Goal: Task Accomplishment & Management: Manage account settings

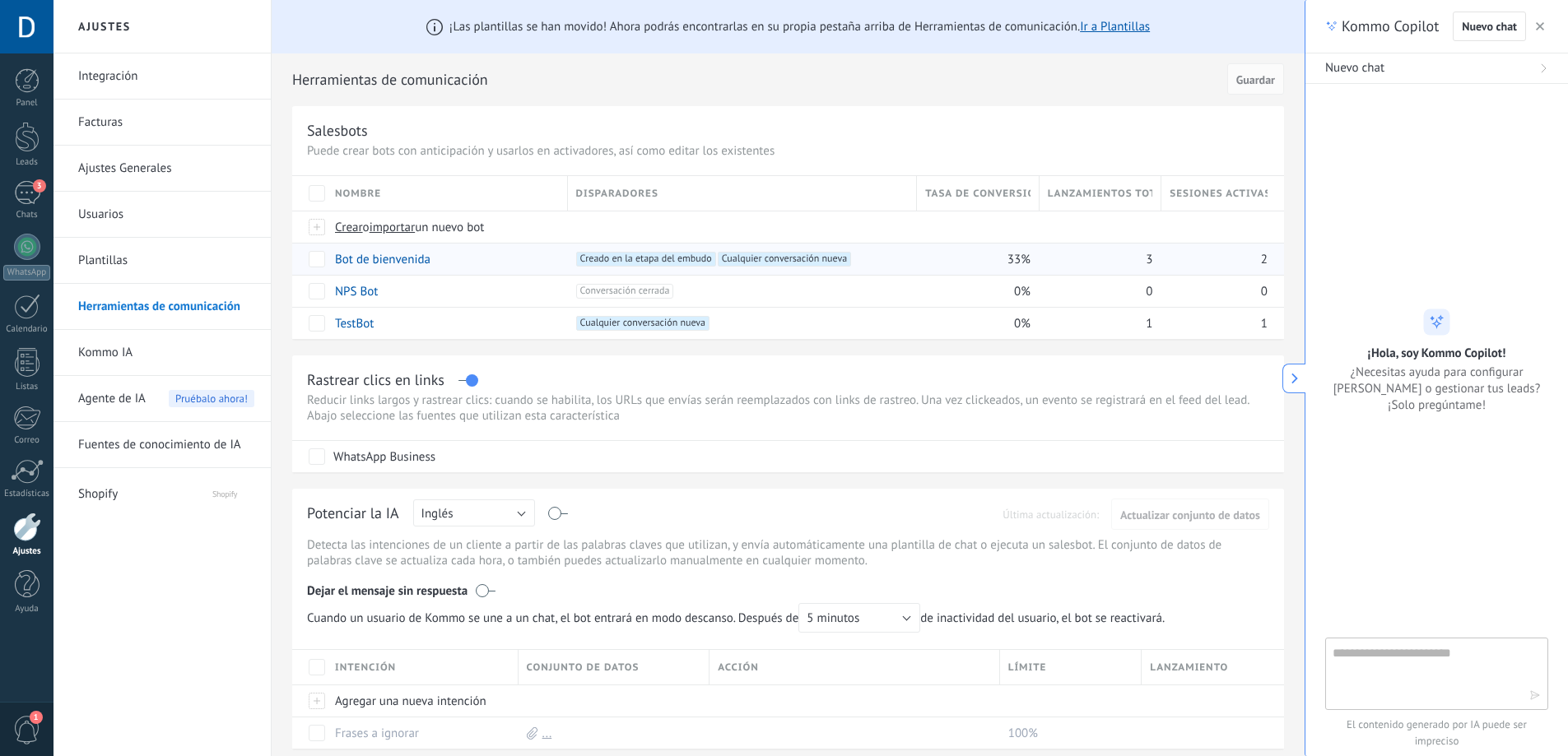
click at [1274, 249] on div "2" at bounding box center [1222, 258] width 122 height 32
click at [1263, 260] on span "2" at bounding box center [1264, 259] width 6 height 16
click at [1267, 265] on div "2" at bounding box center [1222, 258] width 122 height 32
click at [1267, 262] on span "2" at bounding box center [1264, 259] width 6 height 16
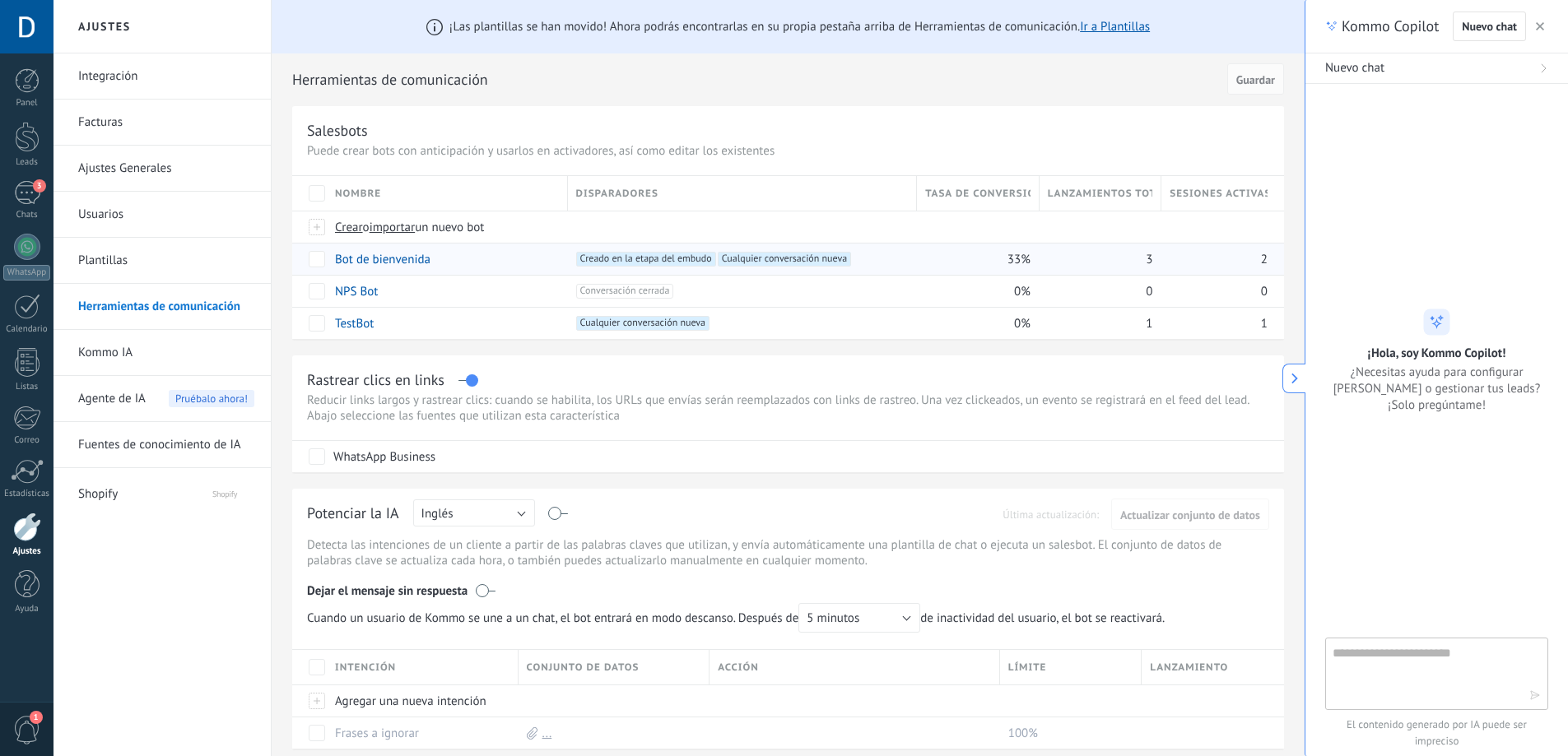
drag, startPoint x: 1267, startPoint y: 262, endPoint x: 1272, endPoint y: 254, distance: 9.4
click at [1272, 254] on div "2" at bounding box center [1222, 258] width 122 height 32
click at [1131, 196] on span "Lanzamientos totales" at bounding box center [1100, 193] width 106 height 16
click at [691, 265] on span "Creado en la etapa del embudo +1" at bounding box center [646, 259] width 140 height 15
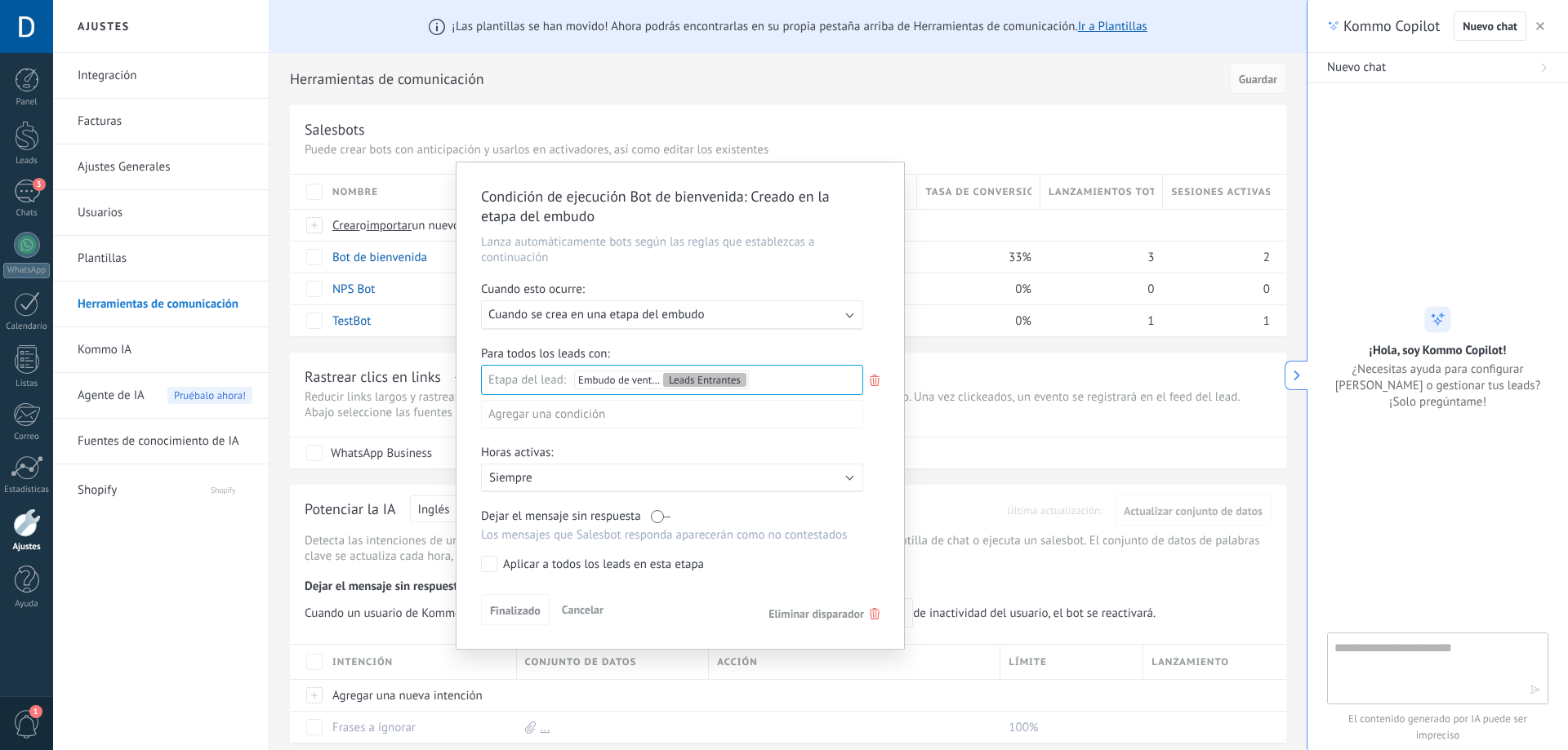
click at [0, 0] on div "Leads Entrantes Nueva consulta Cualificado Cotización enviada Pedido creado Ped…" at bounding box center [0, 0] width 0 height 0
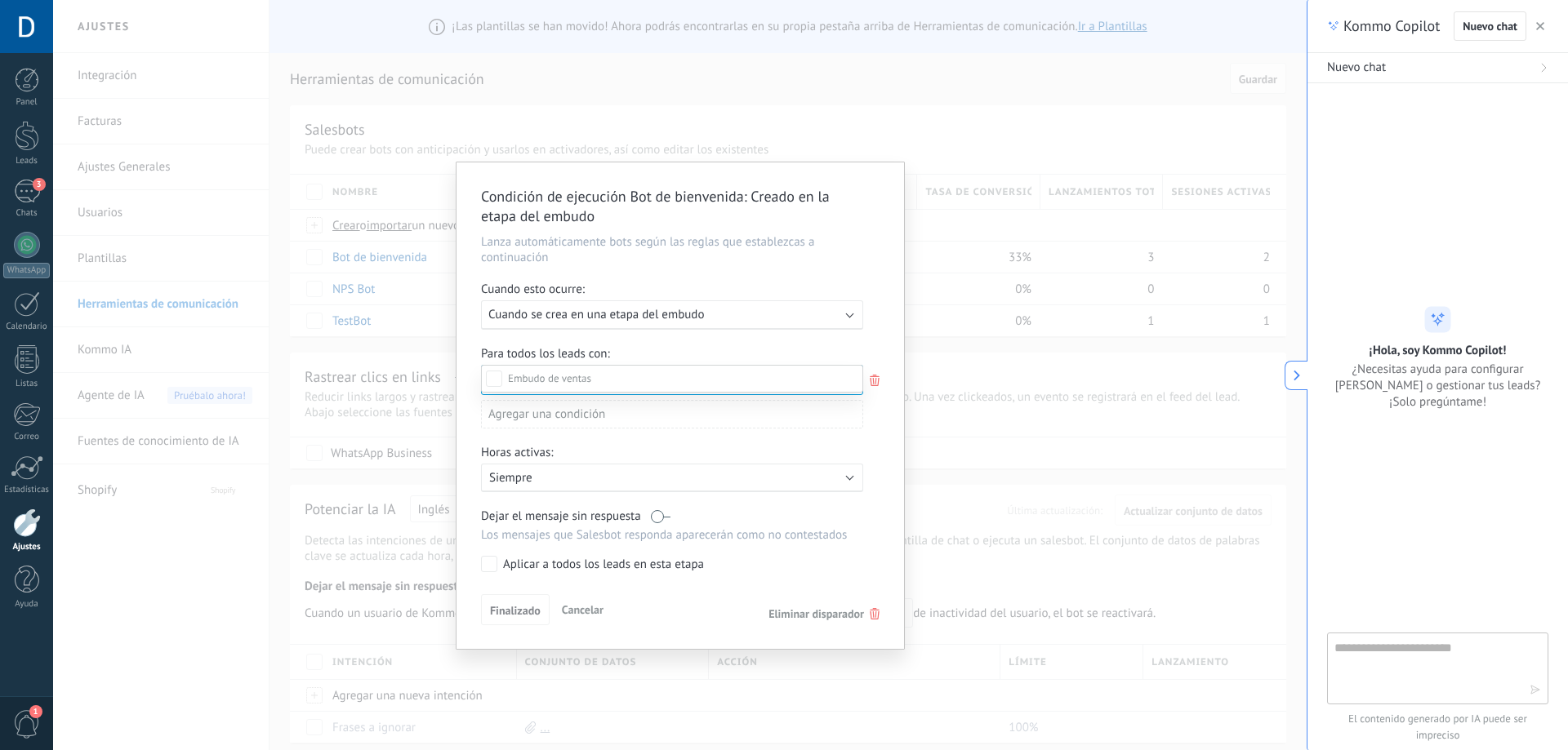
click at [679, 361] on div at bounding box center [810, 375] width 1515 height 750
drag, startPoint x: 757, startPoint y: 371, endPoint x: 674, endPoint y: 375, distance: 83.1
click at [0, 0] on div "Leads Entrantes Nueva consulta Cualificado Cotización enviada Pedido creado Ped…" at bounding box center [0, 0] width 0 height 0
click at [674, 375] on label at bounding box center [672, 378] width 382 height 27
click at [864, 373] on div at bounding box center [810, 375] width 1515 height 750
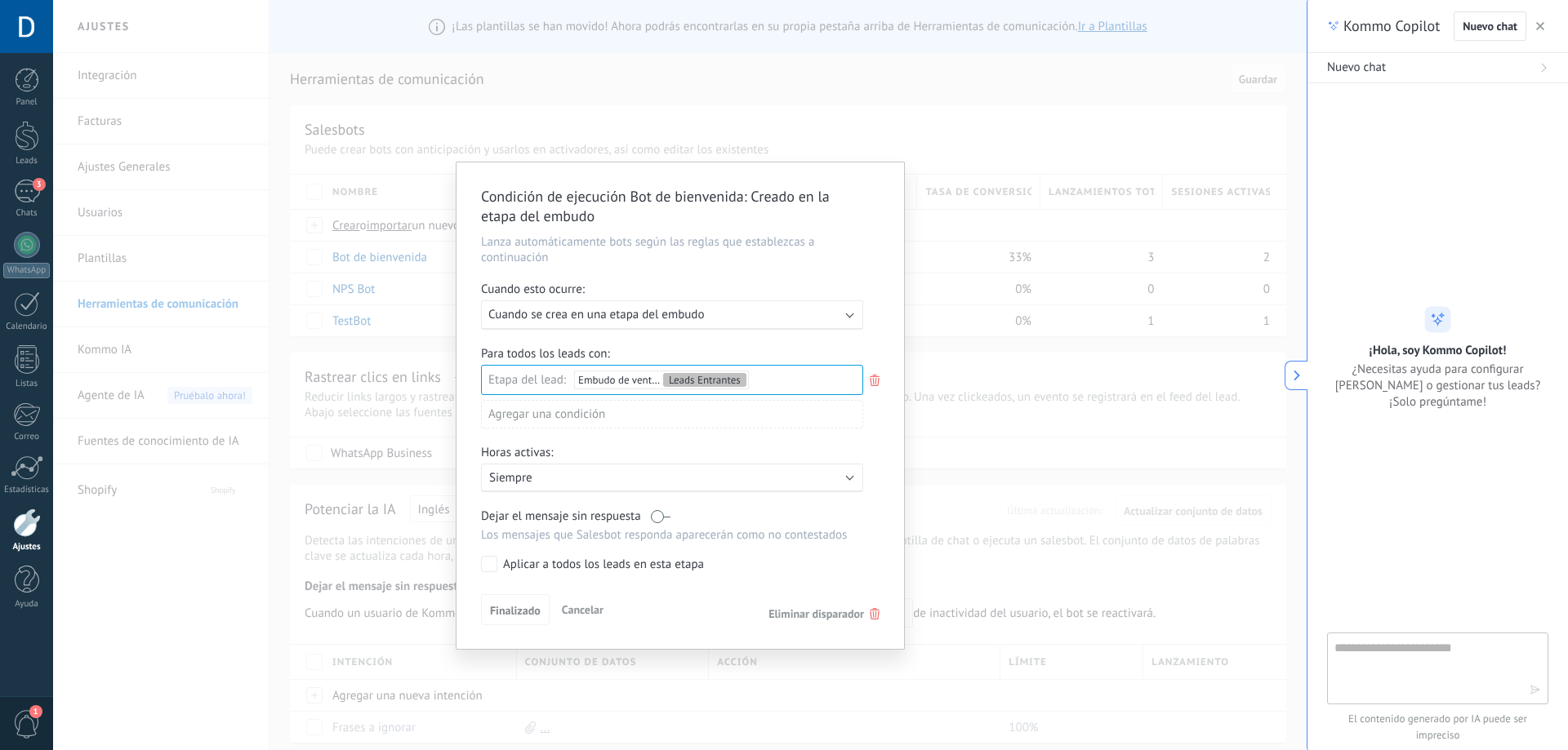
click at [872, 373] on icon at bounding box center [874, 380] width 18 height 19
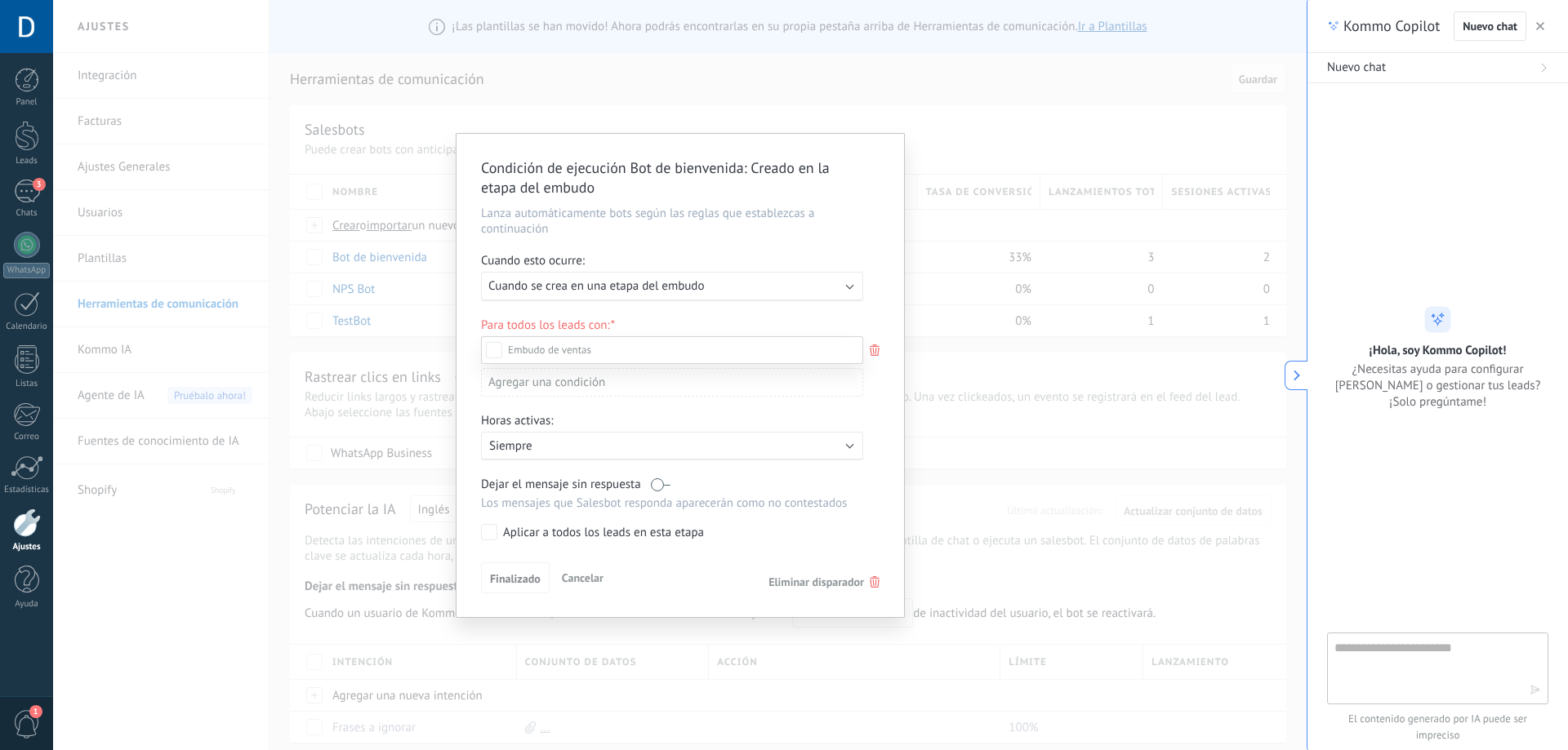
click at [884, 409] on div at bounding box center [810, 375] width 1515 height 750
click at [853, 585] on span "Eliminar disparador" at bounding box center [816, 582] width 96 height 15
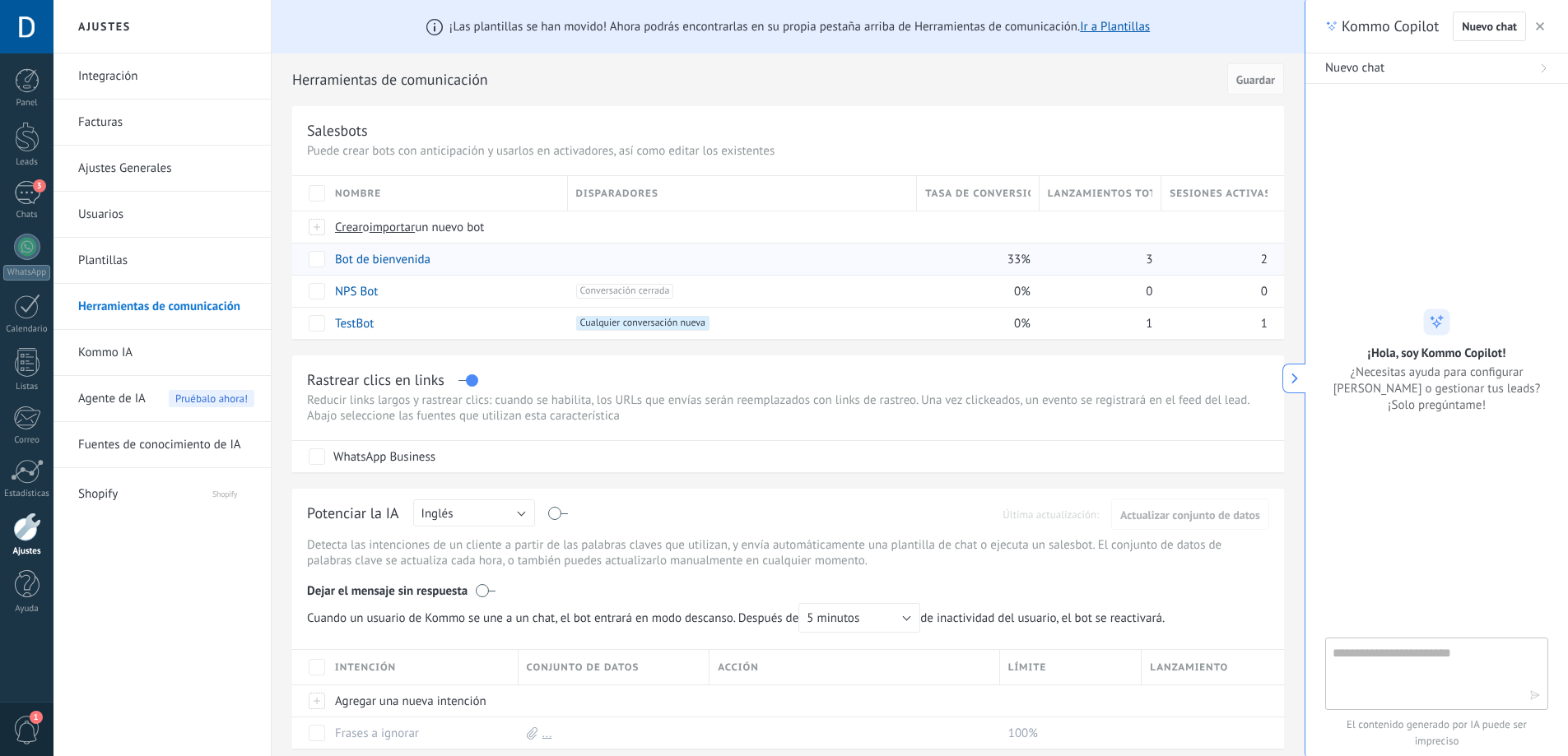
click at [438, 265] on div "Bot de bienvenida" at bounding box center [443, 259] width 233 height 31
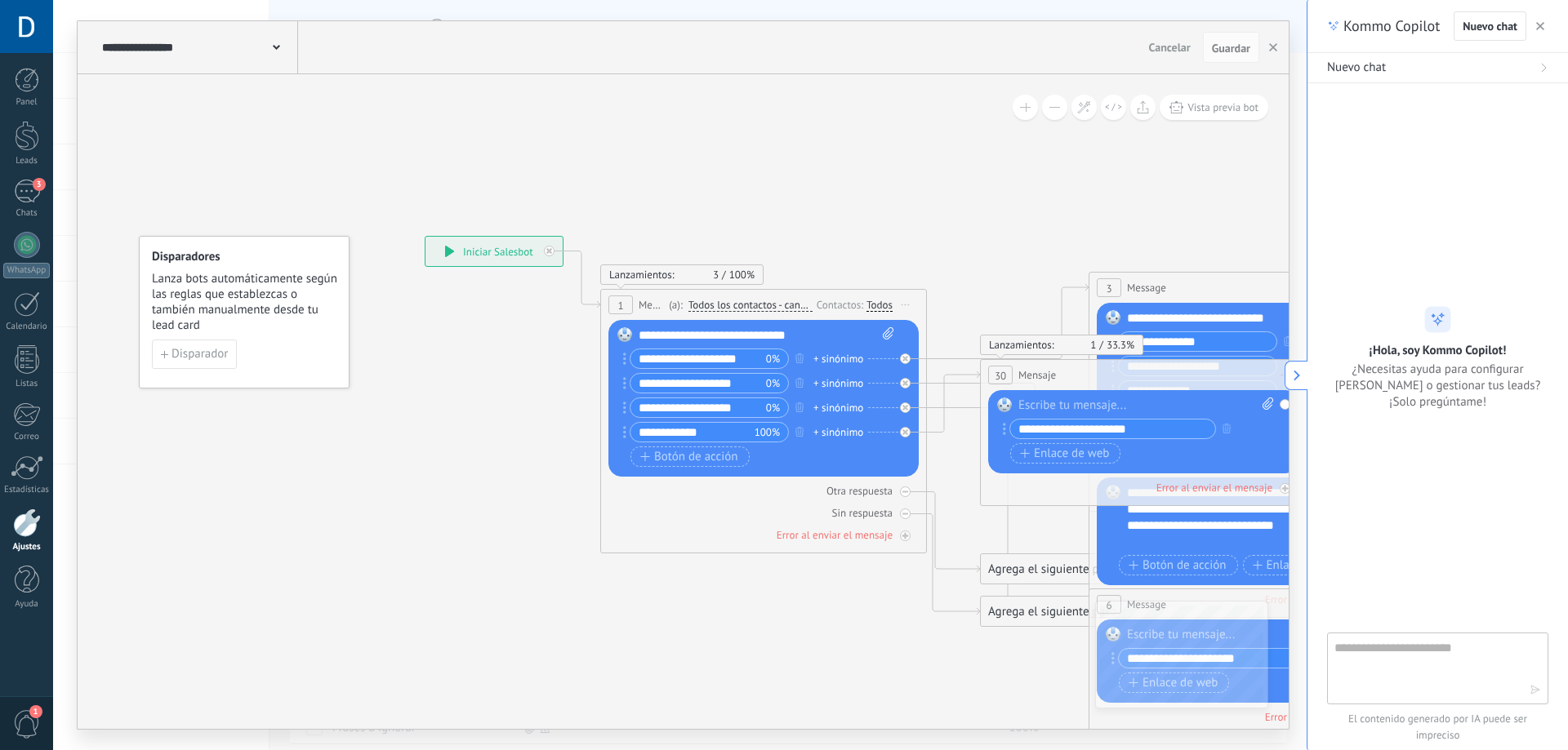
drag, startPoint x: 825, startPoint y: 735, endPoint x: 888, endPoint y: 730, distance: 63.2
click at [888, 731] on div "**********" at bounding box center [679, 375] width 1253 height 750
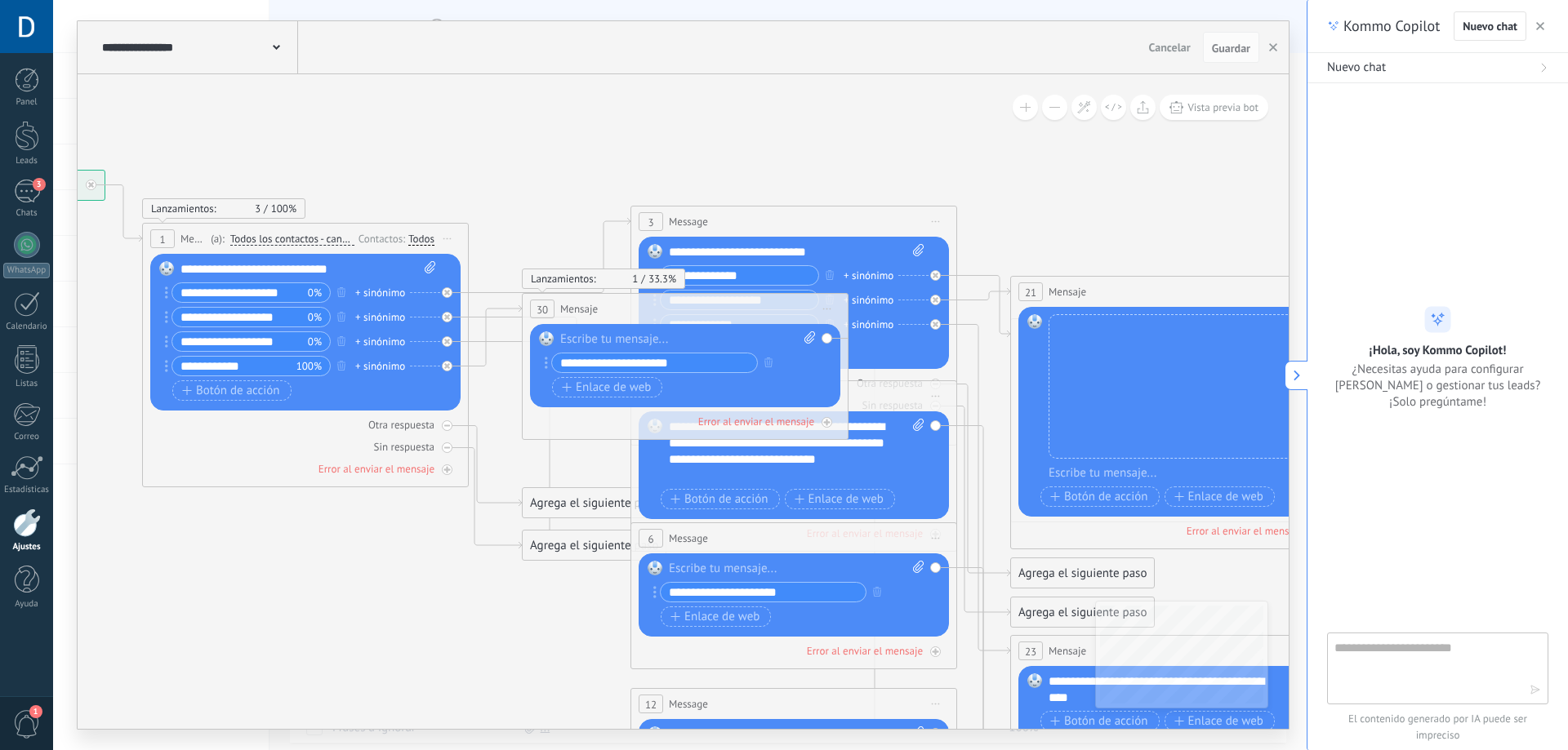
drag, startPoint x: 905, startPoint y: 672, endPoint x: 447, endPoint y: 605, distance: 462.9
click at [447, 605] on icon at bounding box center [830, 605] width 2545 height 1688
click at [449, 600] on icon at bounding box center [830, 605] width 2545 height 1688
click at [891, 451] on div "**********" at bounding box center [796, 451] width 255 height 66
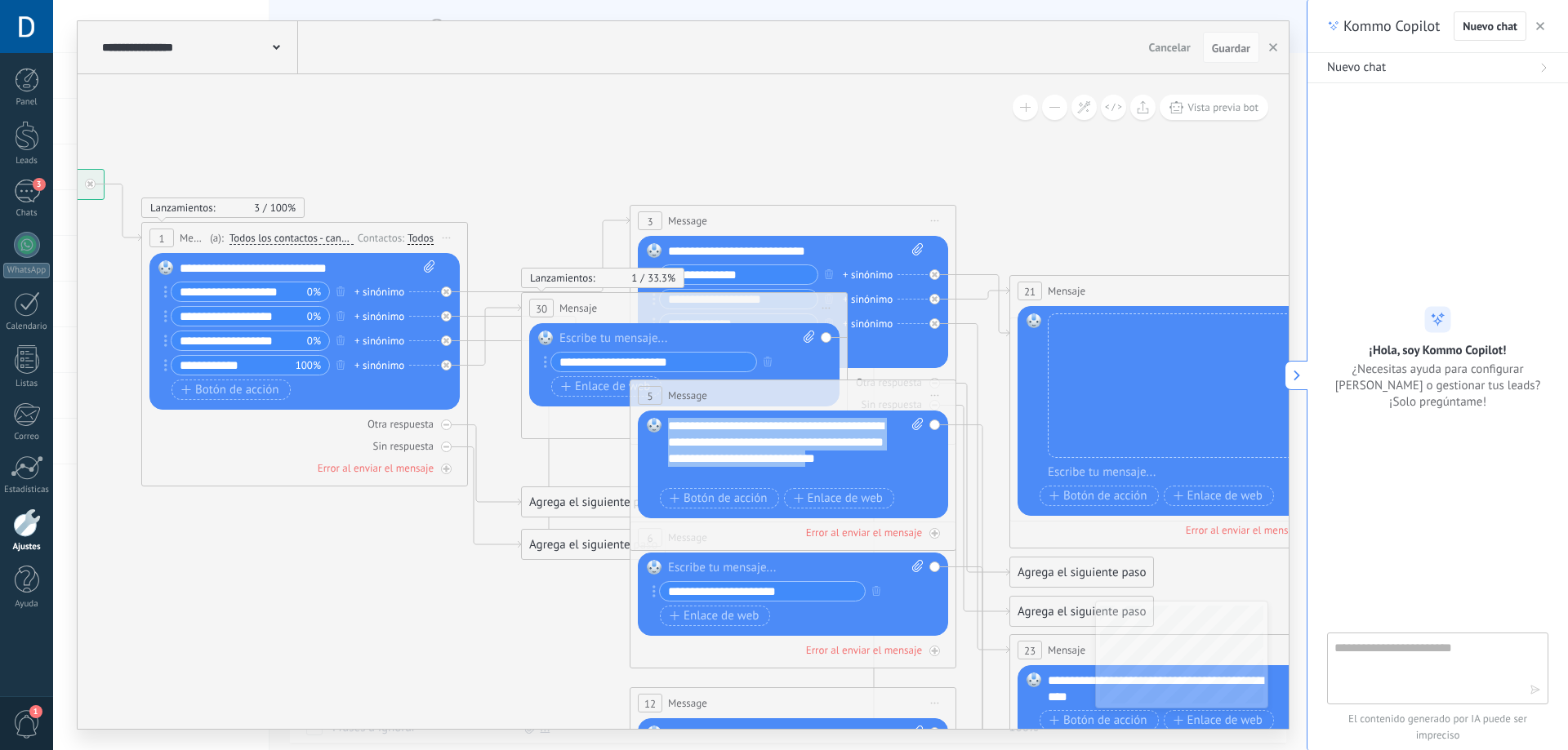
drag, startPoint x: 899, startPoint y: 459, endPoint x: 665, endPoint y: 424, distance: 236.6
click at [665, 424] on div "Reemplazar Quitar Convertir a mensaje de voz Arrastre la imagen aquí para adjun…" at bounding box center [793, 465] width 310 height 108
copy div "**********"
click at [215, 271] on div "**********" at bounding box center [307, 269] width 255 height 16
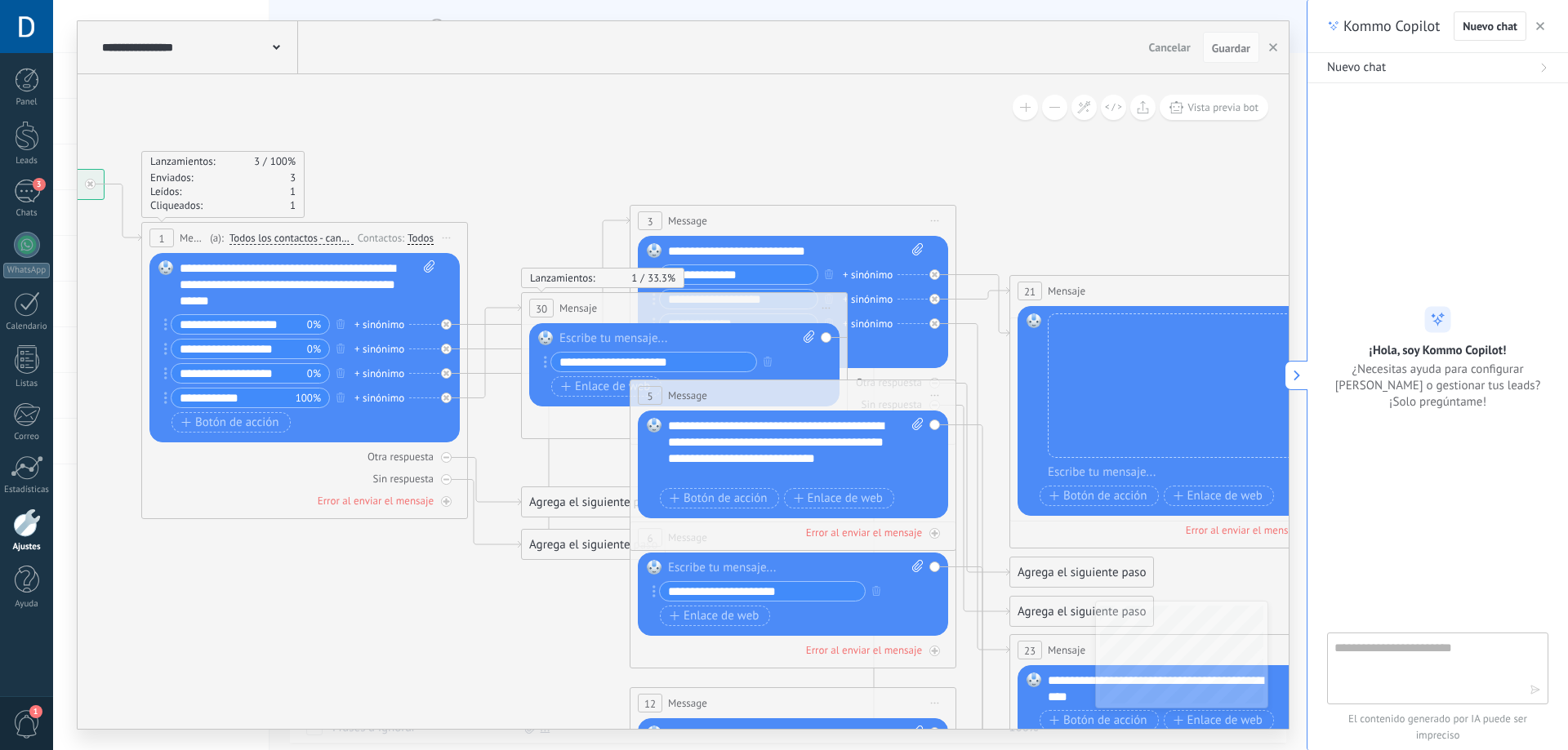
click at [266, 303] on div "**********" at bounding box center [307, 285] width 255 height 49
click at [333, 315] on button "button" at bounding box center [341, 324] width 18 height 20
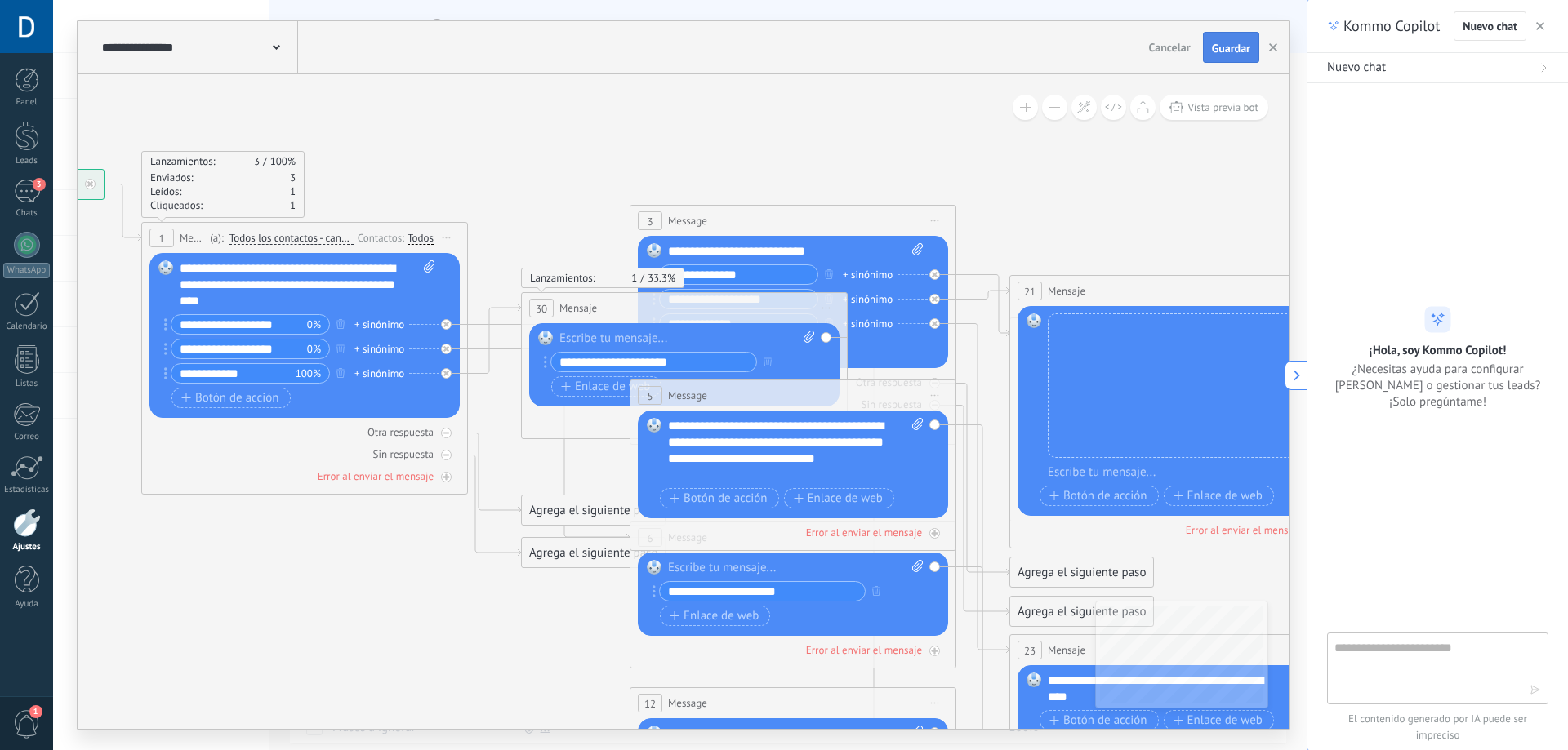
click at [1241, 45] on span "Guardar" at bounding box center [1231, 48] width 38 height 12
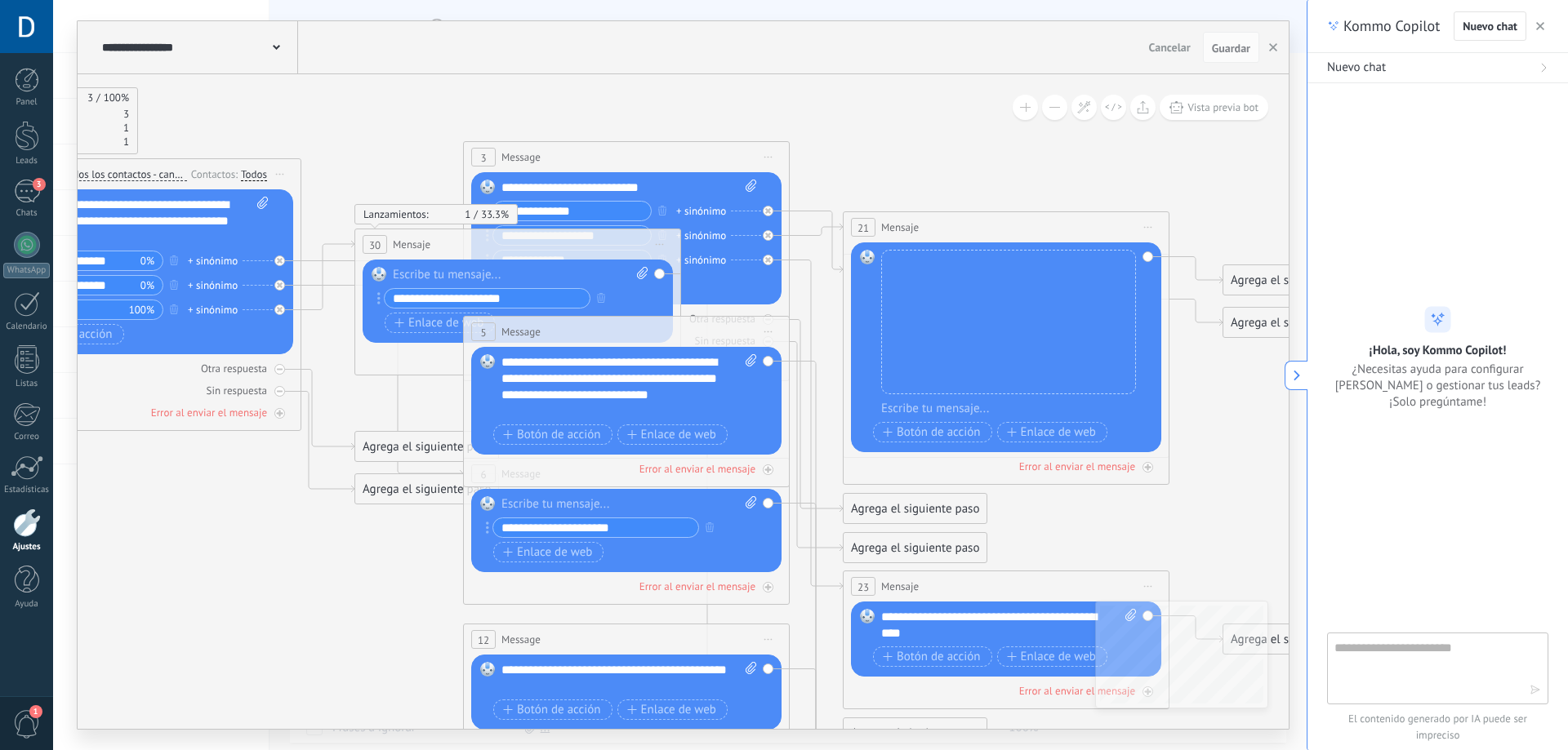
drag, startPoint x: 990, startPoint y: 207, endPoint x: 742, endPoint y: 159, distance: 252.6
click at [745, 157] on icon at bounding box center [664, 541] width 2545 height 1688
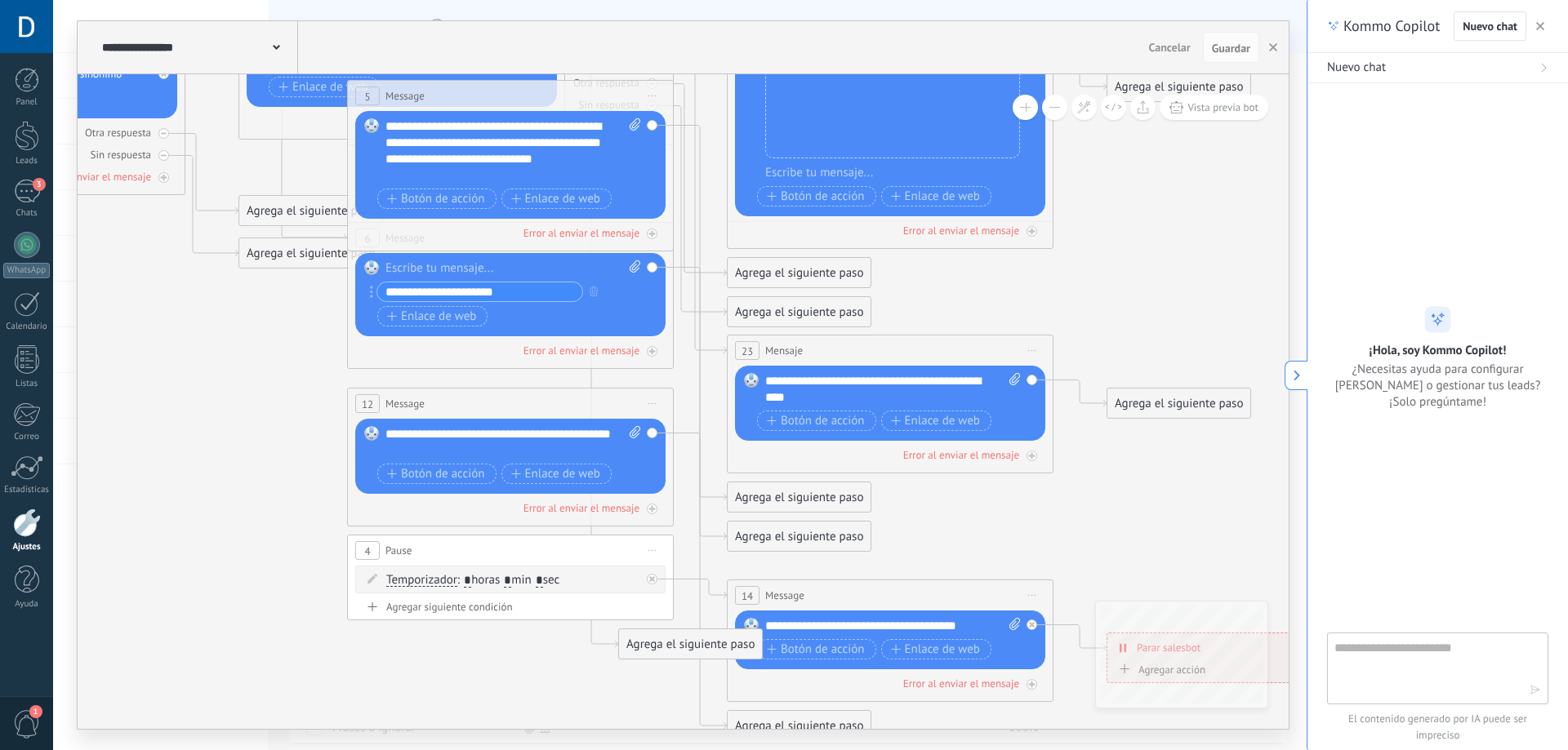
drag, startPoint x: 1217, startPoint y: 506, endPoint x: 1182, endPoint y: 252, distance: 256.4
click at [1182, 252] on icon at bounding box center [548, 305] width 2545 height 1688
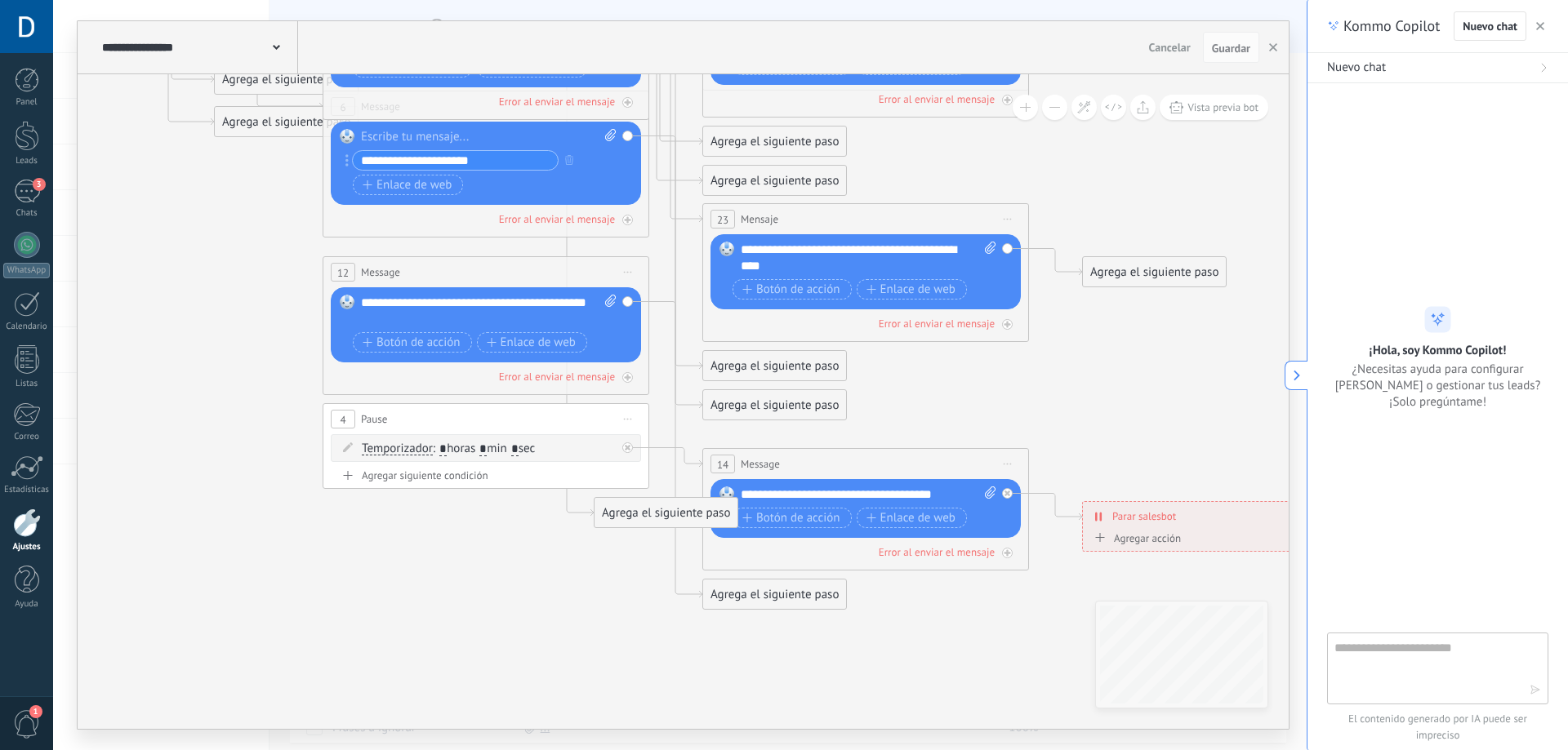
drag, startPoint x: 1119, startPoint y: 529, endPoint x: 1092, endPoint y: 402, distance: 129.8
click at [1092, 402] on icon at bounding box center [523, 174] width 2545 height 1688
click at [558, 374] on div "Error al enviar el mensaje" at bounding box center [556, 376] width 116 height 14
drag, startPoint x: 558, startPoint y: 374, endPoint x: 558, endPoint y: 393, distance: 19.0
click at [558, 393] on div "12 Message ******* (a): Todos los contactos - canales seleccionados Todos los c…" at bounding box center [486, 325] width 326 height 139
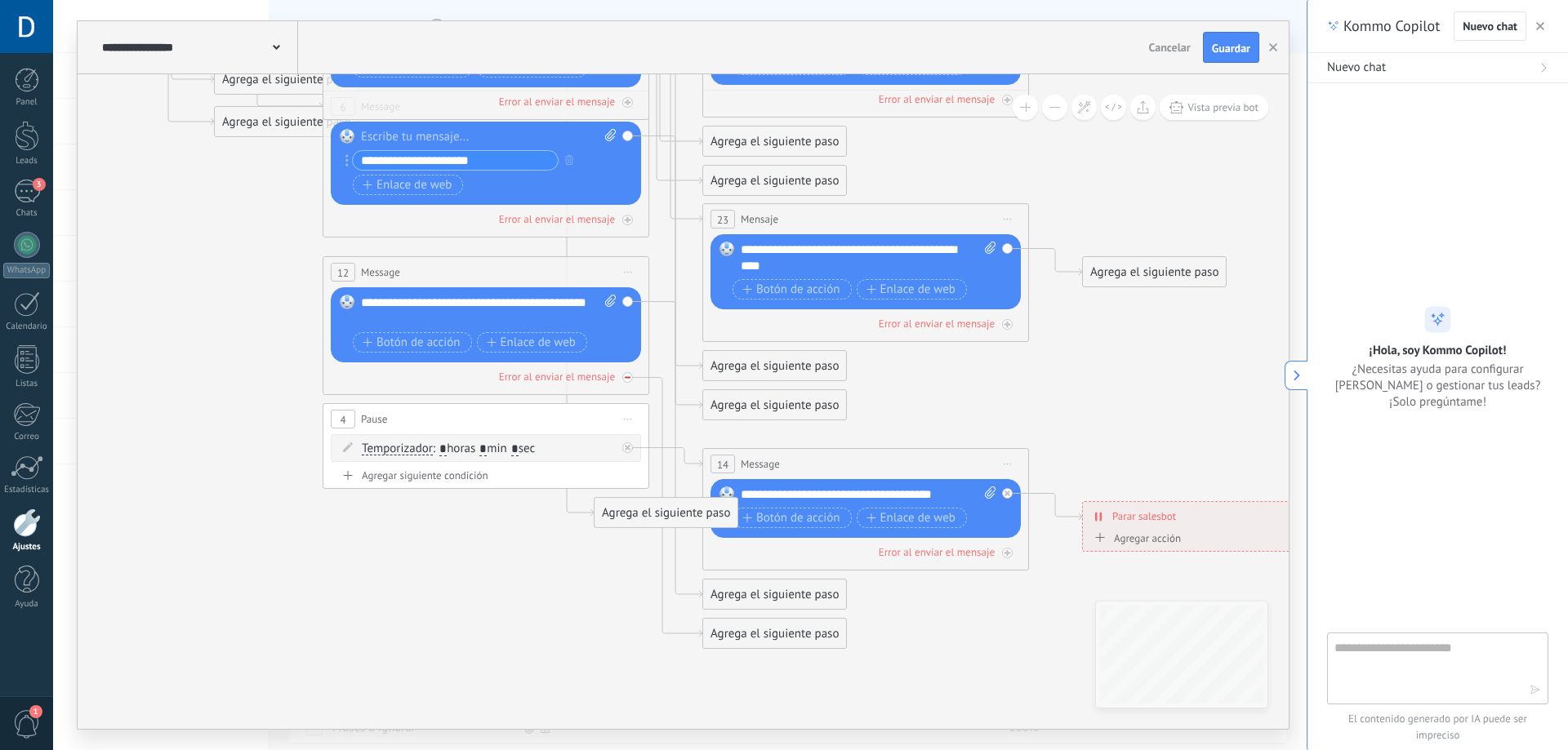
click at [630, 383] on div "Error al enviar el mensaje" at bounding box center [486, 376] width 310 height 15
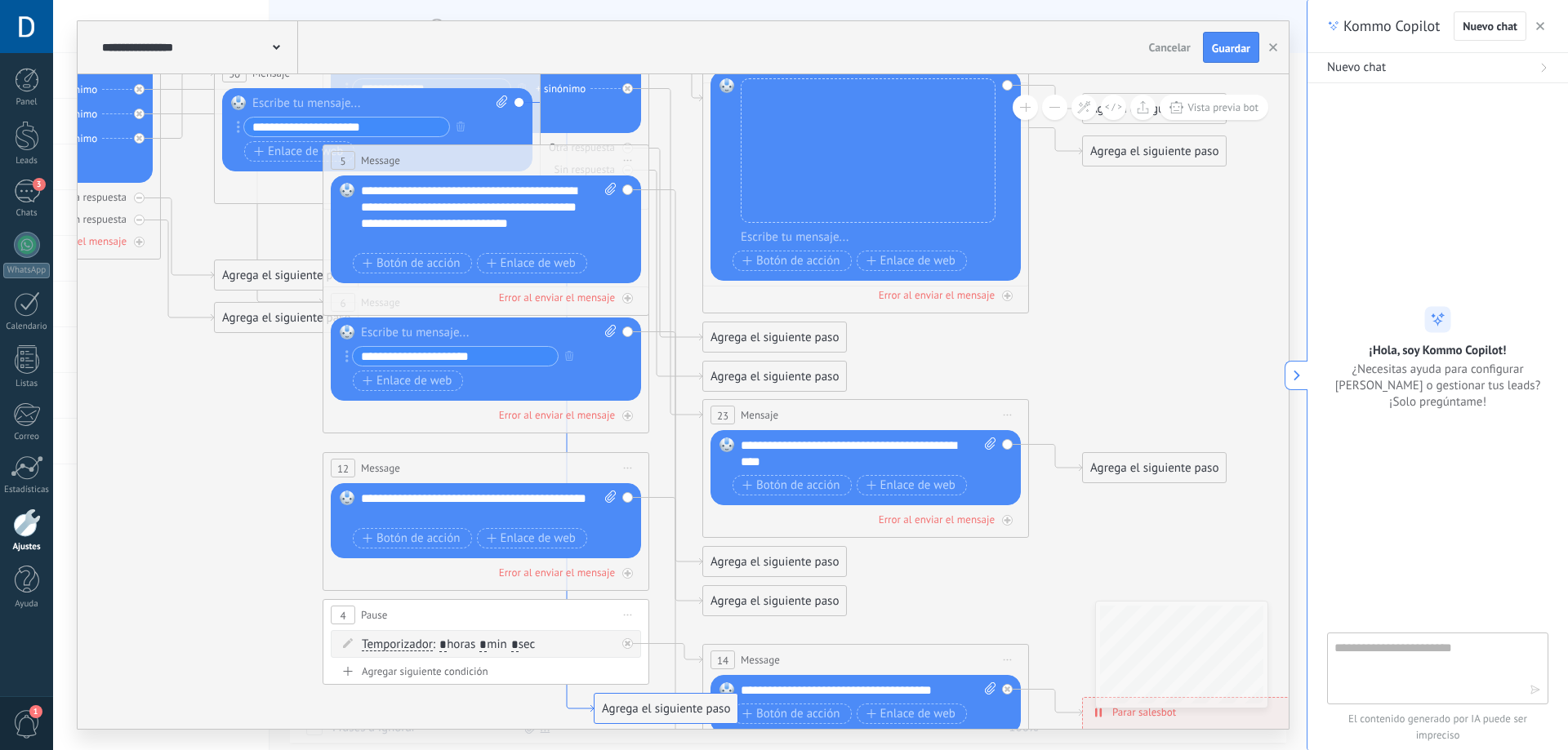
click at [572, 442] on icon at bounding box center [567, 407] width 53 height 610
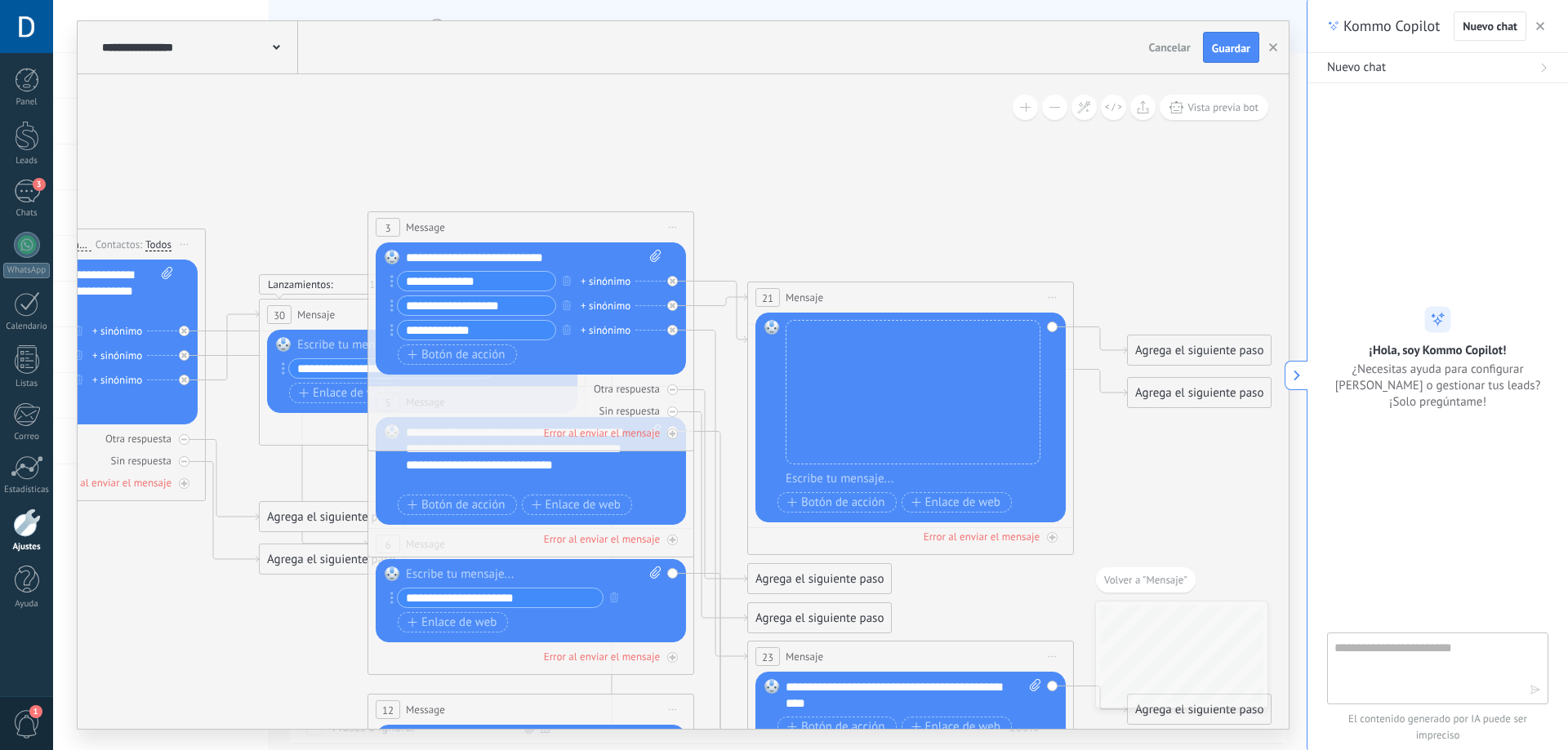
drag, startPoint x: 624, startPoint y: 377, endPoint x: 625, endPoint y: 344, distance: 33.0
click at [625, 344] on div "3 Message ******* (a): Todos los contactos - canales seleccionados Todos los co…" at bounding box center [531, 331] width 326 height 240
click at [353, 312] on div "30 Mensaje ******* (a): Todos los contactos - canales seleccionados Todos los c…" at bounding box center [422, 314] width 325 height 30
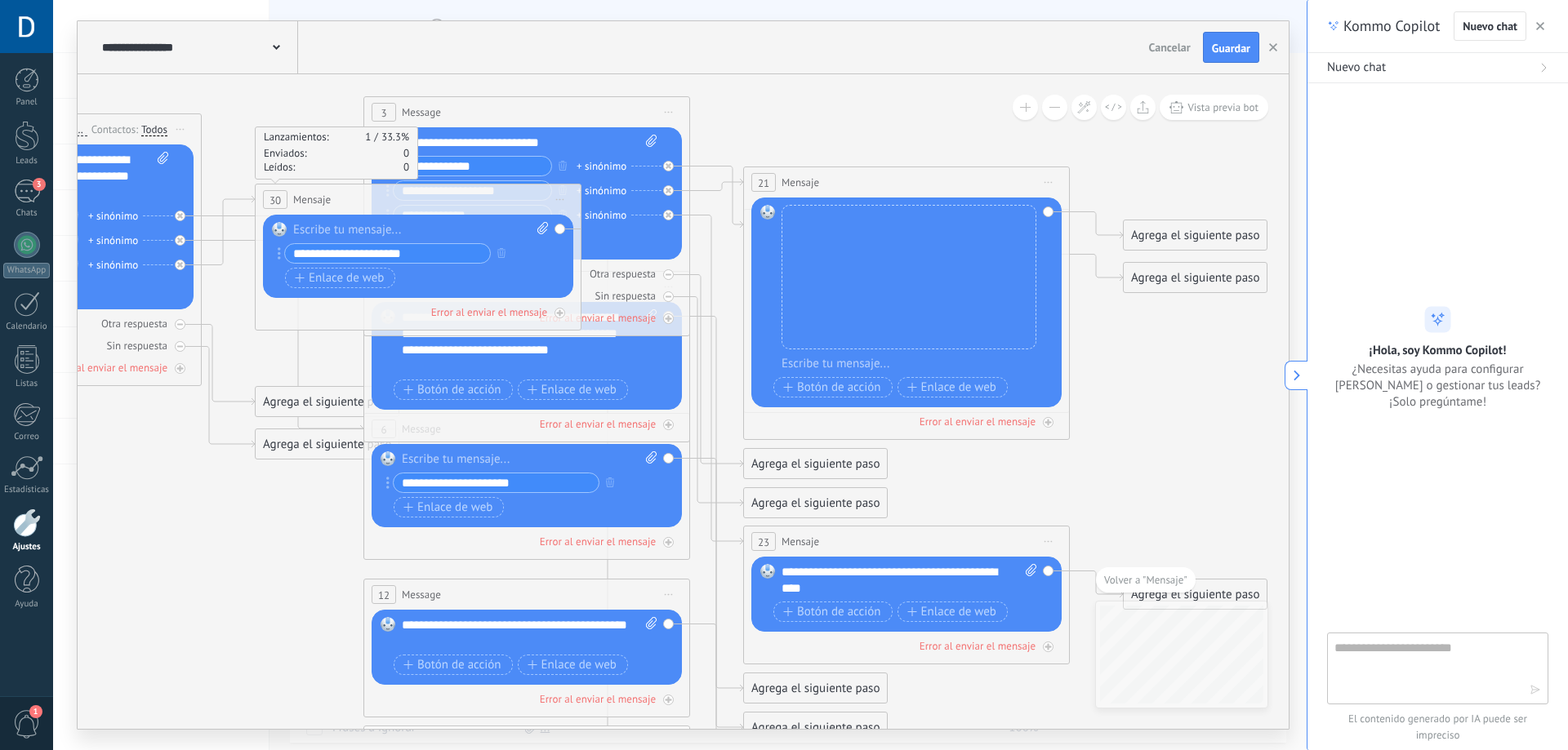
drag, startPoint x: 573, startPoint y: 167, endPoint x: 568, endPoint y: 51, distance: 116.1
click at [568, 51] on div "**********" at bounding box center [683, 375] width 1211 height 708
click at [603, 570] on icon at bounding box center [608, 533] width 53 height 610
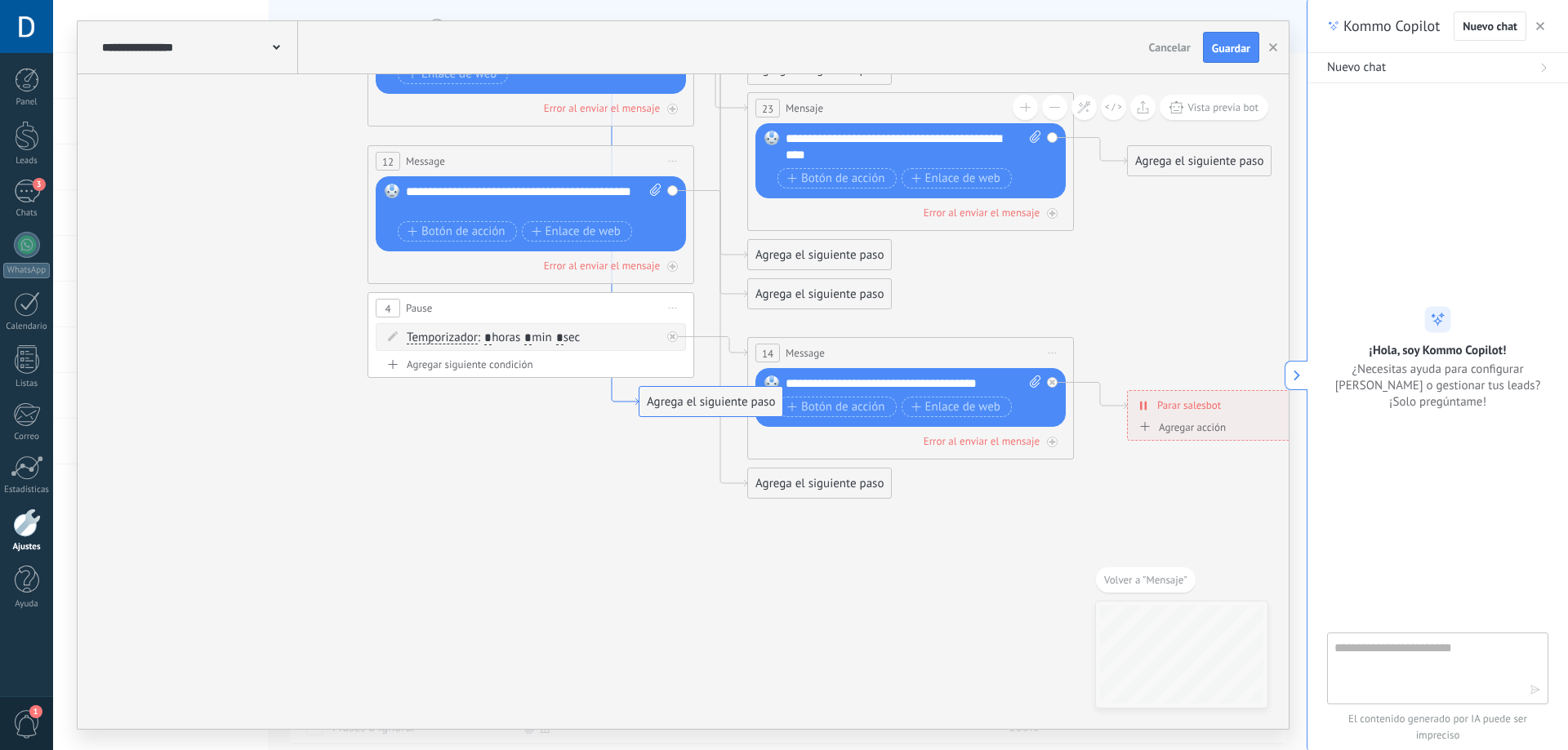
click at [626, 398] on icon at bounding box center [612, 100] width 53 height 610
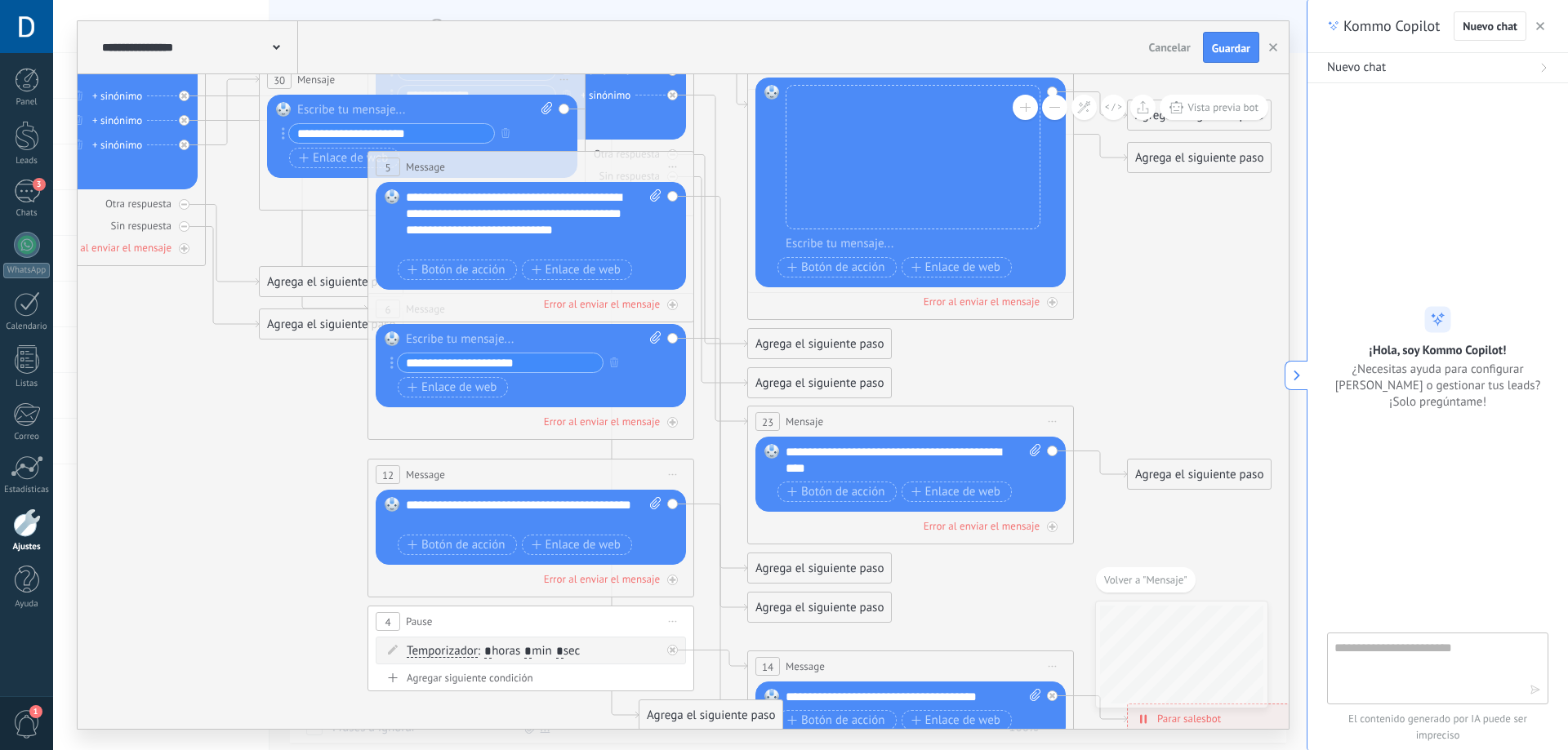
click at [672, 262] on div "Reemplazar Quitar Convertir a mensaje de voz Arrastre la imagen aquí para adjun…" at bounding box center [531, 236] width 310 height 108
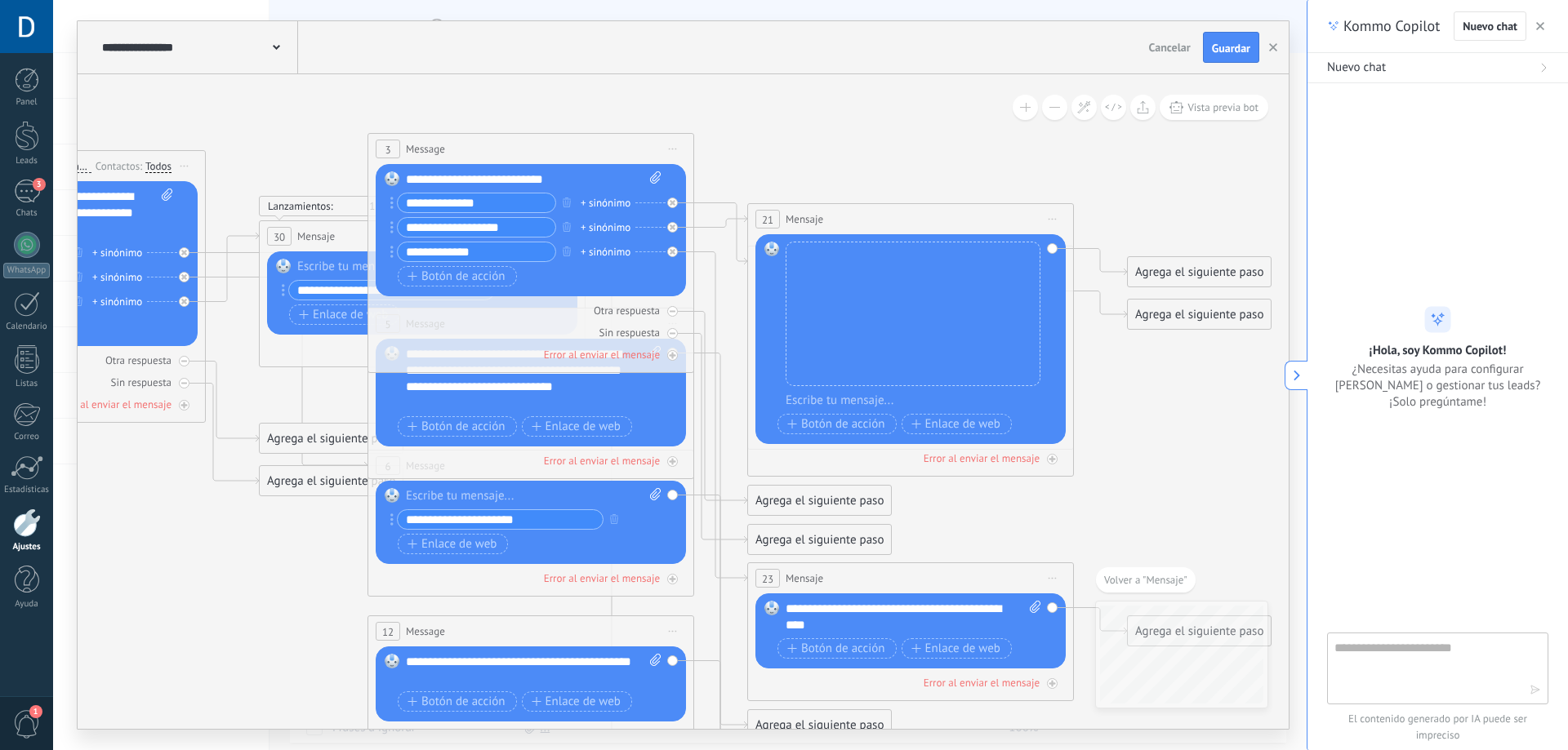
click at [603, 284] on div "Botón de acción Enlace de web" at bounding box center [529, 276] width 263 height 20
click at [645, 272] on div "Botón de acción Enlace de web" at bounding box center [529, 276] width 263 height 20
click at [665, 333] on div "Sin respuesta" at bounding box center [531, 332] width 310 height 15
click at [0, 0] on icon at bounding box center [0, 0] width 0 height 0
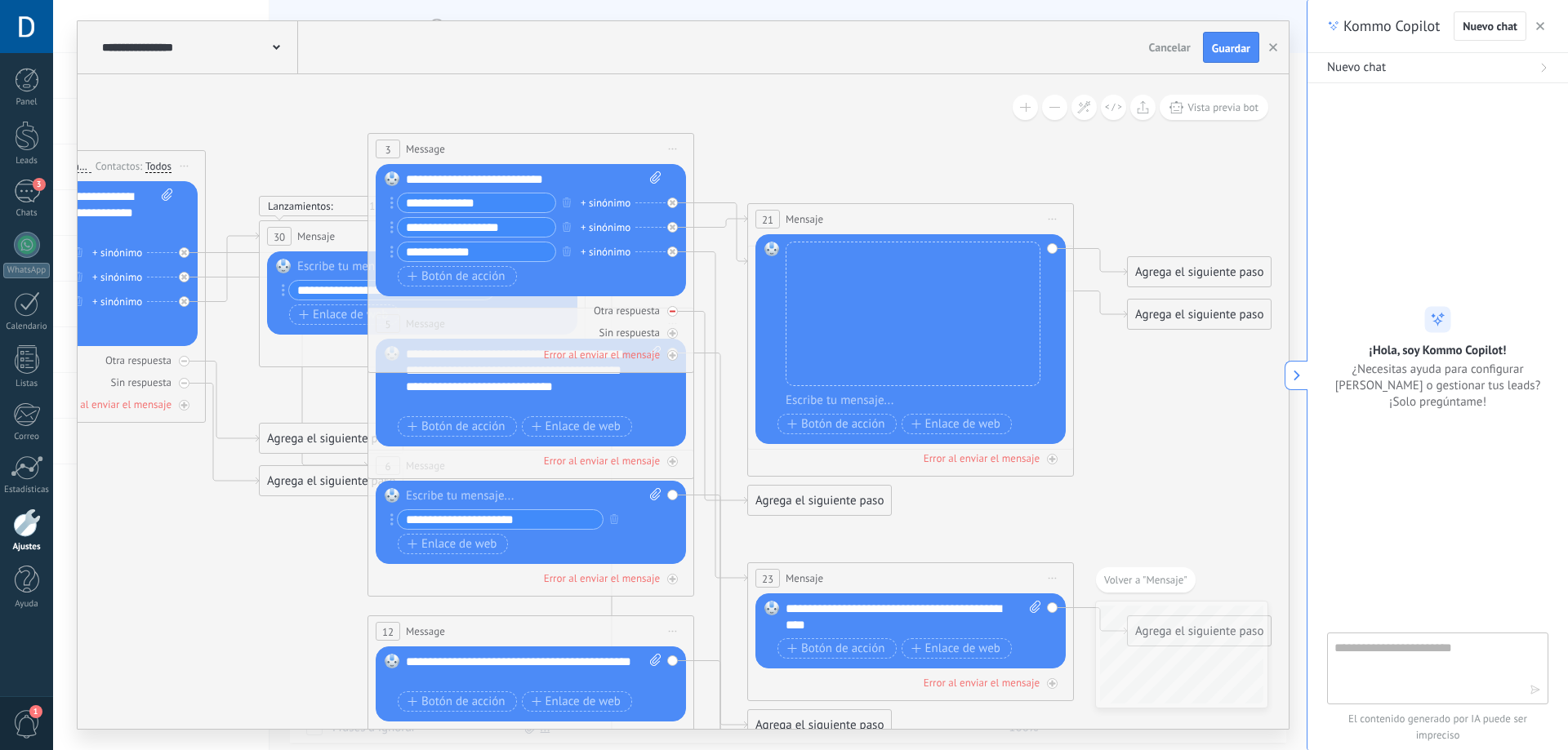
click at [187, 361] on icon at bounding box center [184, 362] width 5 height 2
click at [297, 337] on div "Otra respuesta Sin respuesta Error al enviar el mensaje" at bounding box center [422, 345] width 310 height 22
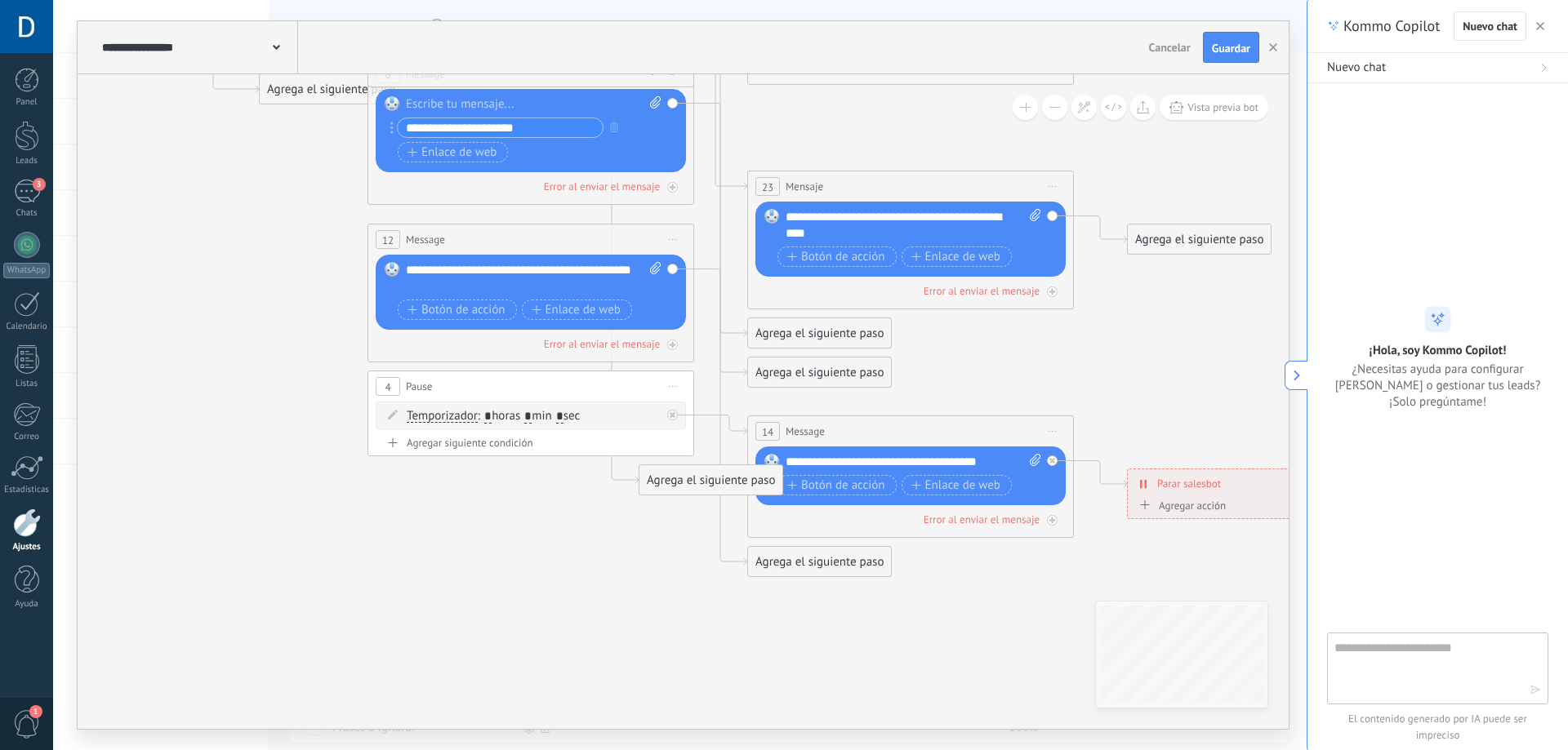
click at [466, 416] on span "Temporizador" at bounding box center [442, 416] width 71 height 13
click at [466, 416] on button "Temporizador" at bounding box center [500, 416] width 204 height 29
click at [500, 416] on span "Hasta recibir mensaje" at bounding box center [487, 417] width 198 height 16
click at [474, 426] on div "Hasta recibir mensaje Hasta recibir mensaje Temporizador Excepto horas laborale…" at bounding box center [531, 416] width 310 height 27
click at [474, 424] on div "Hasta recibir mensaje Hasta recibir mensaje Temporizador Excepto horas laborale…" at bounding box center [533, 416] width 254 height 16
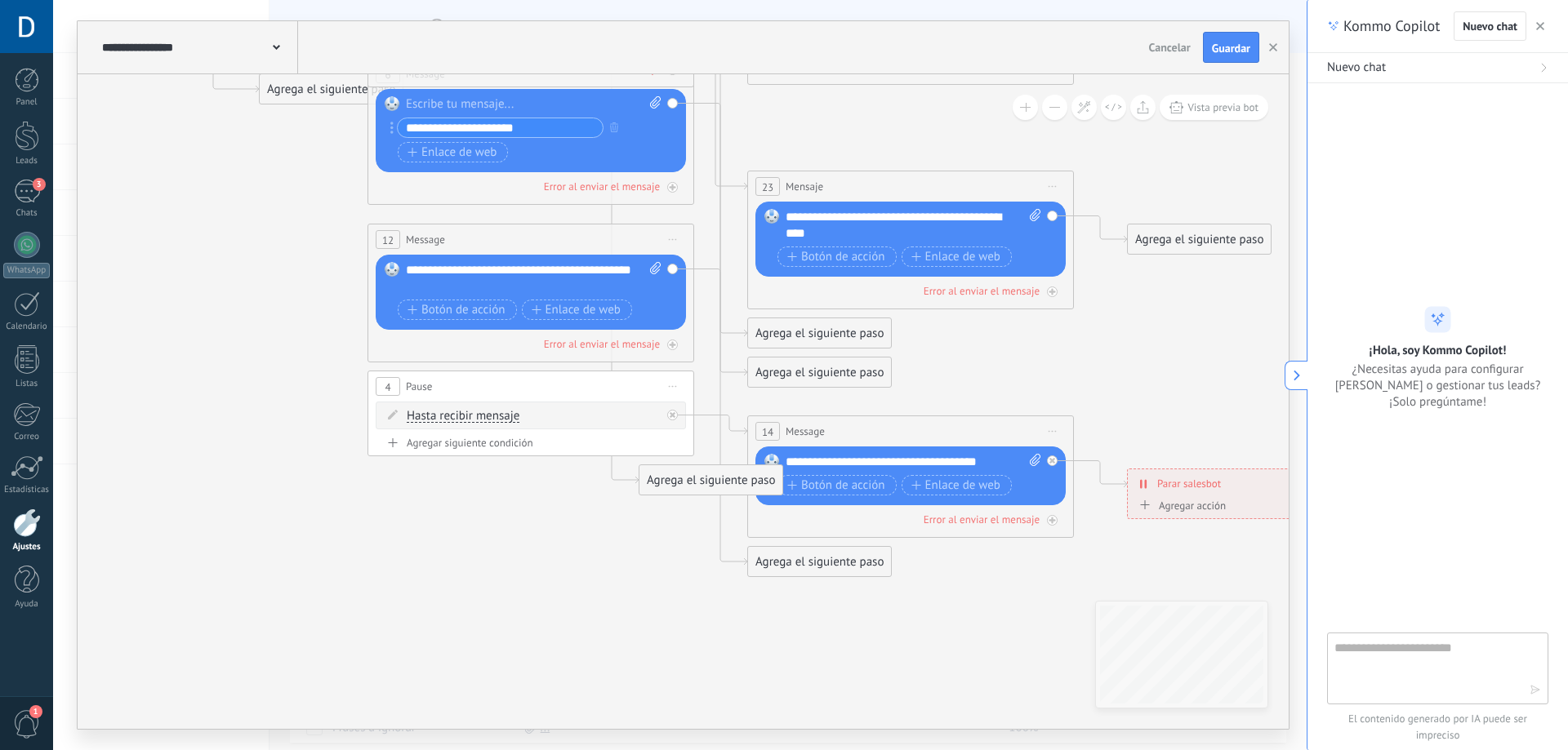
click at [474, 424] on div "Hasta recibir mensaje Hasta recibir mensaje Temporizador Excepto horas laborale…" at bounding box center [533, 416] width 254 height 16
click at [456, 413] on span "Hasta recibir mensaje" at bounding box center [463, 416] width 113 height 13
click at [456, 413] on button "Hasta recibir mensaje" at bounding box center [500, 416] width 204 height 29
click at [621, 404] on div "Hasta recibir mensaje Hasta recibir mensaje Temporizador Excepto horas laborale…" at bounding box center [531, 416] width 310 height 27
click at [422, 450] on div "Agregar siguiente condición" at bounding box center [531, 445] width 310 height 19
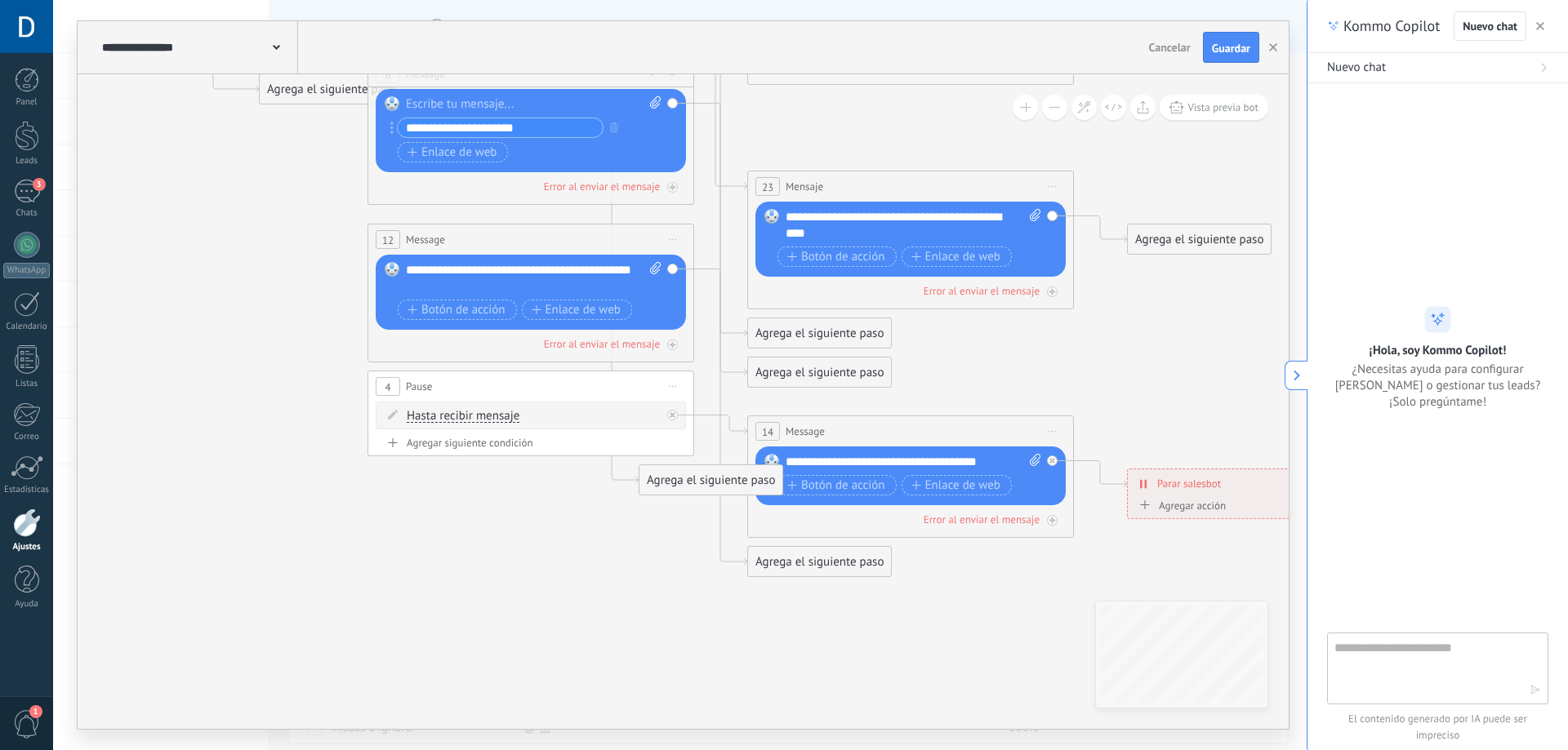
click at [422, 449] on div "Agregar siguiente condición" at bounding box center [531, 442] width 310 height 14
click at [669, 452] on div "Temporizador Temporizador Excepto horas laborales Hasta que se abrió el video H…" at bounding box center [531, 449] width 310 height 27
click at [636, 456] on div "Temporizador Temporizador Excepto horas laborales Hasta que se abrió el video H…" at bounding box center [533, 450] width 254 height 16
click at [672, 450] on div "Temporizador Temporizador Excepto horas laborales Hasta que se abrió el video H…" at bounding box center [531, 449] width 310 height 27
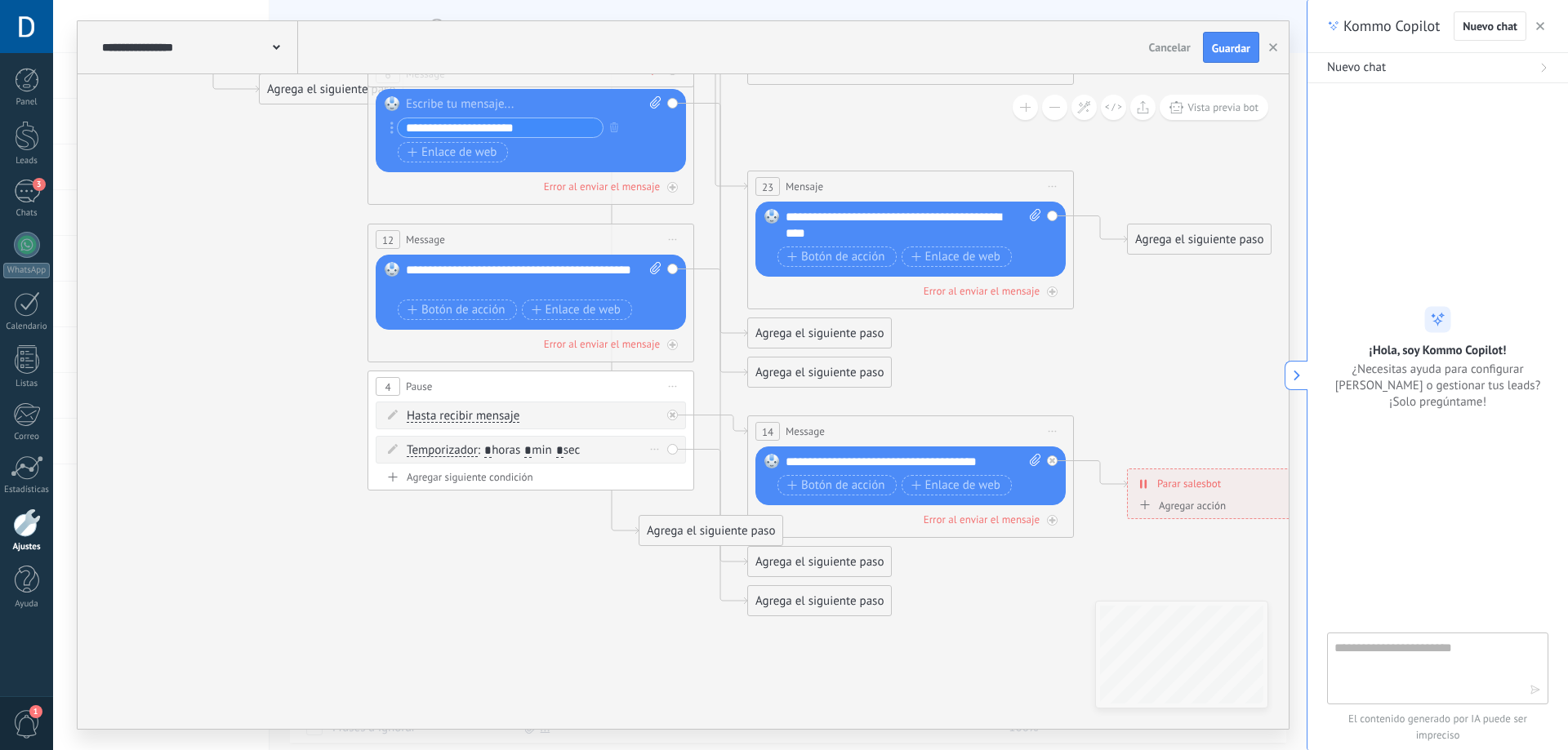
click at [656, 450] on div "Borrar" at bounding box center [655, 449] width 18 height 24
click at [658, 464] on div "Borrar" at bounding box center [681, 472] width 73 height 27
click at [415, 385] on span "Pause" at bounding box center [418, 386] width 26 height 15
click at [392, 387] on div "4" at bounding box center [387, 386] width 25 height 19
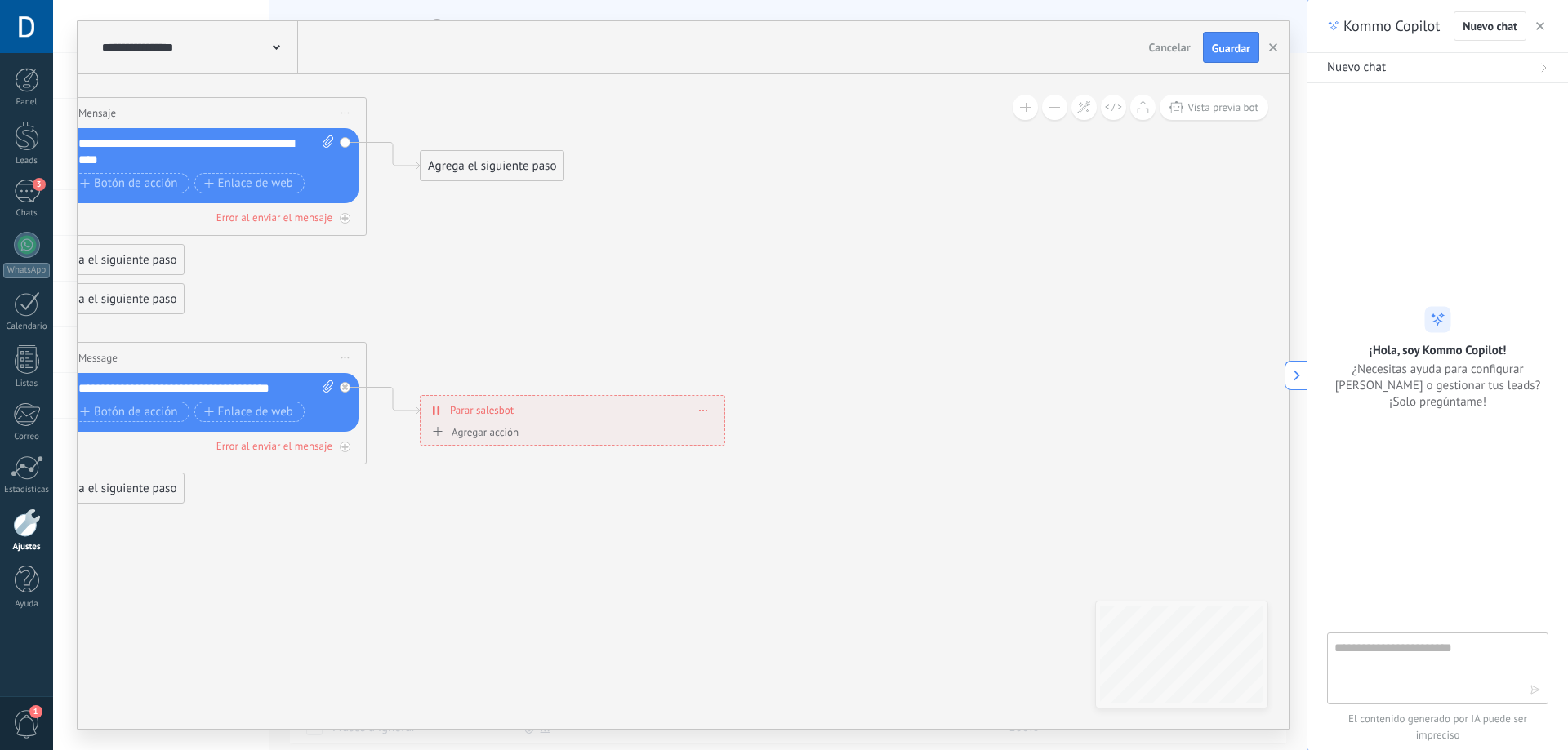
drag, startPoint x: 1048, startPoint y: 659, endPoint x: 495, endPoint y: 551, distance: 563.4
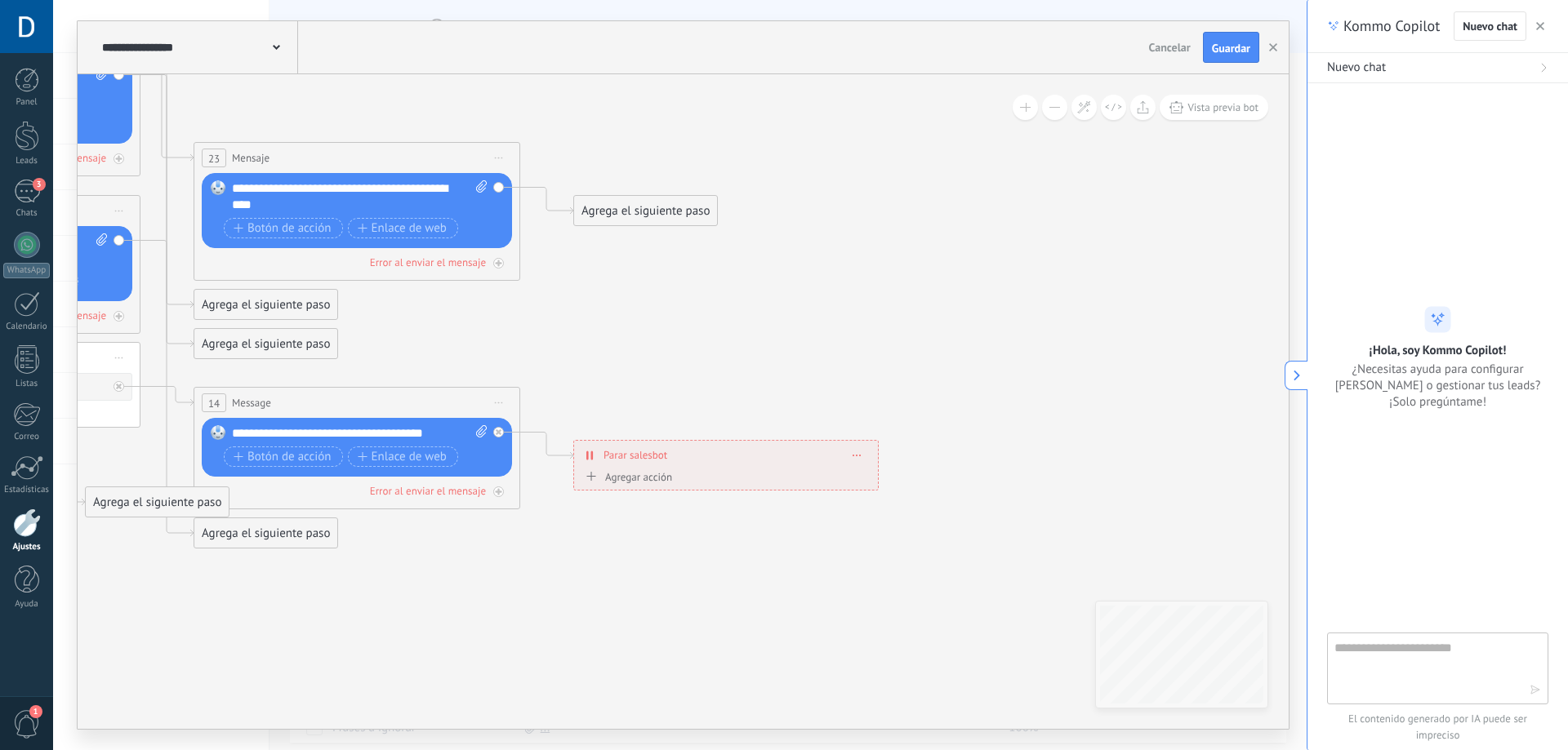
click at [853, 450] on span at bounding box center [857, 455] width 7 height 9
click at [608, 478] on div "Agregar acción" at bounding box center [626, 477] width 90 height 12
click at [608, 478] on button "Conversación marcada como cerrada" at bounding box center [676, 478] width 204 height 29
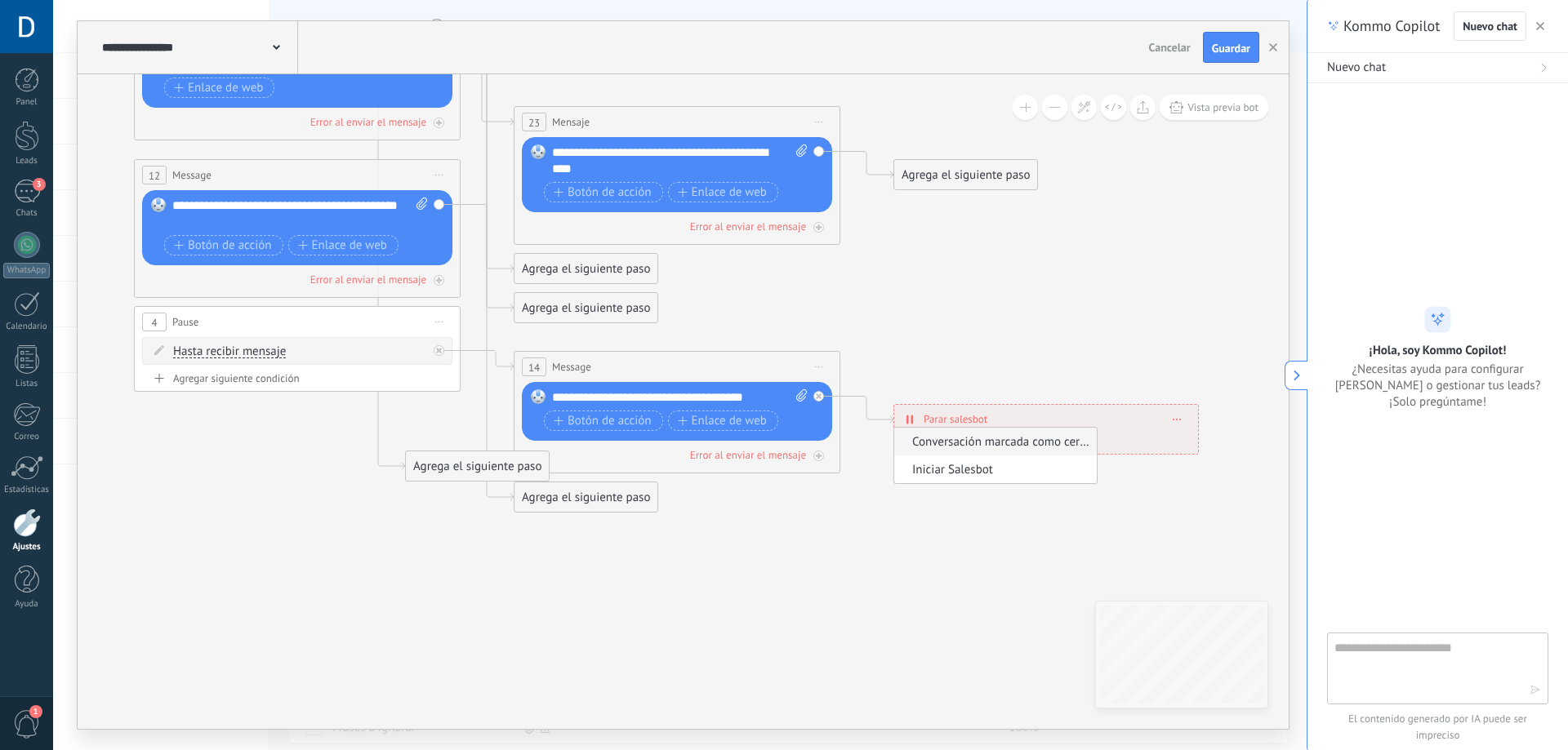
drag, startPoint x: 576, startPoint y: 439, endPoint x: 896, endPoint y: 365, distance: 328.4
click at [896, 365] on icon at bounding box center [335, 96] width 2545 height 1727
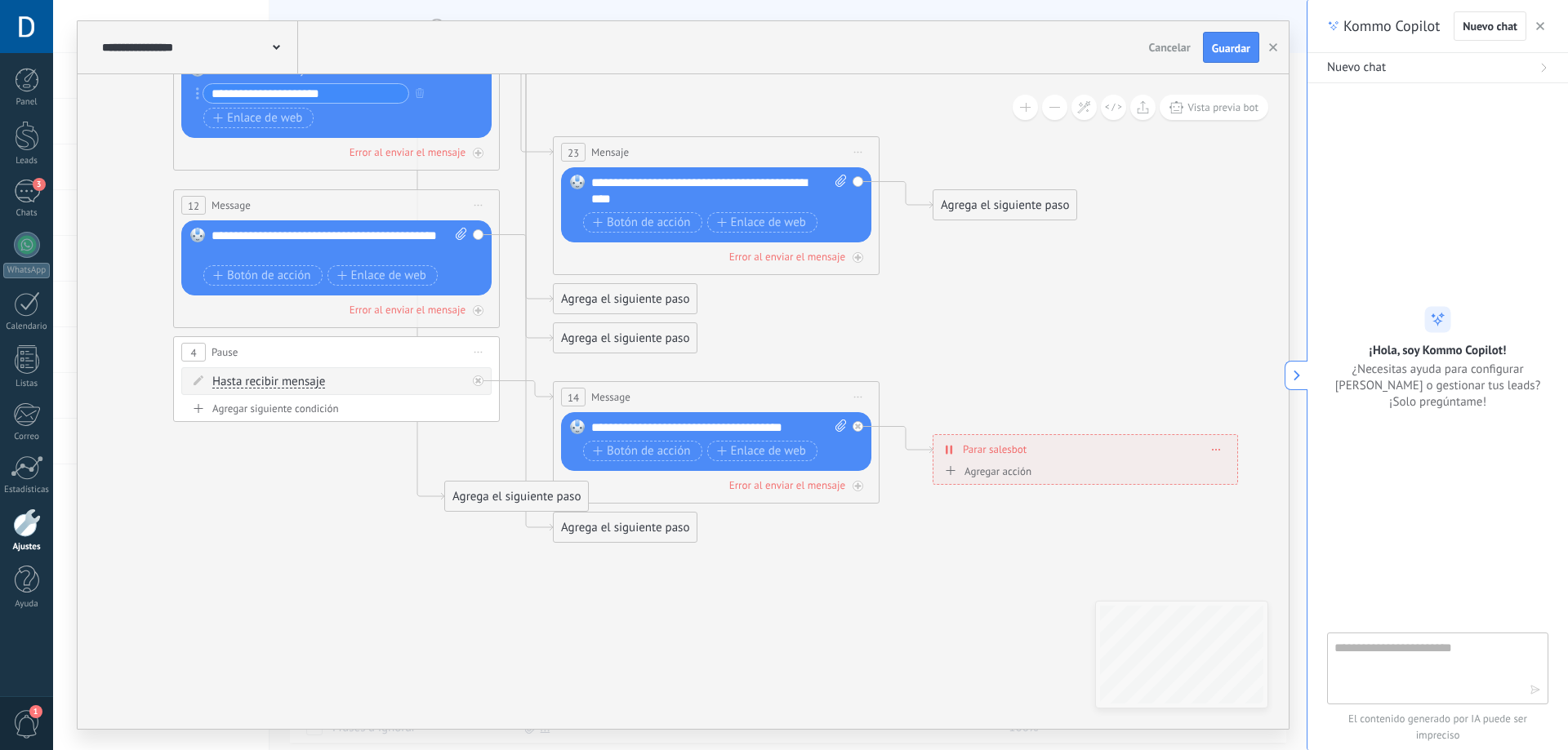
drag, startPoint x: 618, startPoint y: 583, endPoint x: 657, endPoint y: 613, distance: 49.2
click at [658, 613] on icon at bounding box center [374, 126] width 2545 height 1727
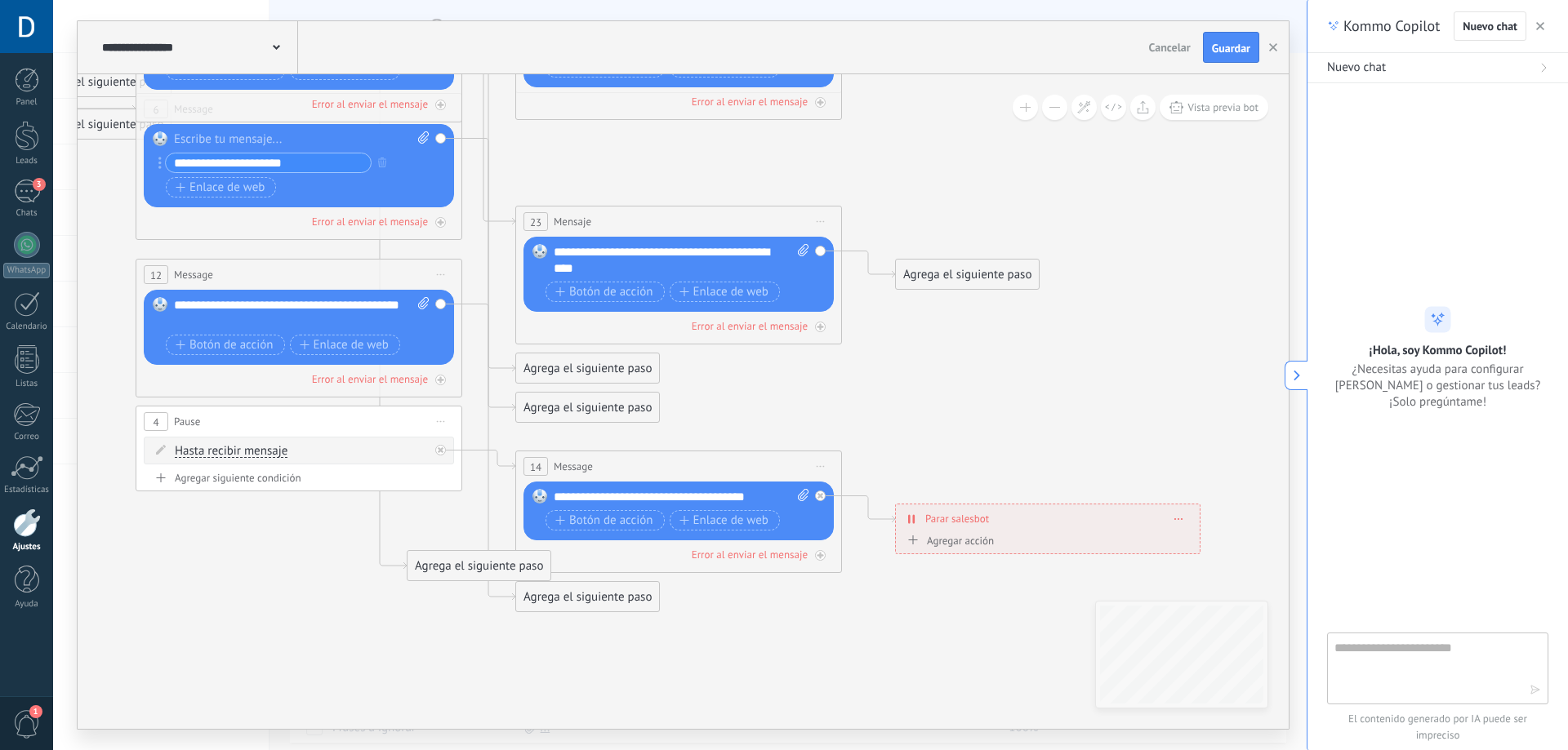
drag, startPoint x: 522, startPoint y: 567, endPoint x: 487, endPoint y: 638, distance: 79.2
click at [486, 638] on icon at bounding box center [336, 195] width 2545 height 1727
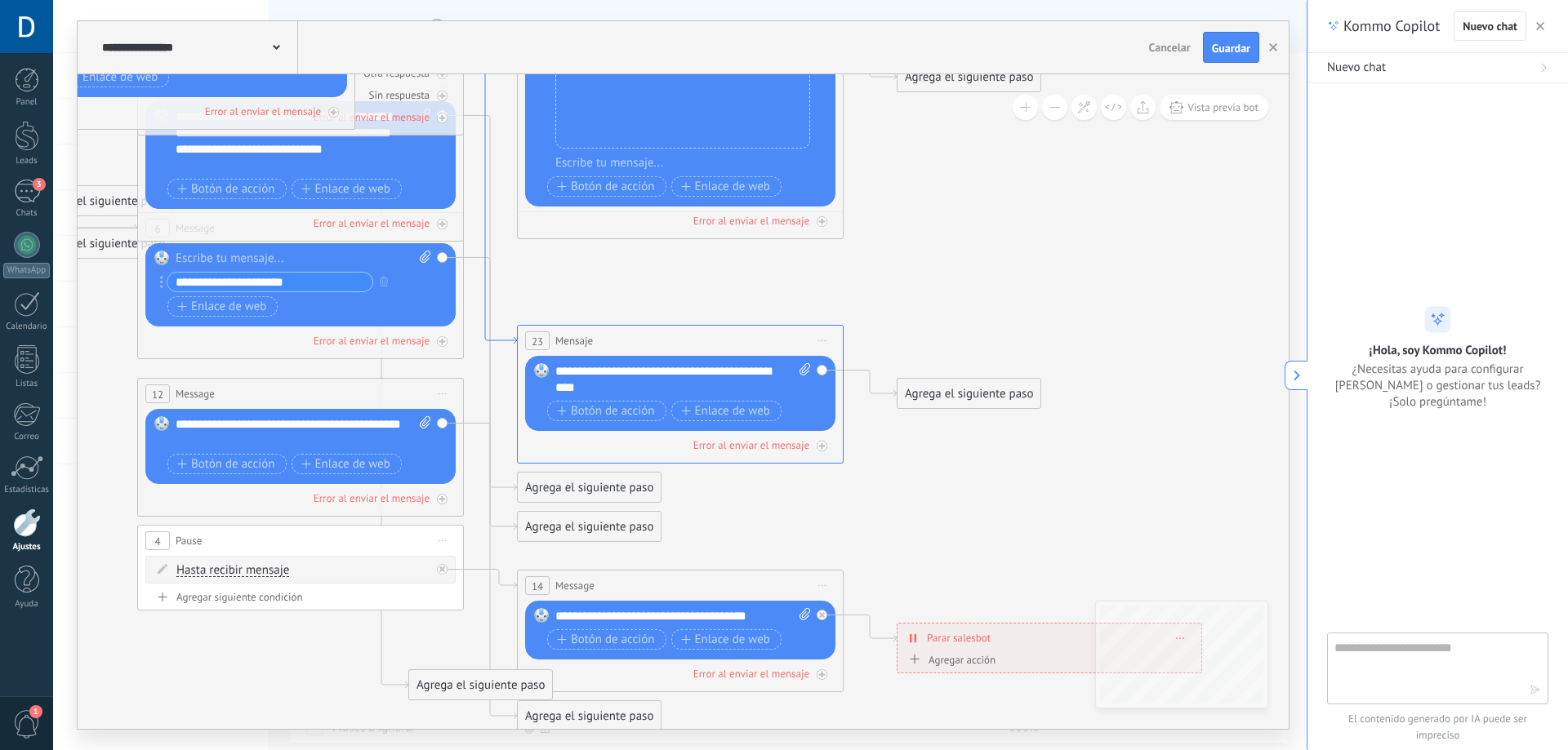
click at [506, 339] on icon at bounding box center [490, 180] width 53 height 330
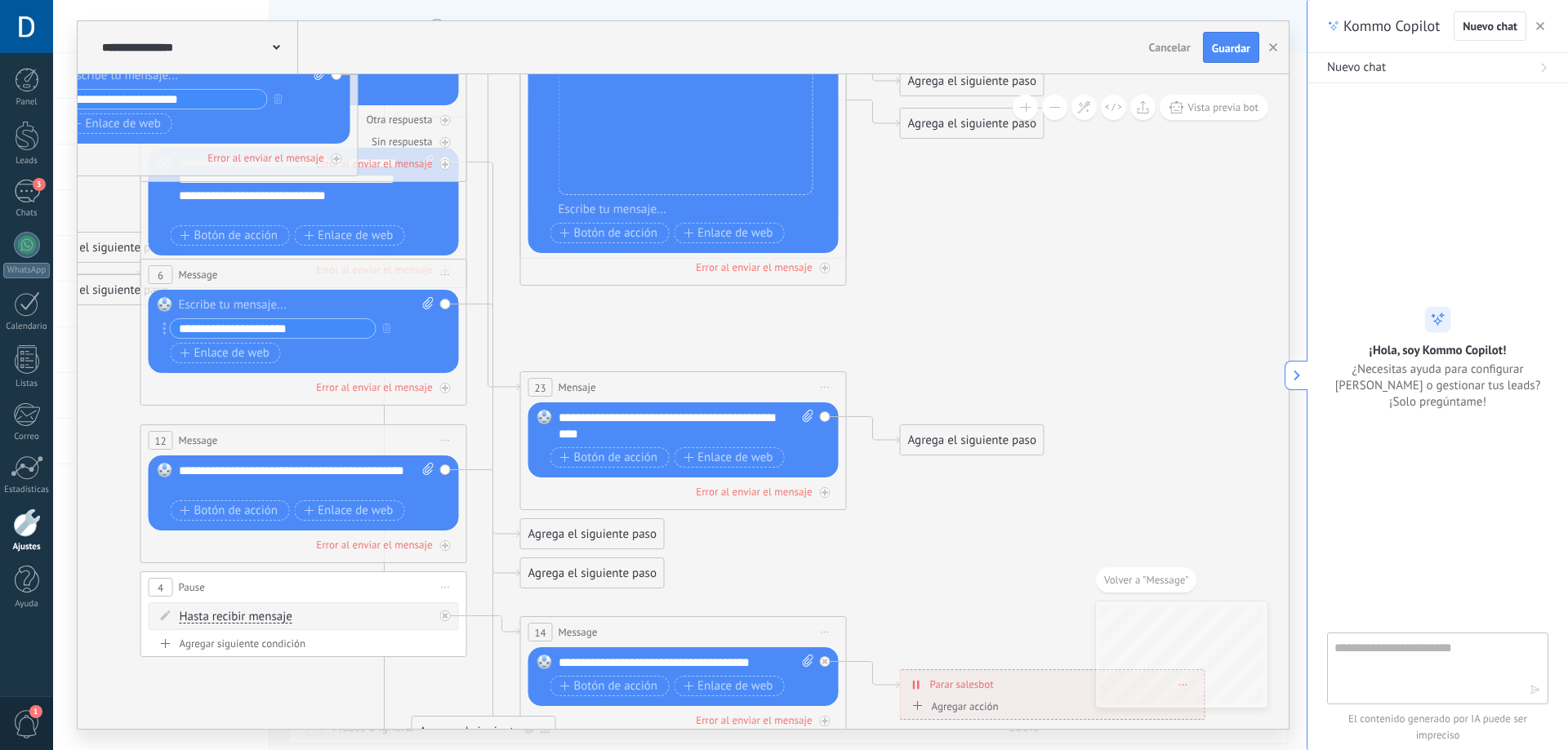
click at [418, 347] on div "Botón de acción Enlace de web" at bounding box center [302, 353] width 263 height 20
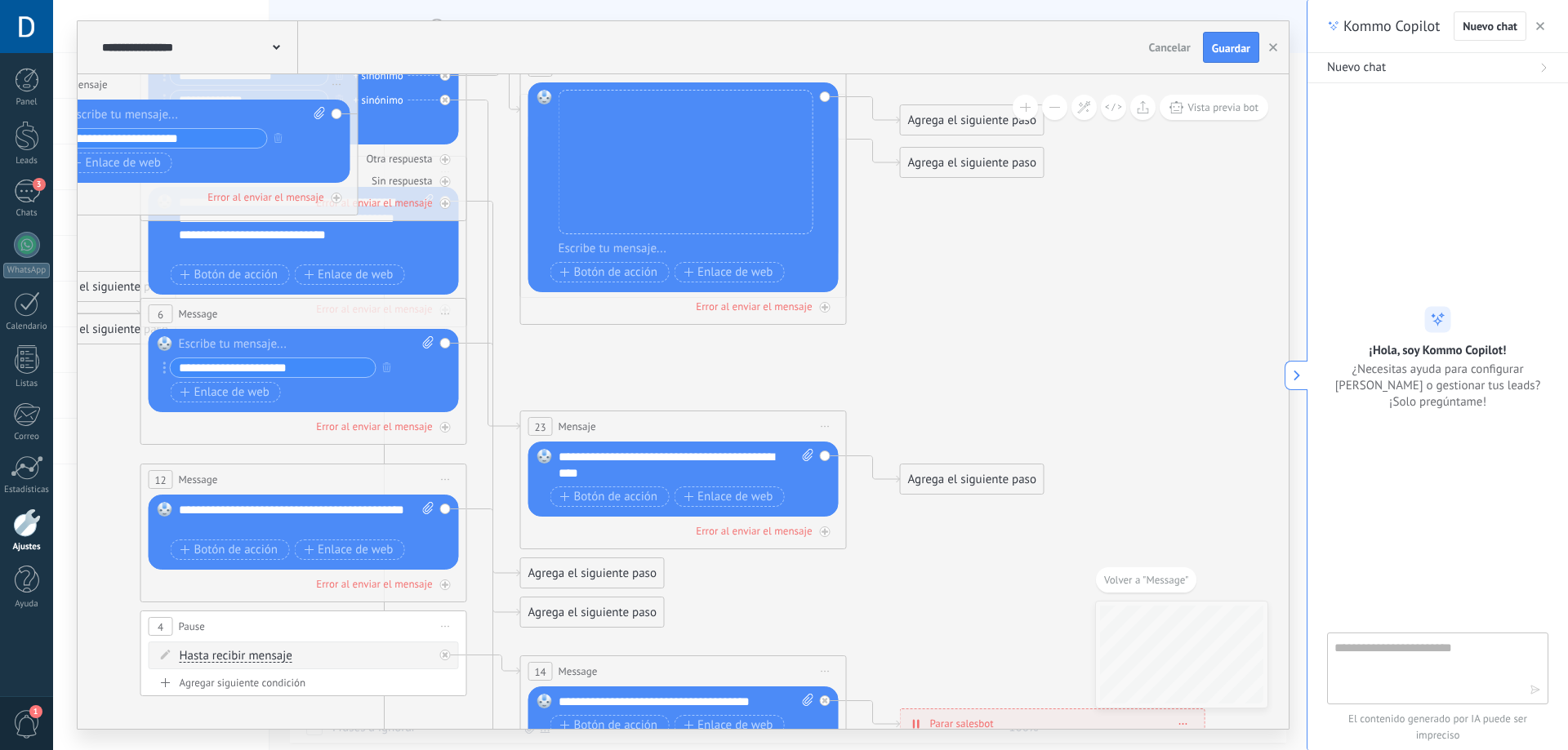
click at [428, 283] on div "Botón de acción Enlace de web" at bounding box center [302, 274] width 263 height 20
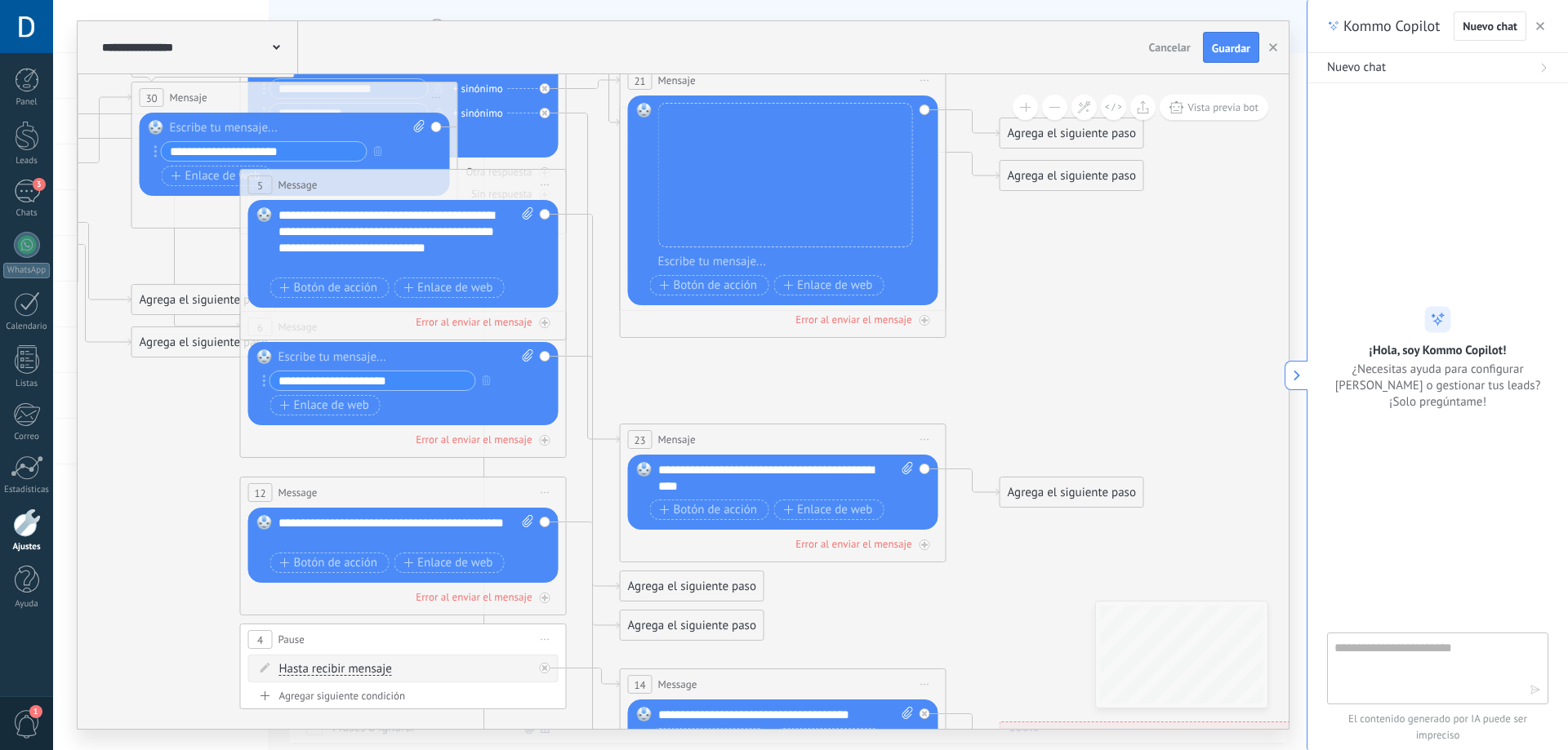
drag, startPoint x: 654, startPoint y: 453, endPoint x: 754, endPoint y: 387, distance: 119.8
click at [754, 387] on icon at bounding box center [440, 413] width 2545 height 1727
drag, startPoint x: 418, startPoint y: 158, endPoint x: 431, endPoint y: 145, distance: 18.4
click at [418, 158] on div "**********" at bounding box center [293, 153] width 263 height 25
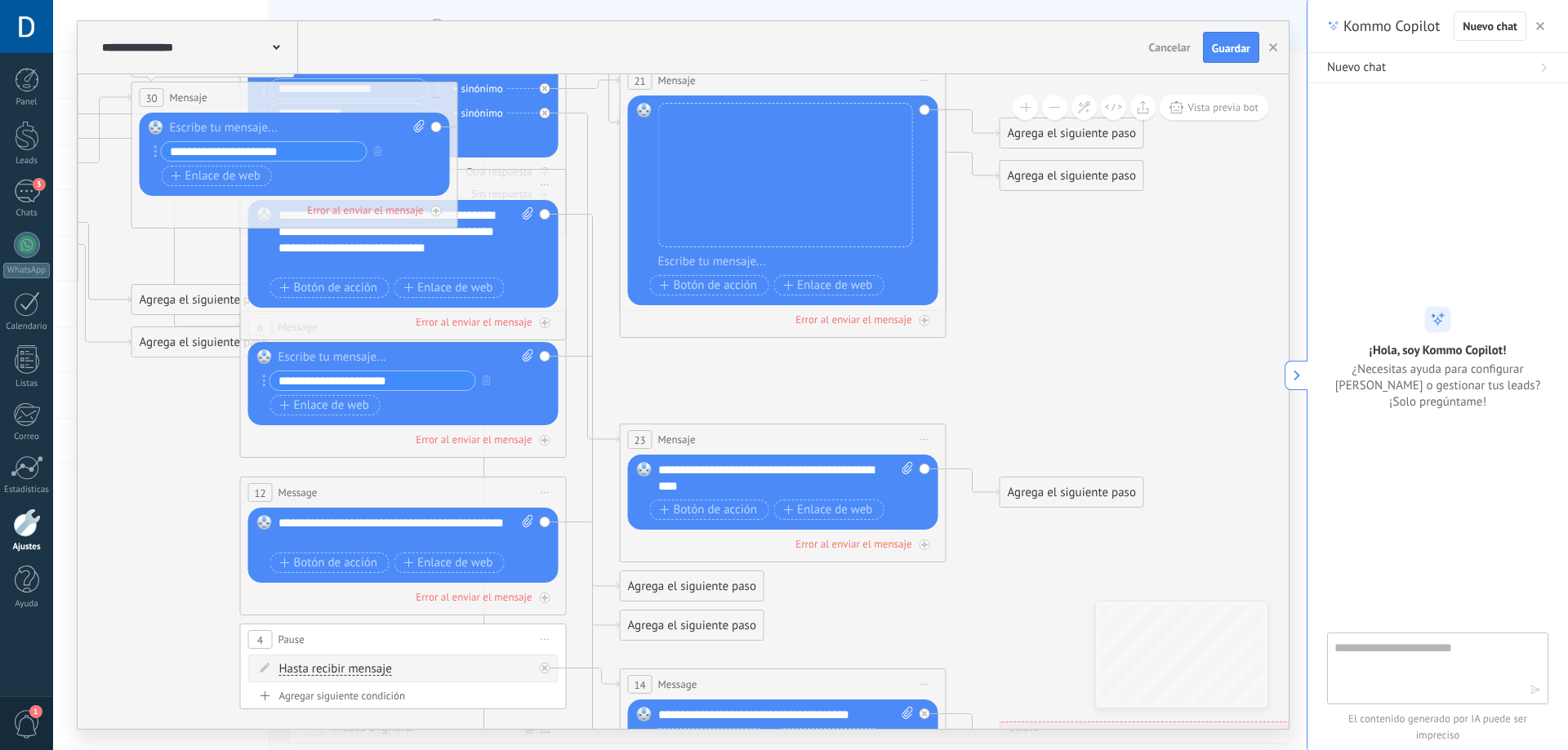
drag, startPoint x: 438, startPoint y: 128, endPoint x: 444, endPoint y: 134, distance: 8.5
click at [438, 129] on div "Reemplazar Quitar Convertir a mensaje de voz Arrastre la imagen aquí para adjun…" at bounding box center [294, 154] width 310 height 83
click at [453, 136] on div "Lanzamientos: 1 33.3% Enviados: 0 Leídos: 0 30 Mensaje ******* (a): Todos los c…" at bounding box center [294, 155] width 326 height 147
click at [455, 152] on div "Lanzamientos: 1 33.3% Enviados: 0 Leídos: 0 30 Mensaje ******* (a): Todos los c…" at bounding box center [294, 155] width 326 height 147
click at [456, 153] on div "Lanzamientos: 1 33.3% Enviados: 0 Leídos: 0 30 Mensaje ******* (a): Todos los c…" at bounding box center [294, 155] width 326 height 147
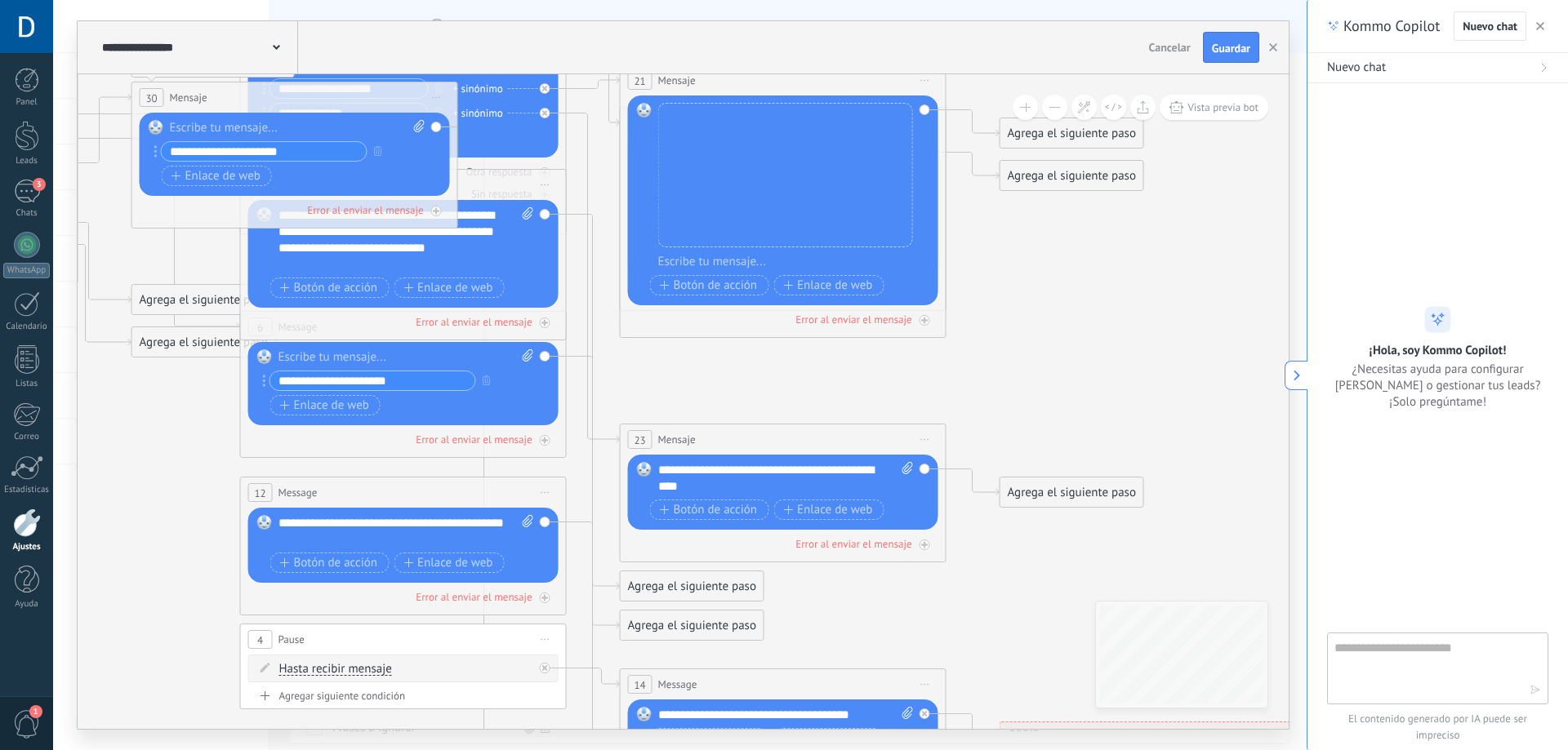
click at [457, 165] on div "Lanzamientos: 1 33.3% Enviados: 0 Leídos: 0 30 Mensaje ******* (a): Todos los c…" at bounding box center [294, 155] width 326 height 147
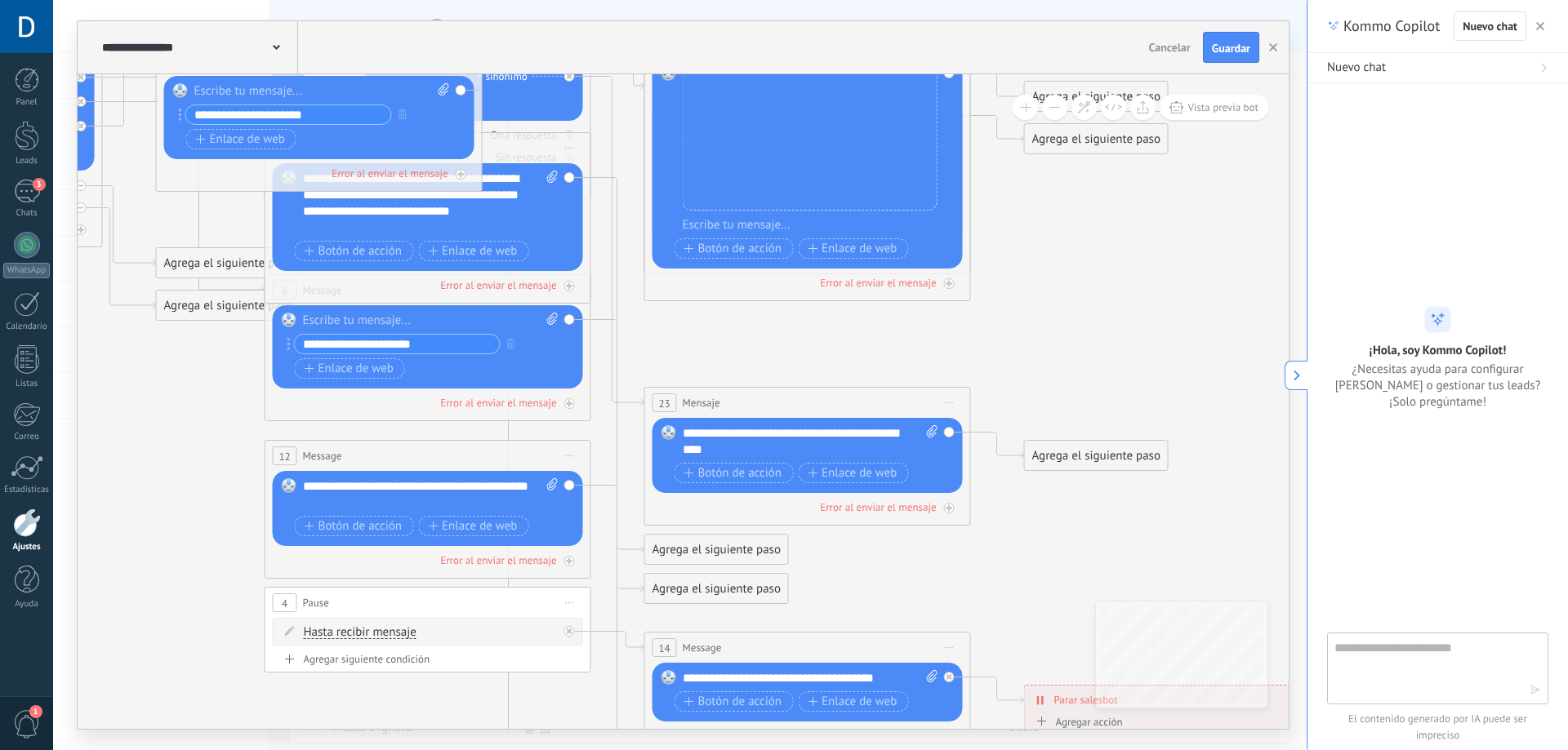
drag, startPoint x: 695, startPoint y: 393, endPoint x: 719, endPoint y: 356, distance: 44.1
click at [719, 356] on icon at bounding box center [465, 376] width 2545 height 1727
click at [546, 353] on div "**********" at bounding box center [418, 344] width 263 height 20
click at [546, 347] on div "**********" at bounding box center [418, 344] width 263 height 20
click at [367, 365] on span "Enlace de web" at bounding box center [349, 369] width 89 height 13
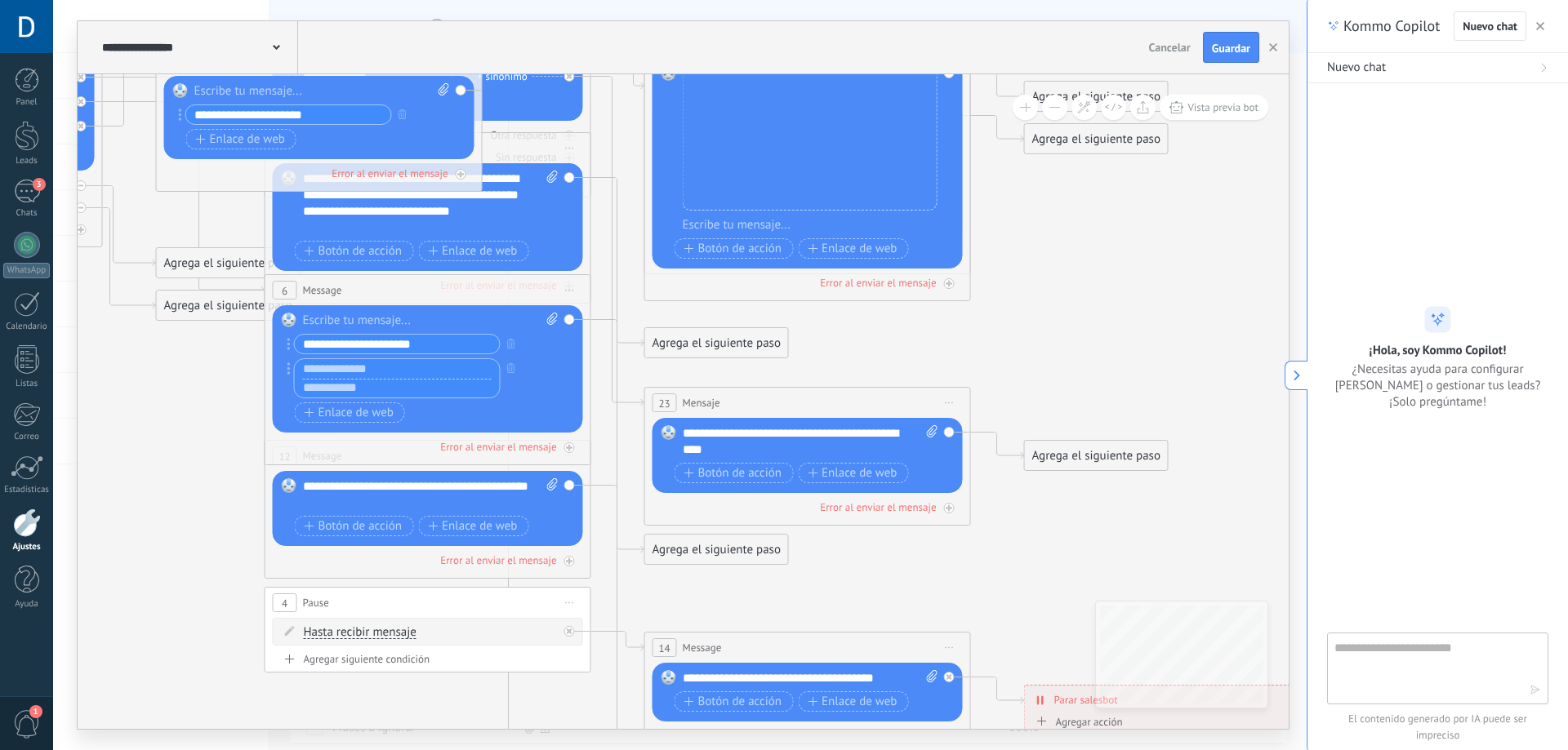
click at [390, 372] on input "text" at bounding box center [397, 368] width 205 height 19
type input "*"
type input "**********"
click at [314, 380] on input "text" at bounding box center [397, 388] width 205 height 19
type input "*"
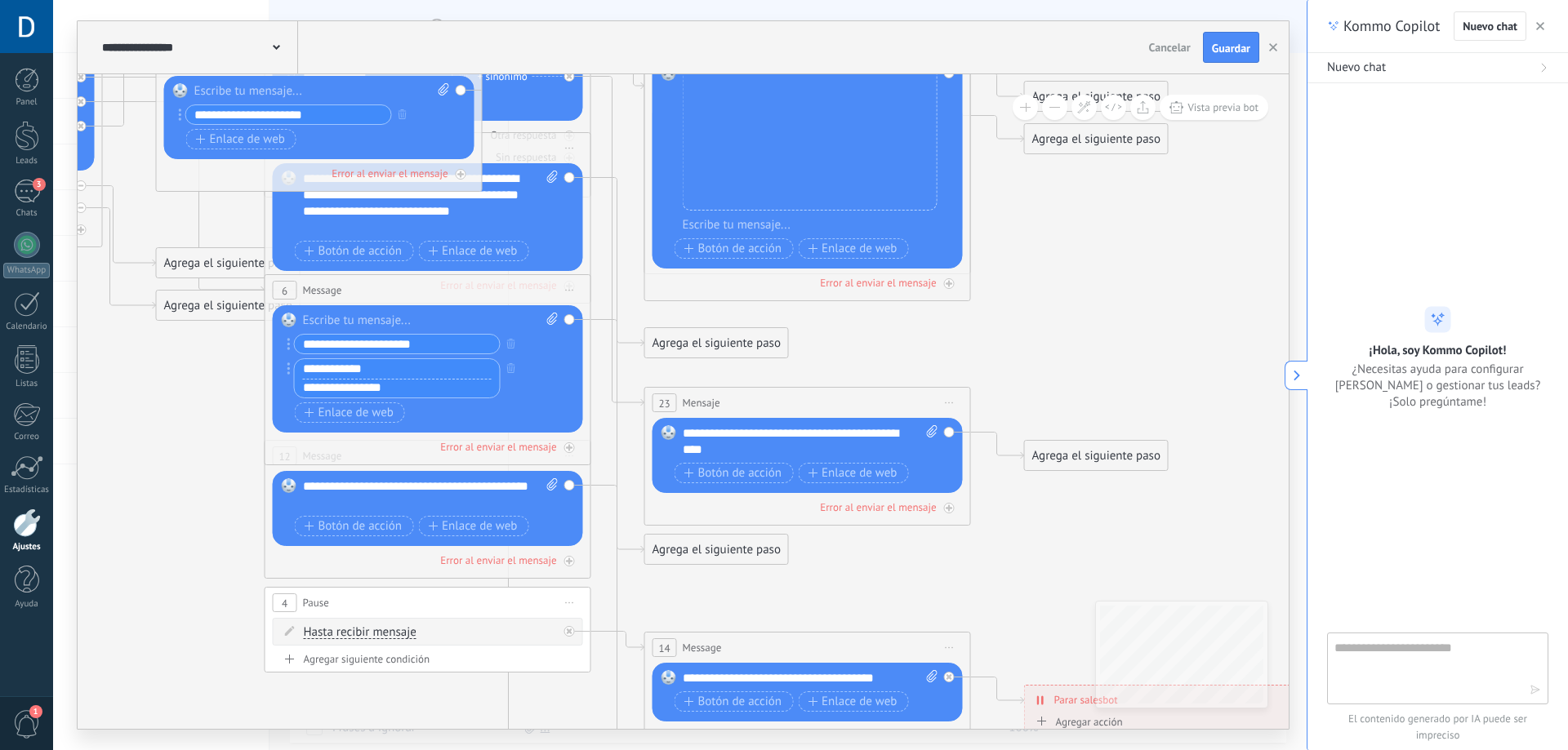
type input "**********"
click at [228, 447] on icon at bounding box center [465, 376] width 2545 height 1727
click at [474, 369] on input "**********" at bounding box center [397, 368] width 205 height 19
click at [587, 411] on div "6 Message ******* (a): Todos los contactos - canales seleccionados Todos los co…" at bounding box center [428, 370] width 326 height 191
click at [712, 349] on div "Agrega el siguiente paso" at bounding box center [717, 344] width 143 height 27
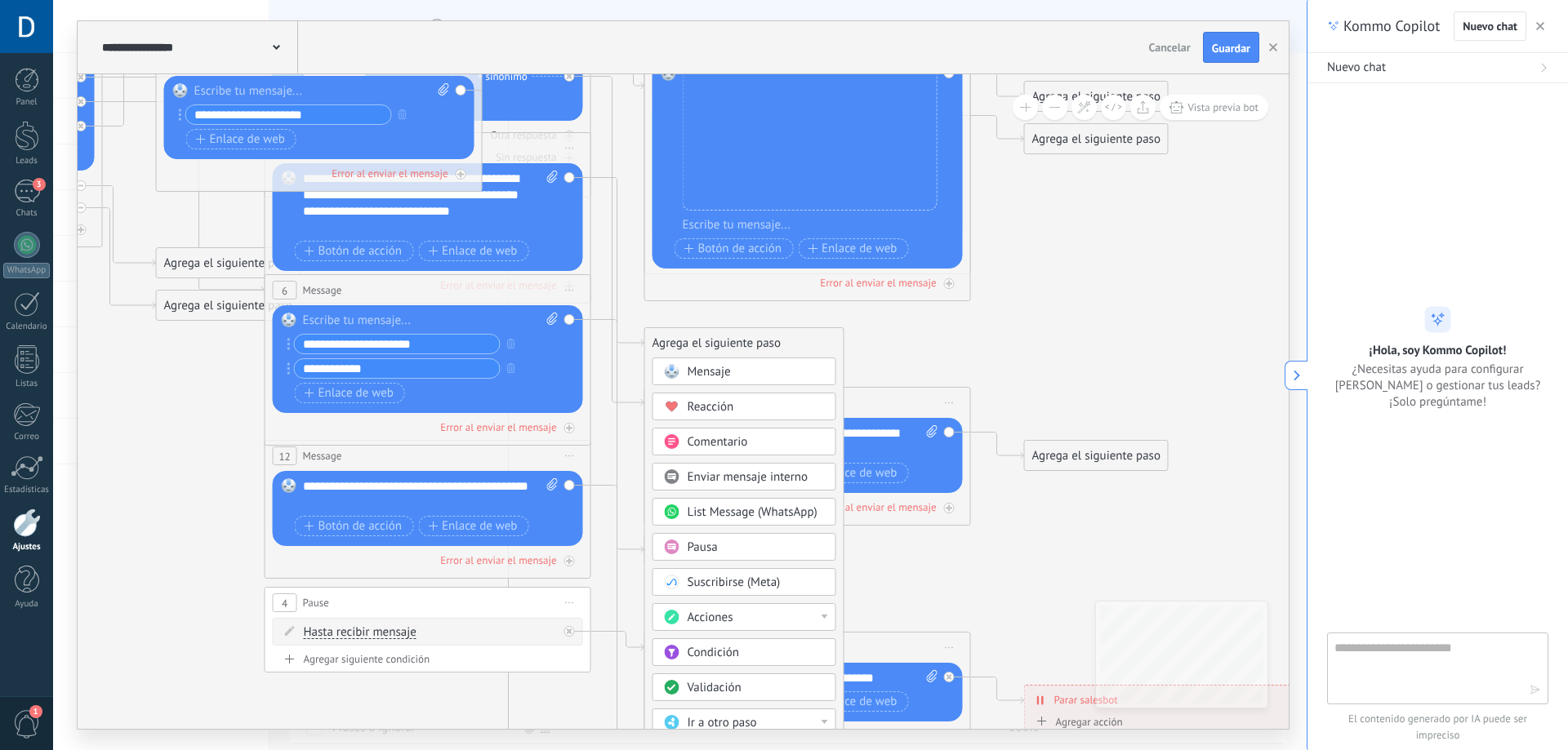
click at [795, 516] on span "List Message (WhatsApp)" at bounding box center [752, 512] width 129 height 15
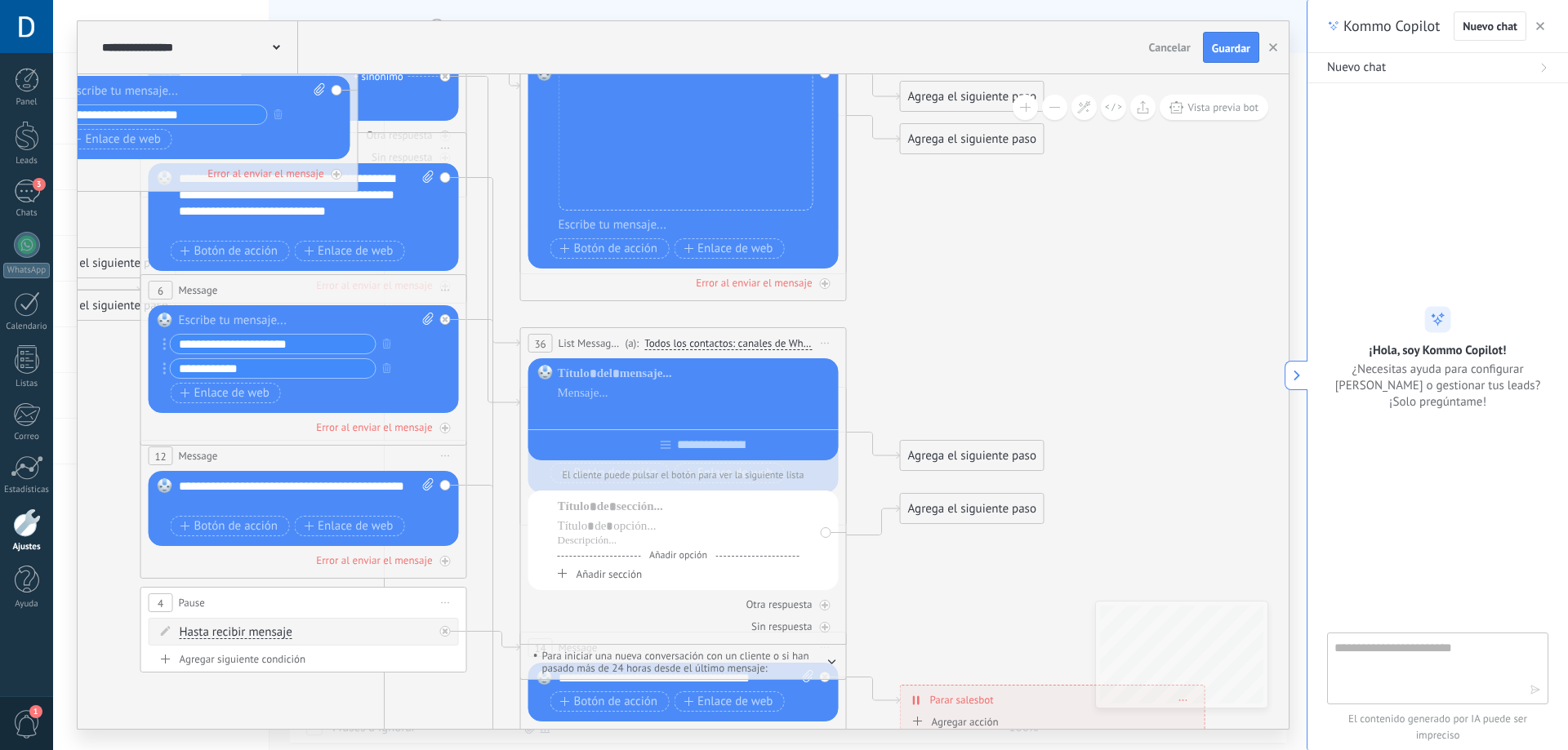
click at [722, 409] on div at bounding box center [696, 413] width 275 height 16
drag, startPoint x: 696, startPoint y: 379, endPoint x: 680, endPoint y: 387, distance: 17.9
click at [677, 377] on div at bounding box center [696, 393] width 275 height 56
click at [734, 440] on div at bounding box center [684, 442] width 310 height 26
drag, startPoint x: 717, startPoint y: 435, endPoint x: 713, endPoint y: 414, distance: 21.4
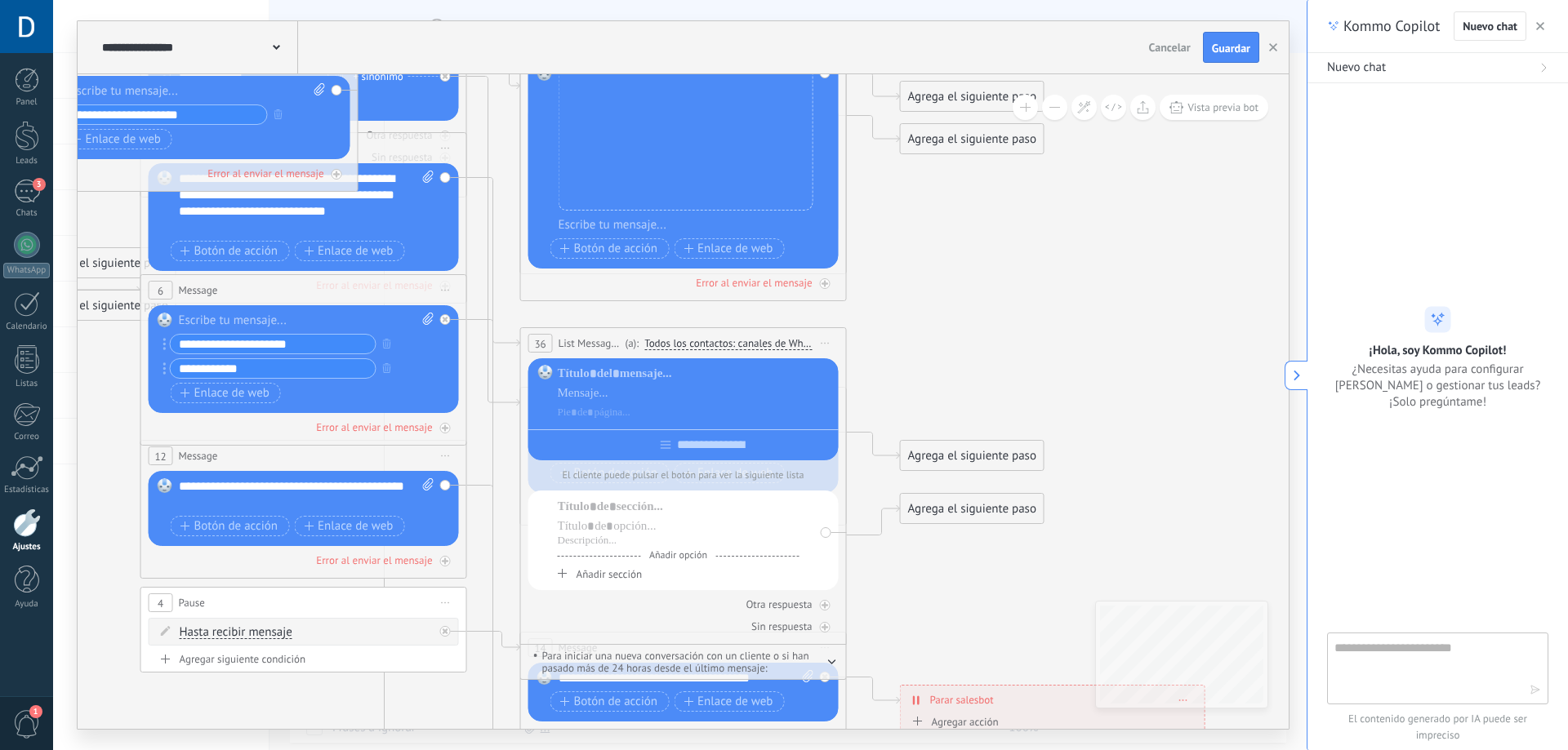
click at [715, 431] on div at bounding box center [684, 442] width 310 height 26
click at [713, 403] on div at bounding box center [696, 393] width 275 height 56
drag, startPoint x: 603, startPoint y: 372, endPoint x: 584, endPoint y: 356, distance: 24.8
click at [593, 364] on div at bounding box center [684, 409] width 310 height 102
click at [575, 339] on span "List Message (WhatsApp)" at bounding box center [590, 343] width 63 height 15
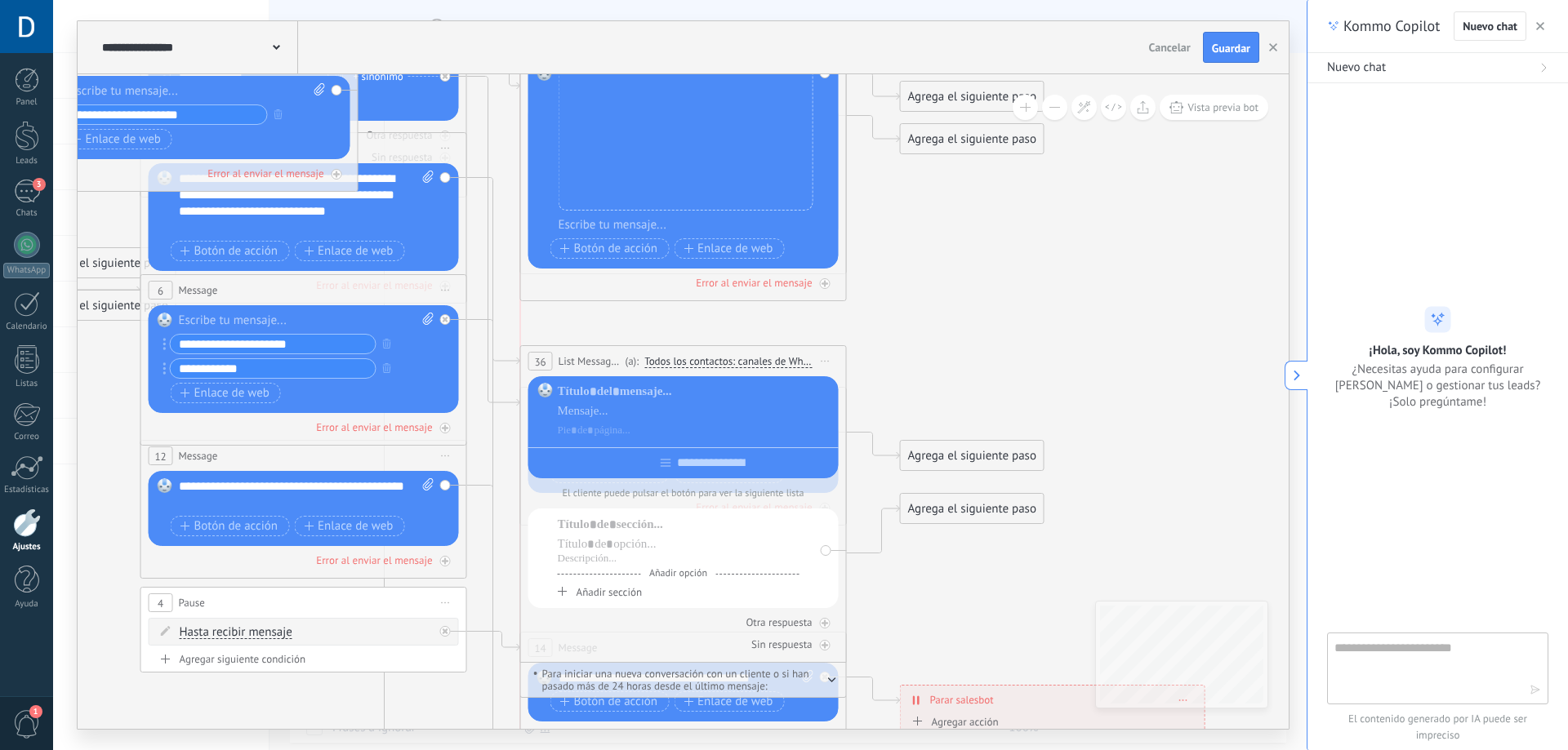
drag, startPoint x: 575, startPoint y: 339, endPoint x: 569, endPoint y: 356, distance: 18.0
click at [569, 356] on span "List Message (WhatsApp)" at bounding box center [590, 361] width 63 height 15
click at [0, 0] on icon at bounding box center [0, 0] width 0 height 0
click at [443, 323] on div "Reemplazar Quitar Convertir a mensaje de voz Arrastre la imagen aquí para adjun…" at bounding box center [304, 359] width 310 height 108
click at [448, 313] on div "Reemplazar Quitar Convertir a mensaje de voz Arrastre la imagen aquí para adjun…" at bounding box center [304, 359] width 310 height 108
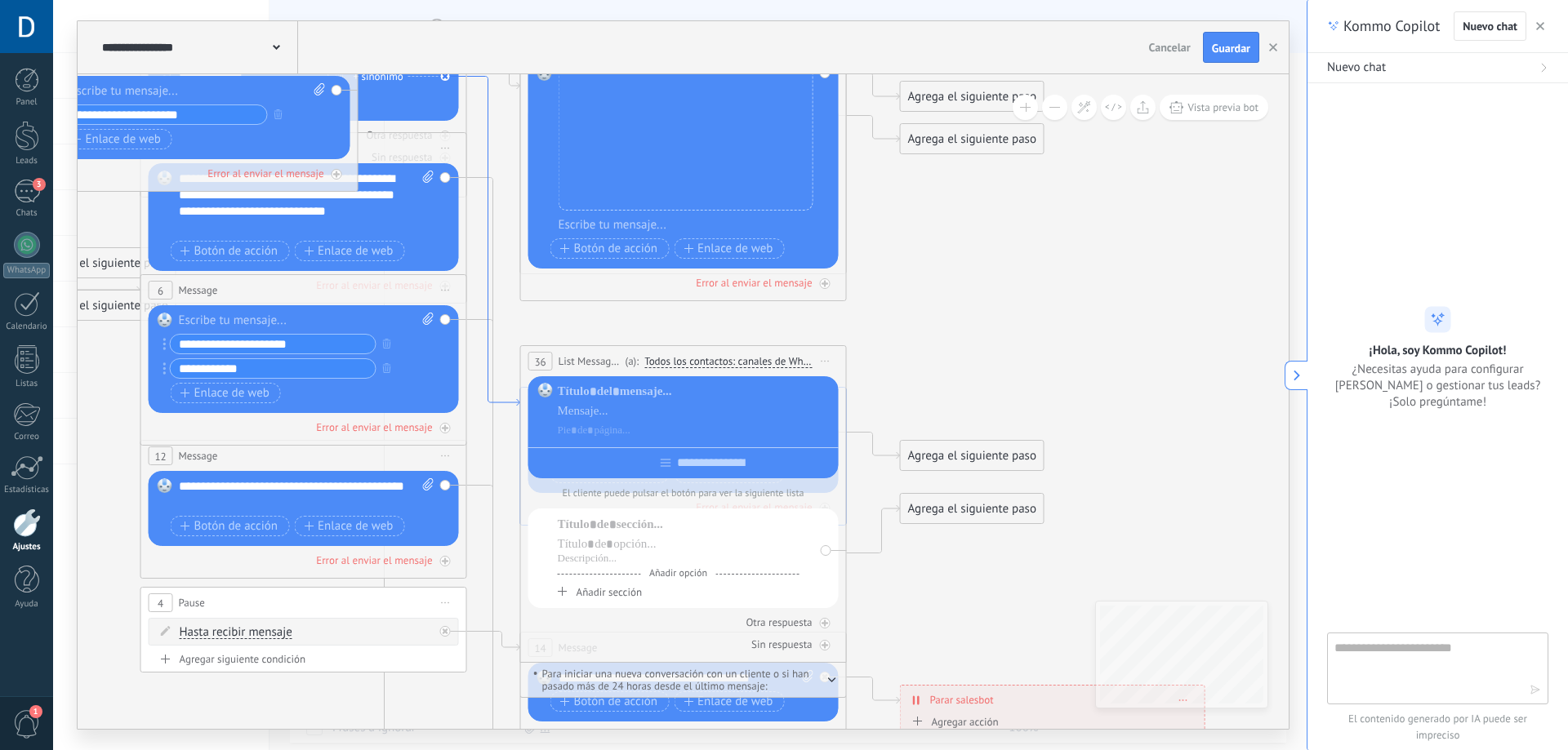
click at [512, 398] on icon at bounding box center [493, 241] width 53 height 330
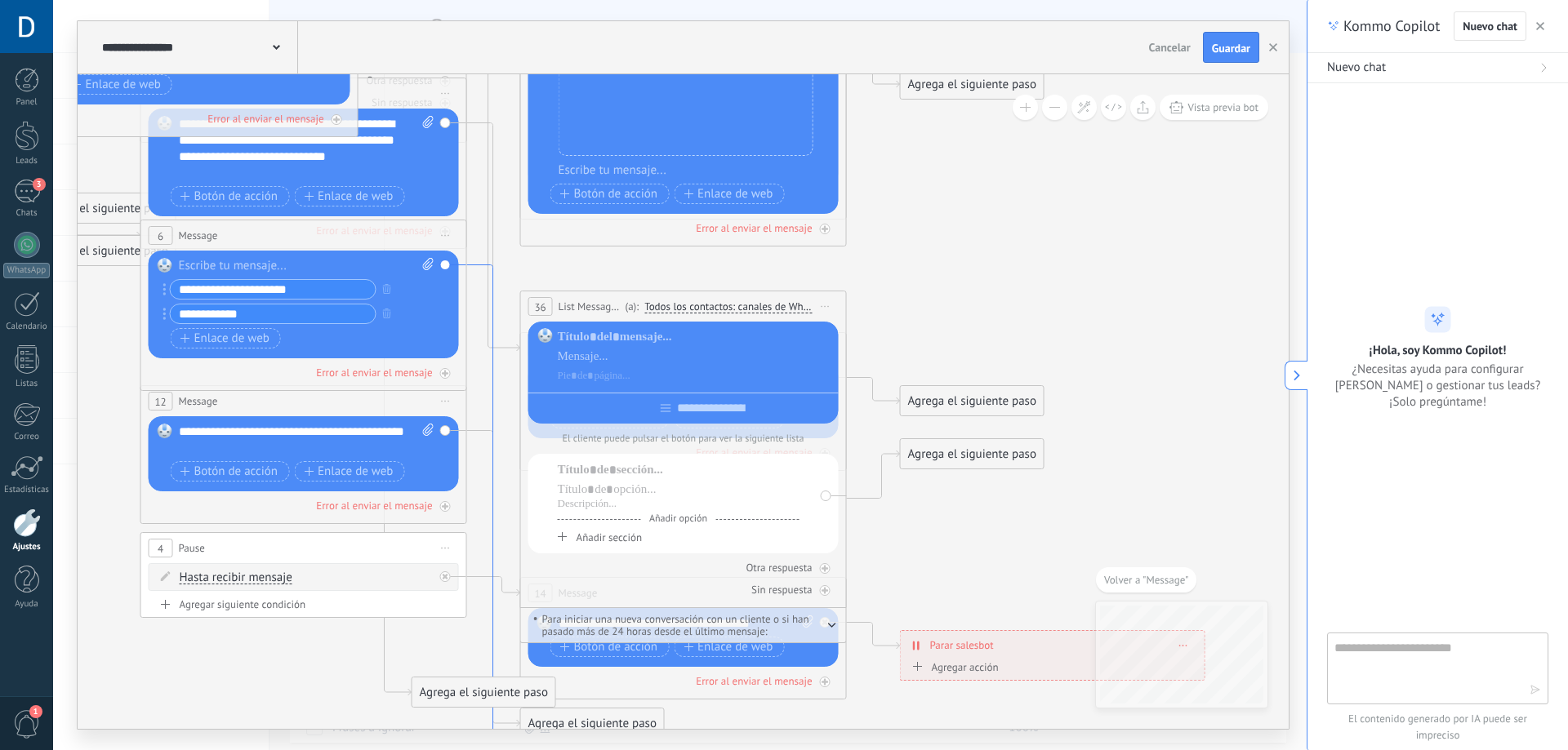
click at [474, 266] on icon at bounding box center [493, 516] width 53 height 501
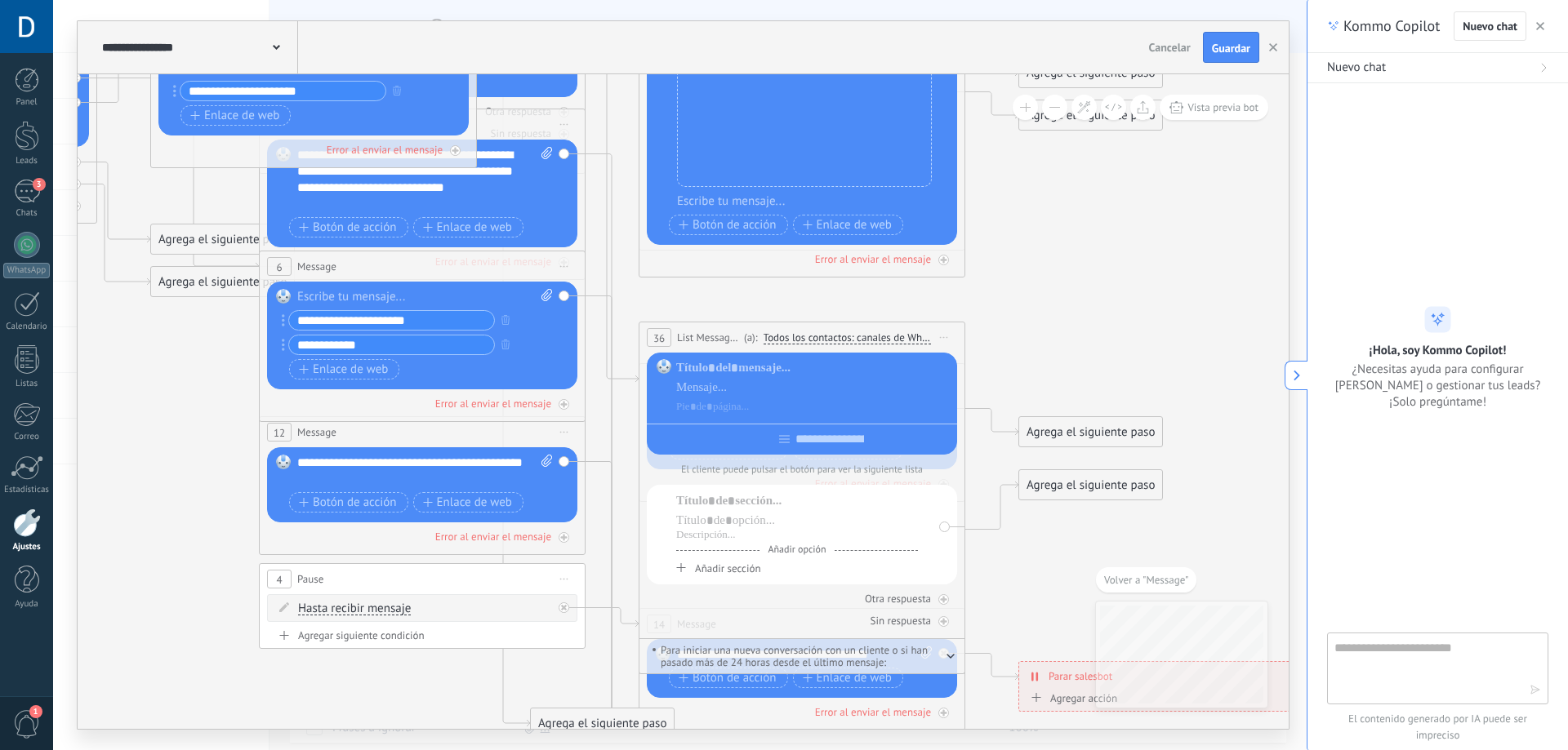
click at [562, 348] on div "Reemplazar Quitar Convertir a mensaje de voz Arrastre la imagen aquí para adjun…" at bounding box center [422, 335] width 310 height 108
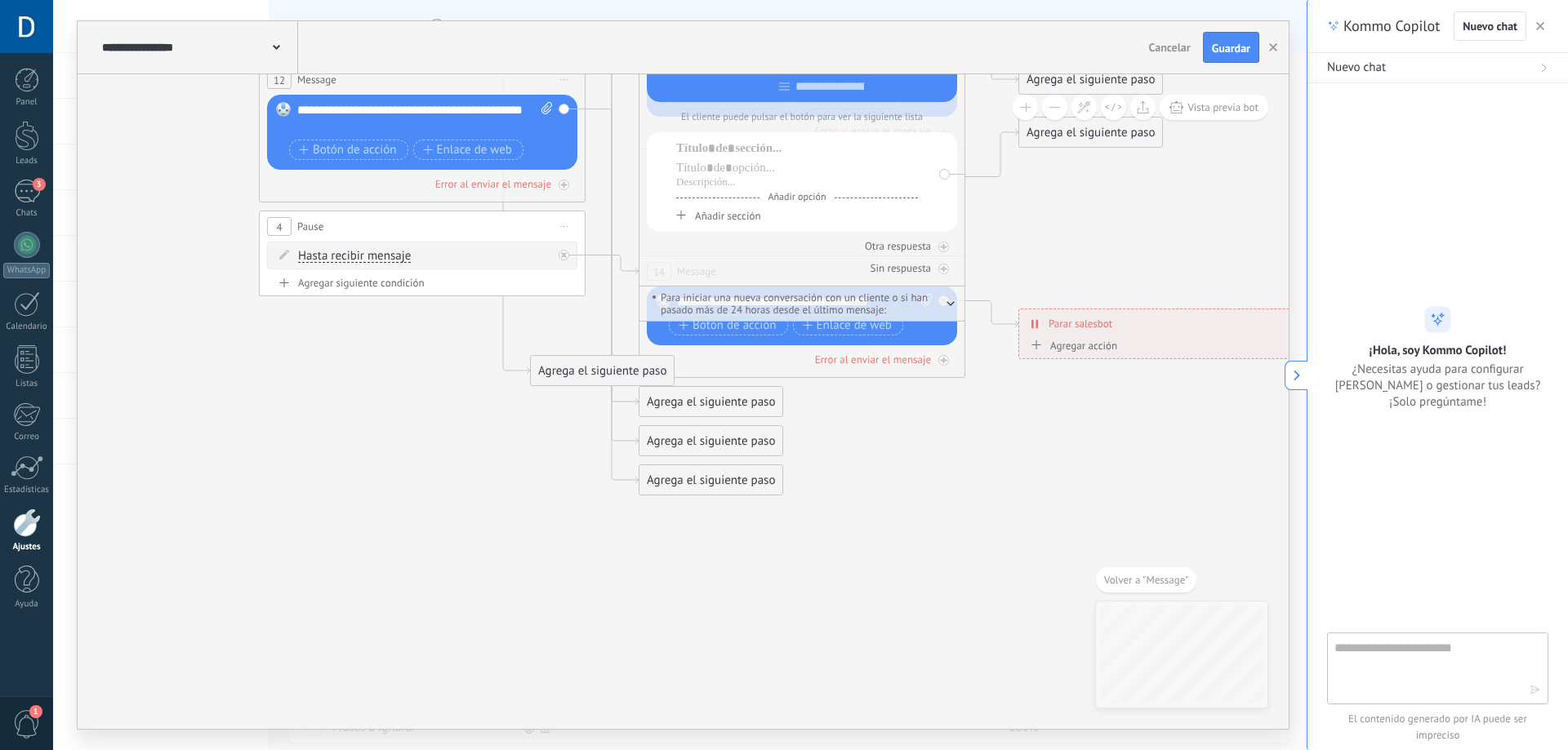
drag, startPoint x: 732, startPoint y: 395, endPoint x: 875, endPoint y: 426, distance: 146.3
click at [877, 426] on icon at bounding box center [459, 20] width 2545 height 1766
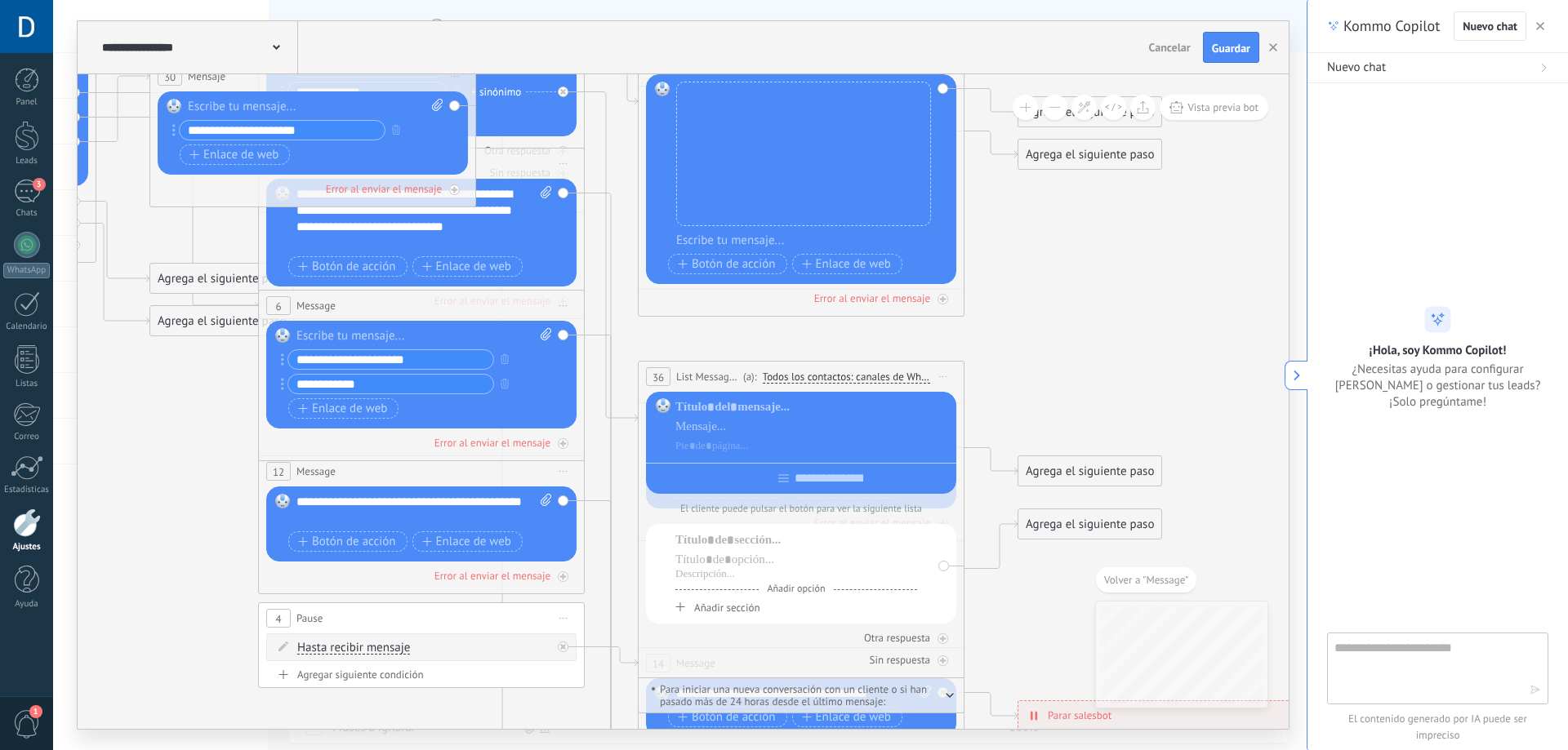
click at [536, 380] on div "**********" at bounding box center [412, 384] width 263 height 20
drag, startPoint x: 910, startPoint y: 450, endPoint x: 994, endPoint y: 407, distance: 94.4
click at [954, 390] on div "**********" at bounding box center [801, 519] width 326 height 317
click at [954, 377] on span "Iniciar vista previa aquí Cambiar nombre Duplicar [GEOGRAPHIC_DATA]" at bounding box center [943, 376] width 26 height 24
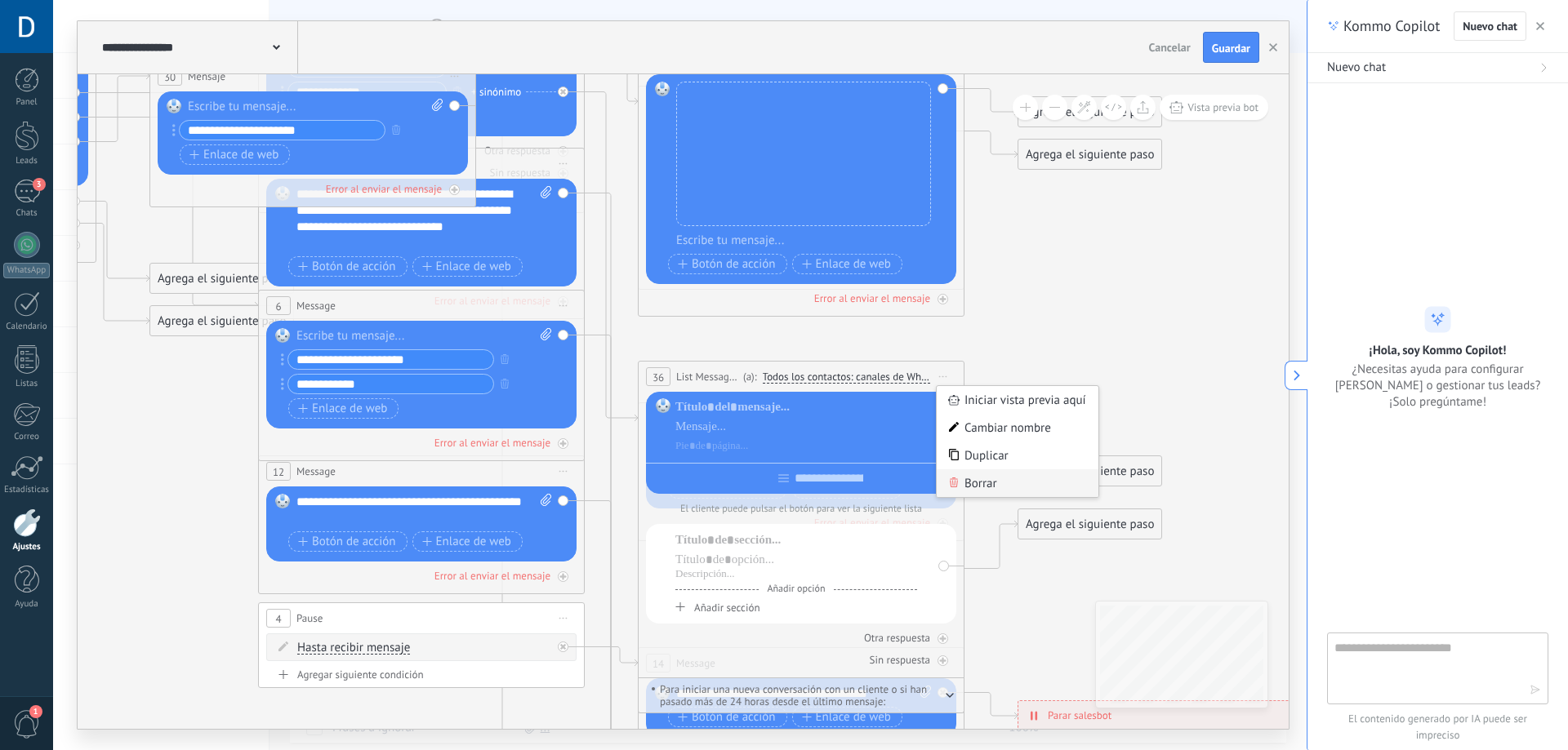
click at [1003, 474] on div "Borrar" at bounding box center [1016, 483] width 161 height 27
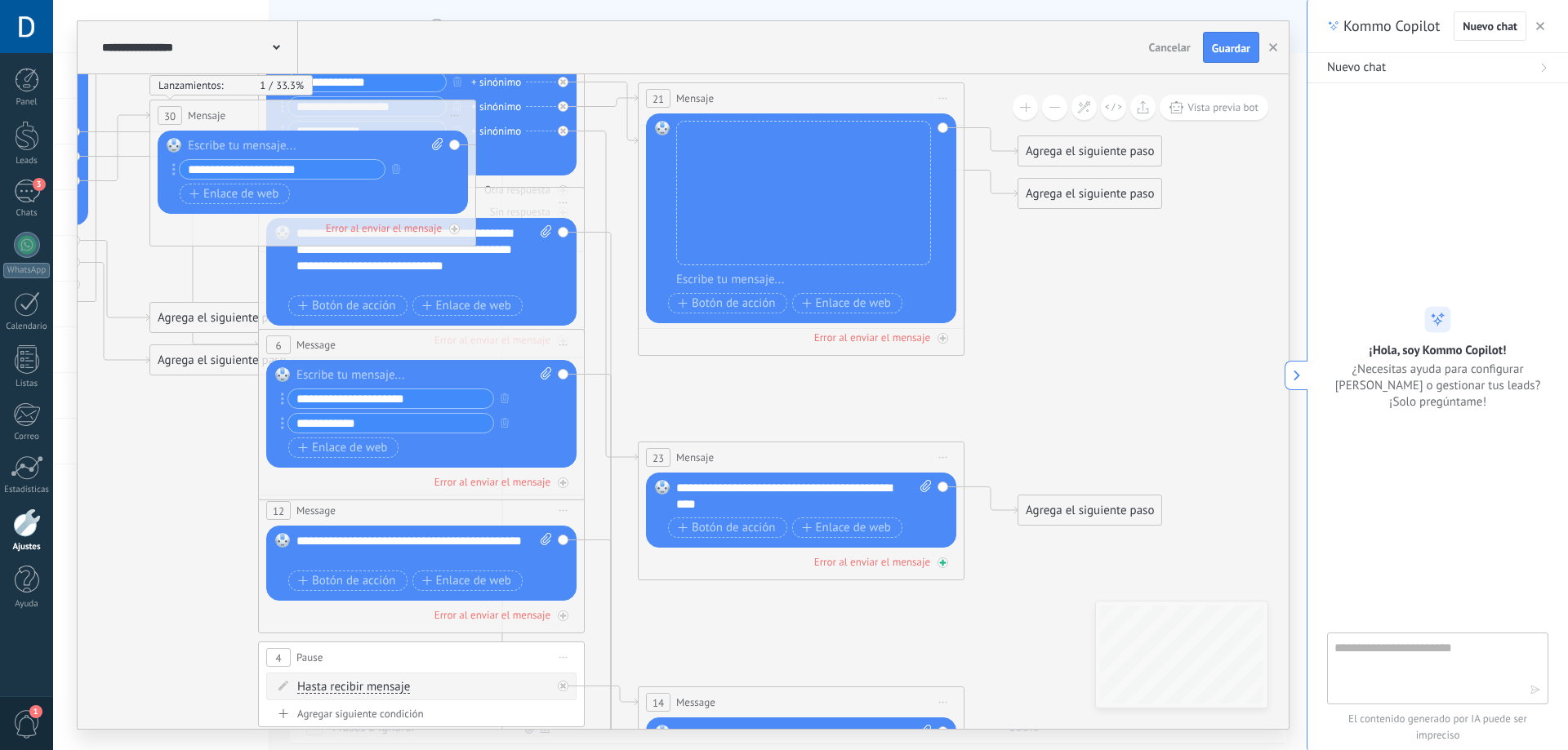
click at [899, 562] on div "Error al enviar el mensaje" at bounding box center [872, 561] width 116 height 14
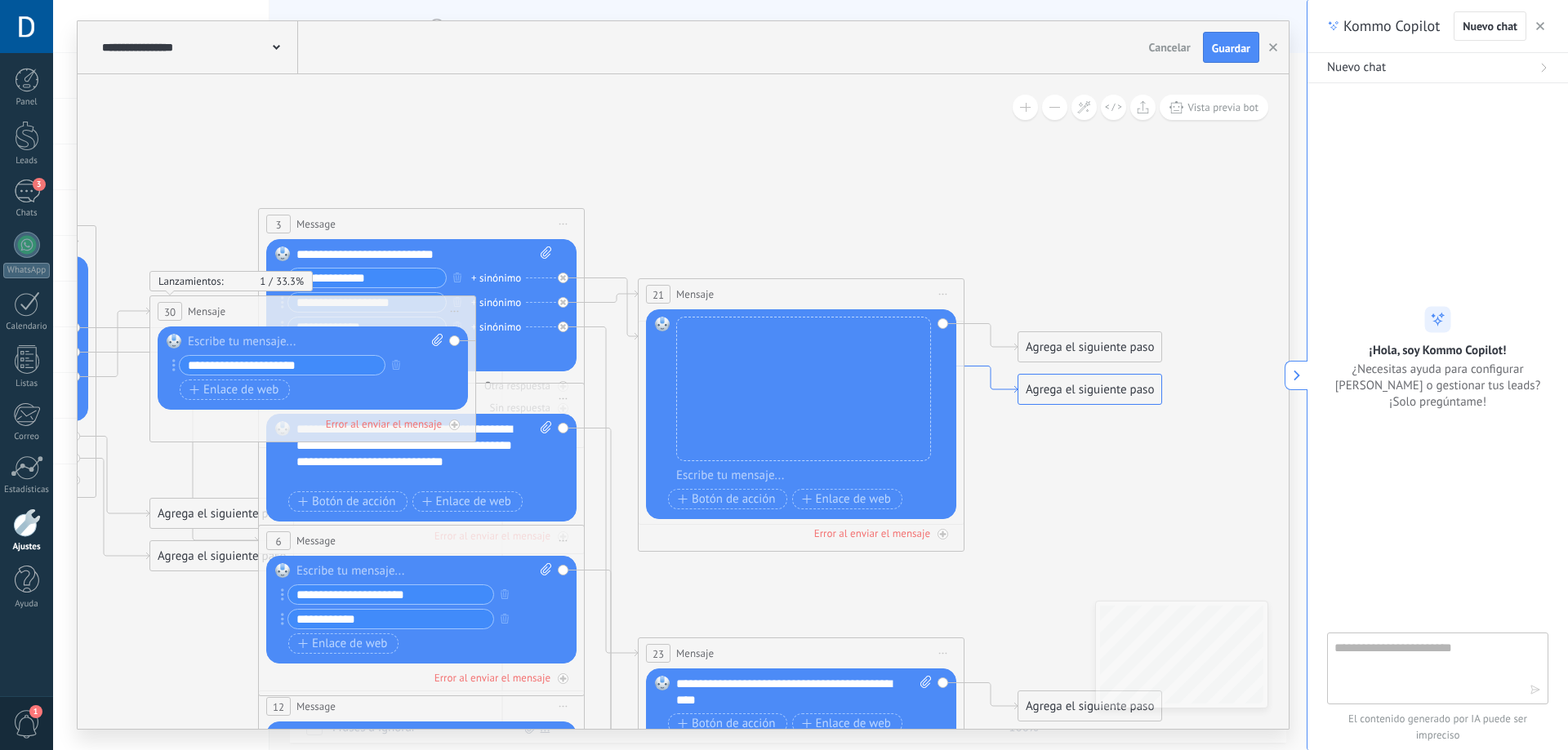
click at [992, 373] on icon at bounding box center [991, 380] width 53 height 27
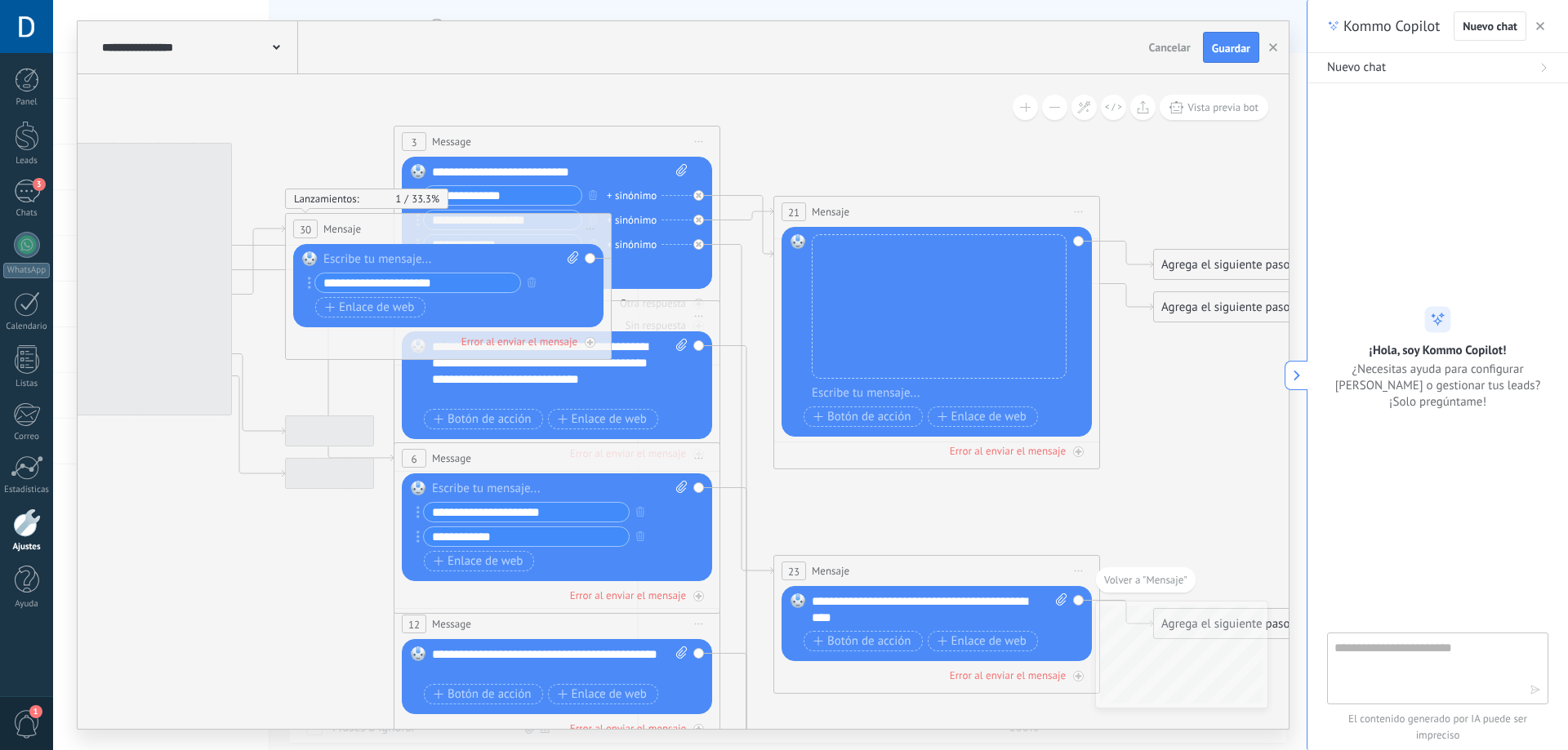
drag, startPoint x: 753, startPoint y: 367, endPoint x: 1300, endPoint y: 483, distance: 559.2
click at [1300, 481] on div "**********" at bounding box center [679, 375] width 1253 height 750
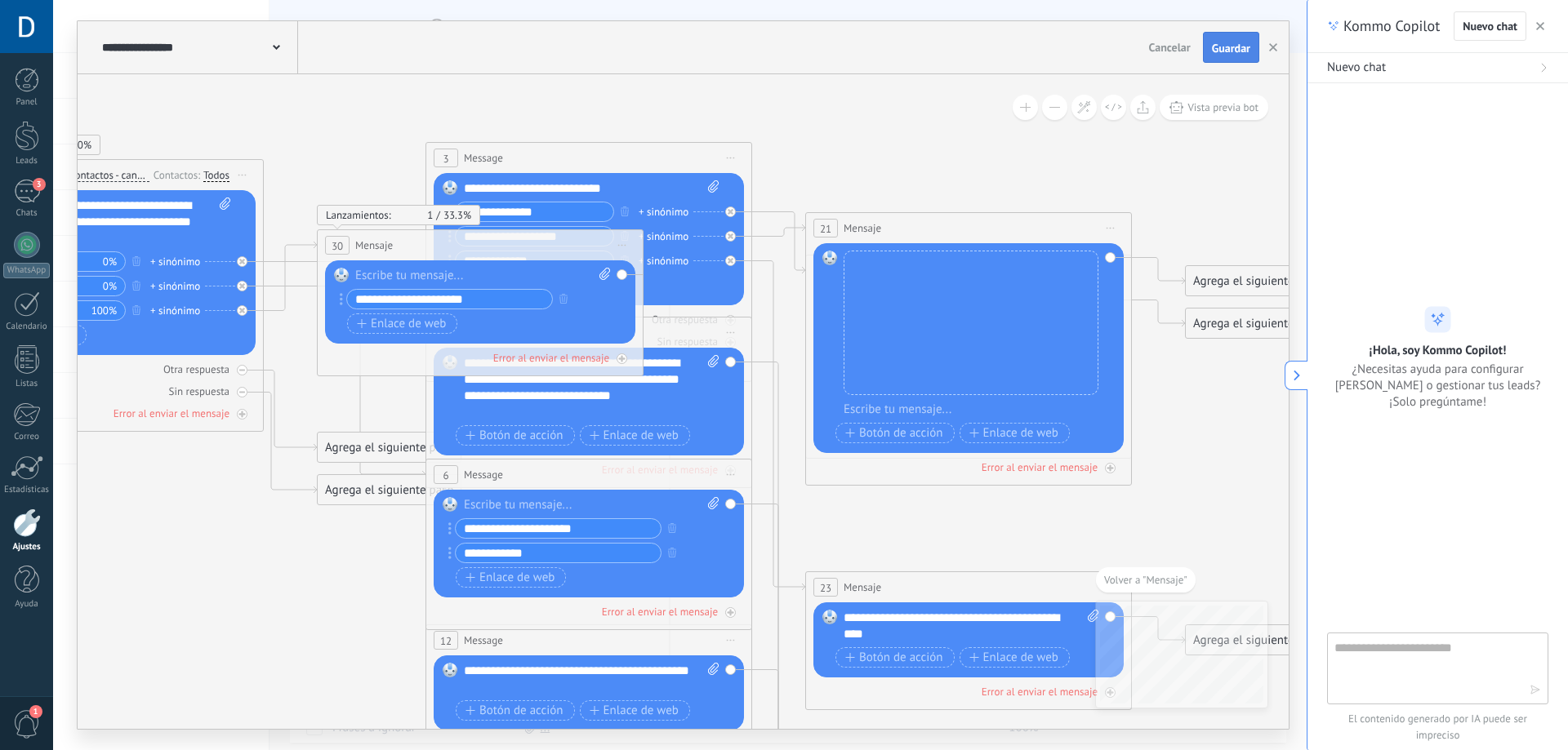
click at [1222, 53] on span "Guardar" at bounding box center [1231, 48] width 38 height 12
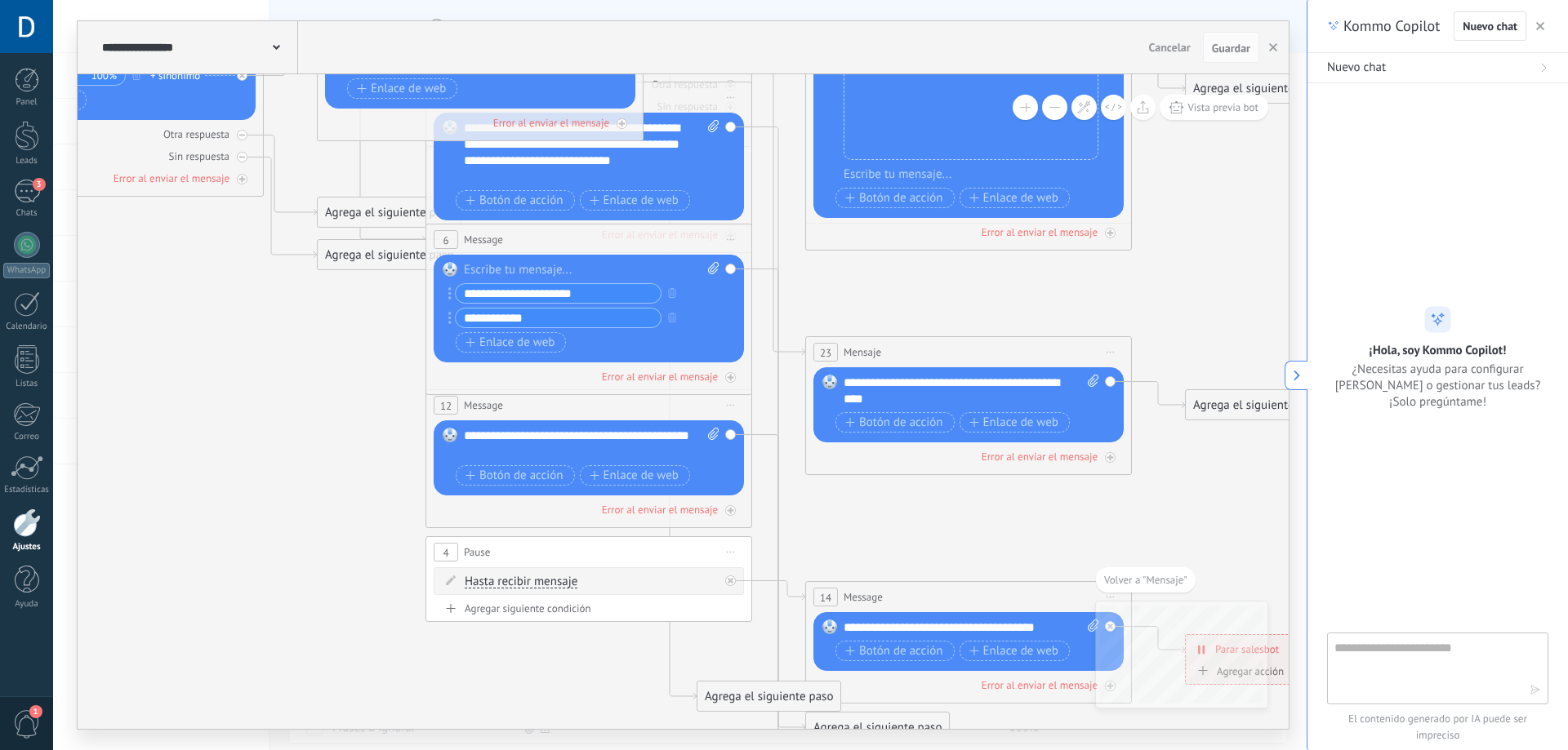
click at [655, 445] on div "**********" at bounding box center [592, 444] width 255 height 33
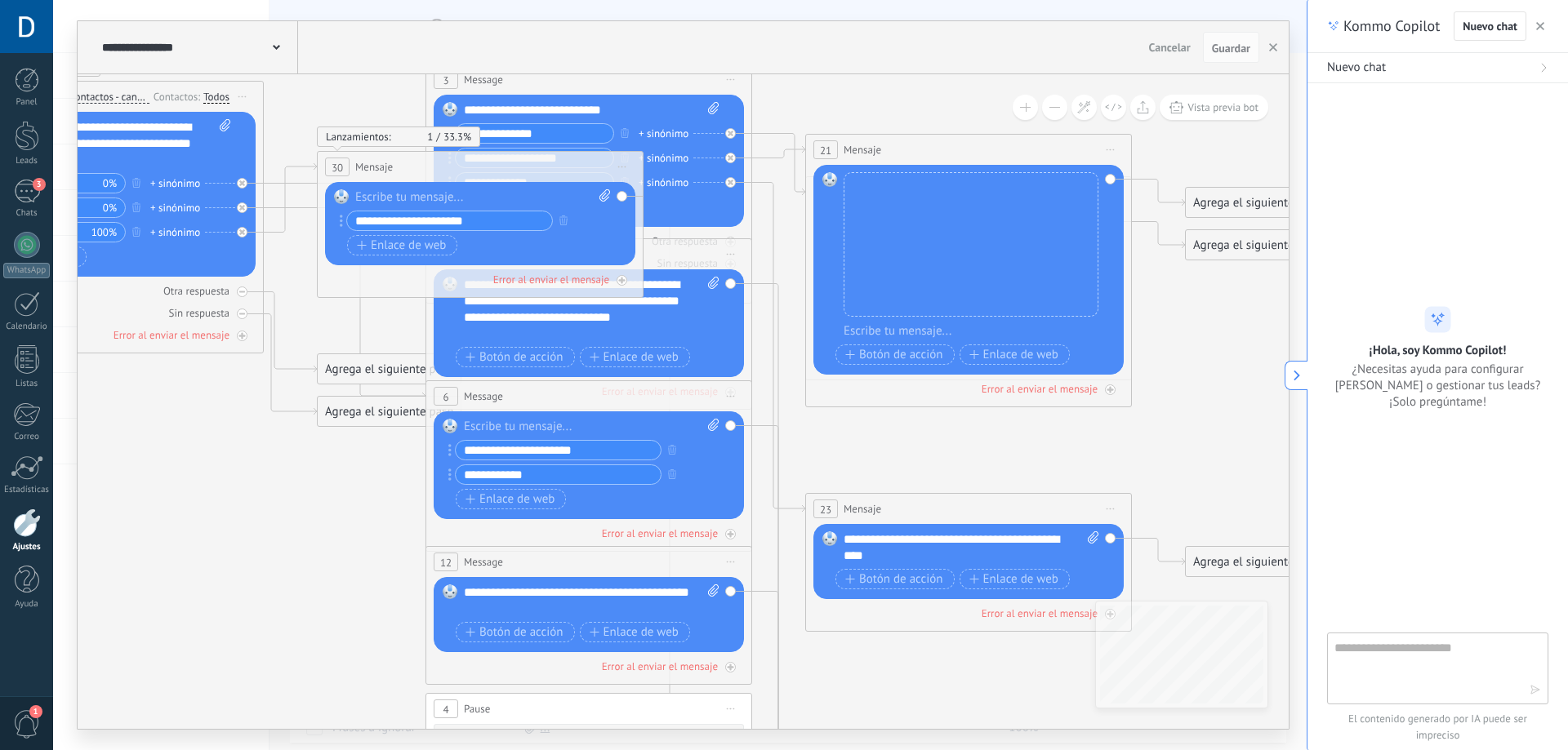
click at [119, 35] on div "**********" at bounding box center [197, 46] width 200 height 52
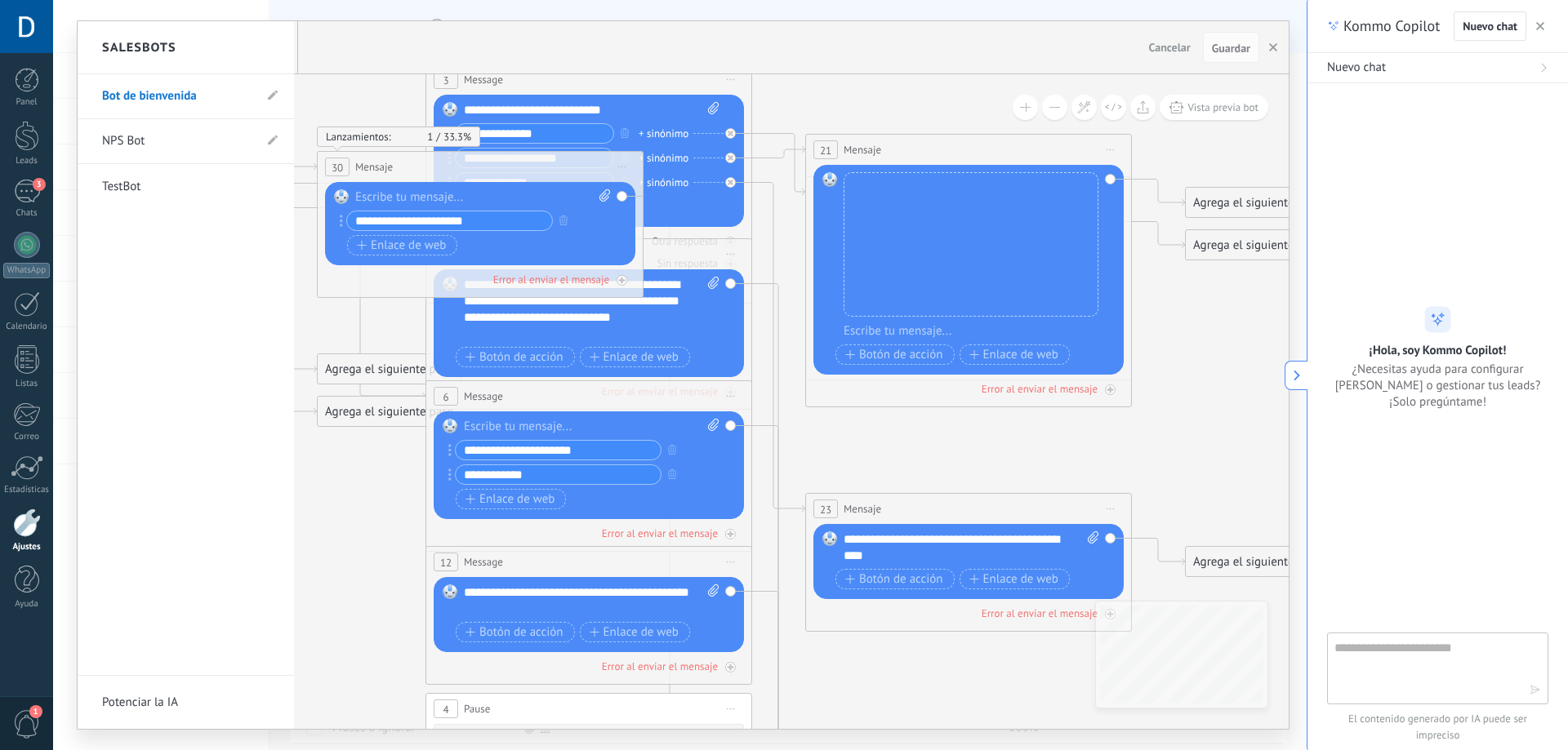
click at [119, 36] on h2 "Salesbots" at bounding box center [139, 47] width 75 height 51
click at [150, 176] on link "TestBot" at bounding box center [178, 187] width 151 height 46
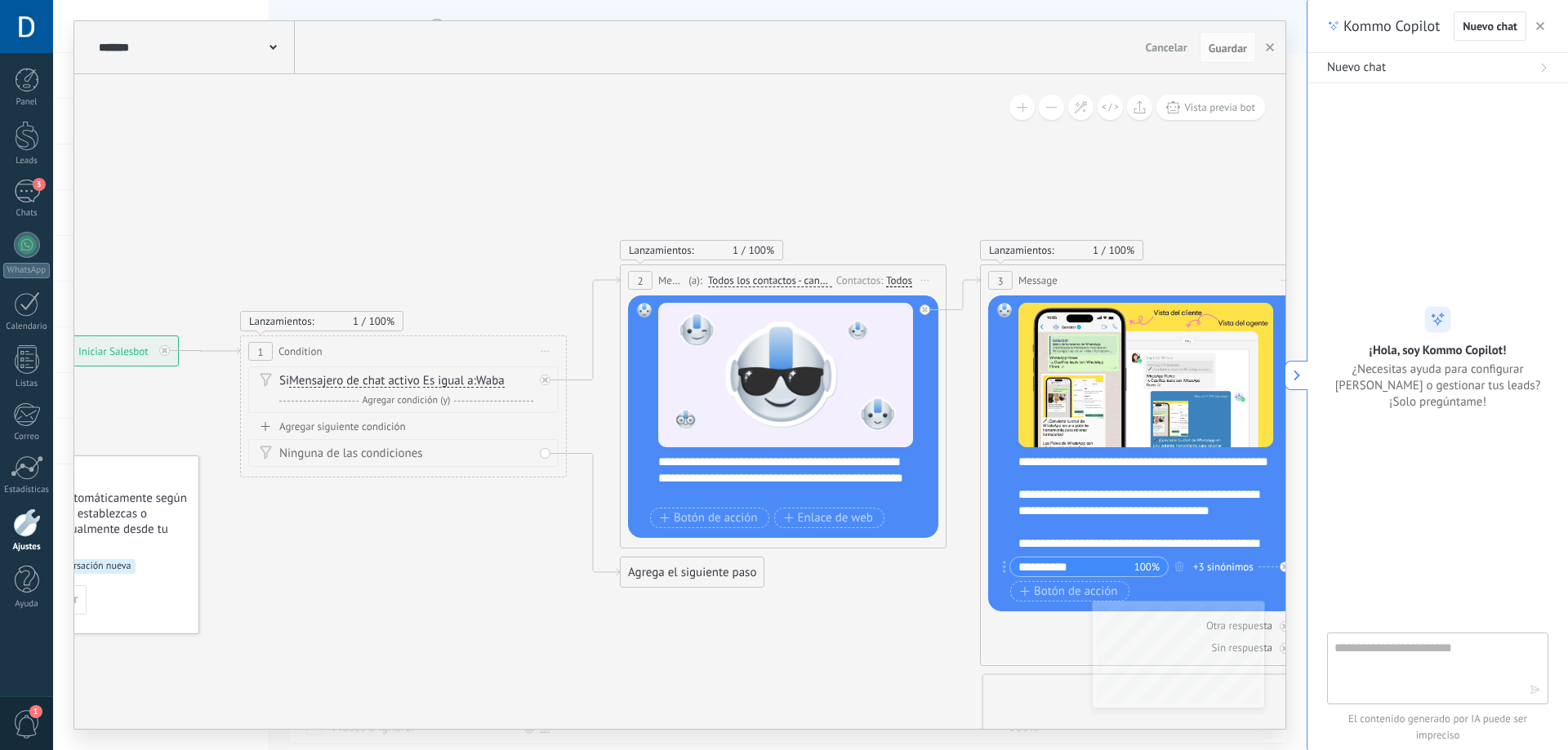
drag, startPoint x: 149, startPoint y: 118, endPoint x: 480, endPoint y: 157, distance: 333.3
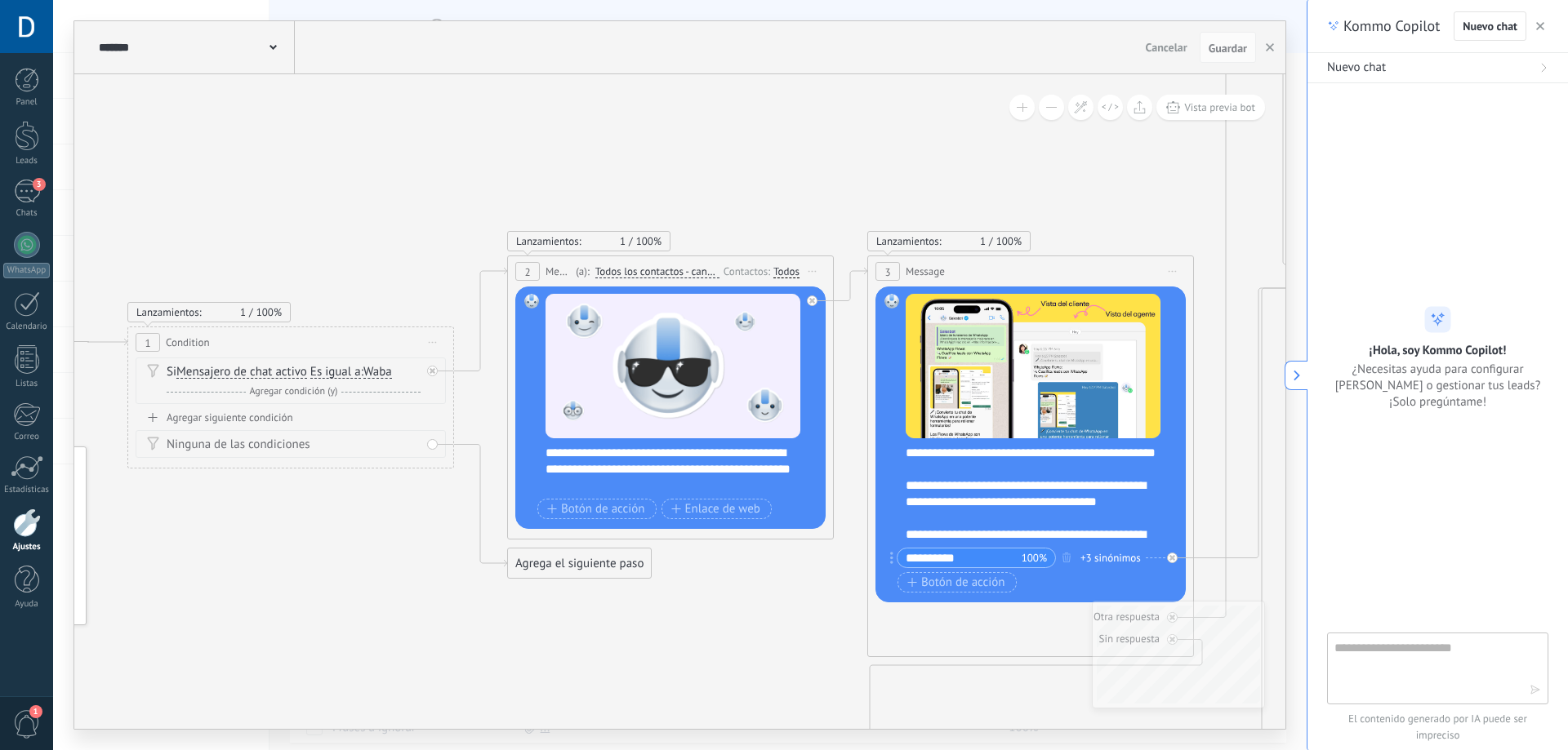
drag, startPoint x: 770, startPoint y: 216, endPoint x: 645, endPoint y: 210, distance: 125.1
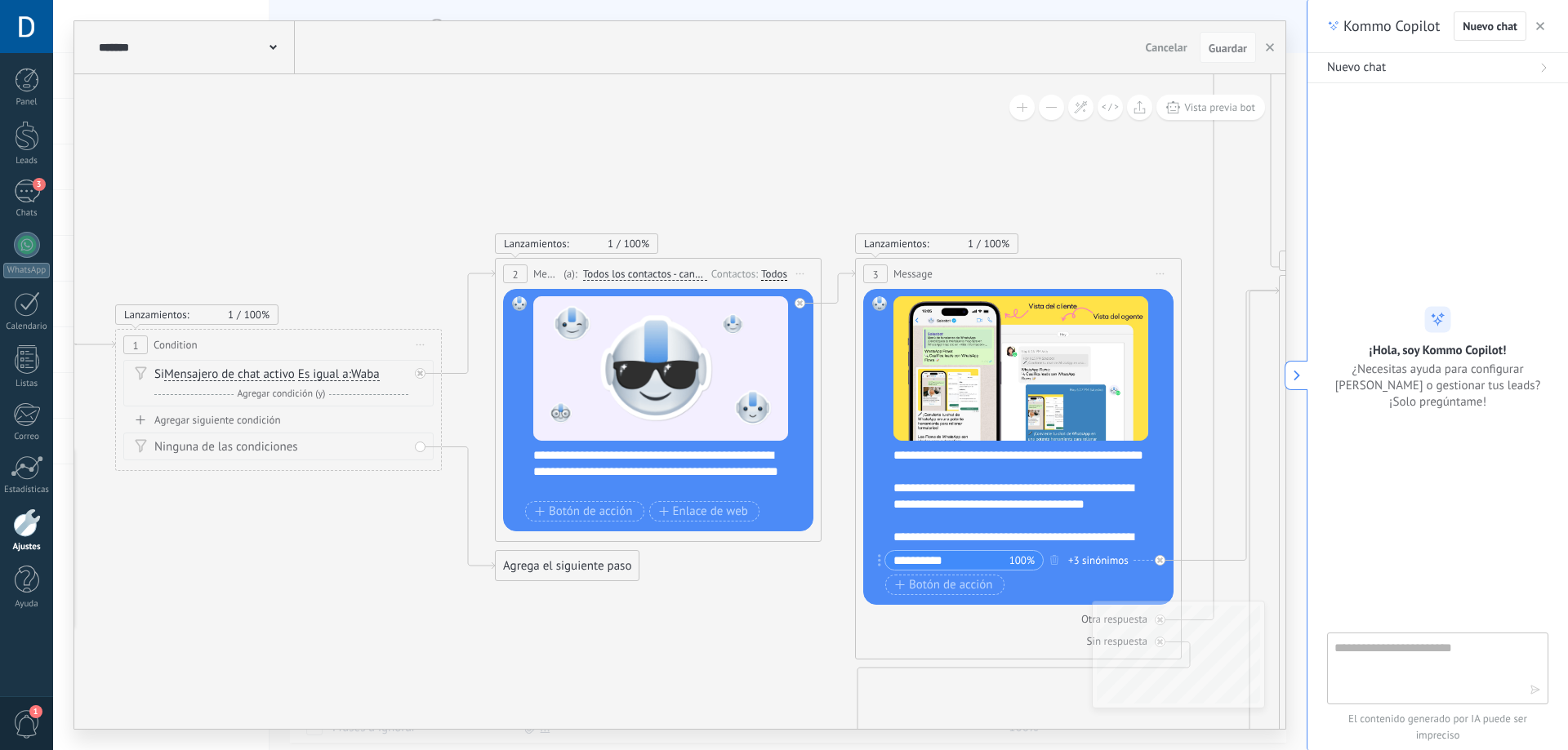
click at [163, 22] on div "******* TestBot" at bounding box center [194, 46] width 200 height 52
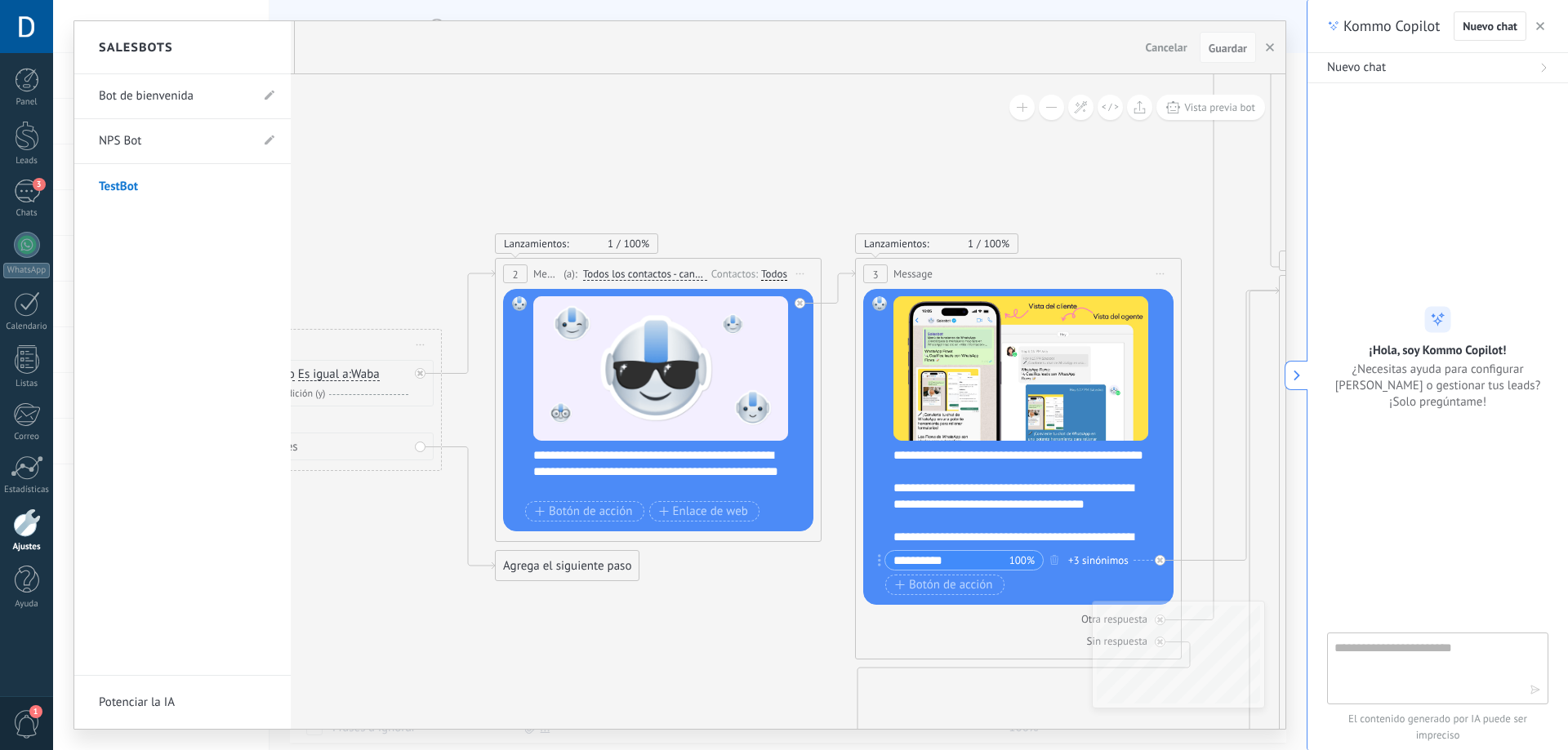
click at [149, 139] on link "NPS Bot" at bounding box center [174, 141] width 151 height 46
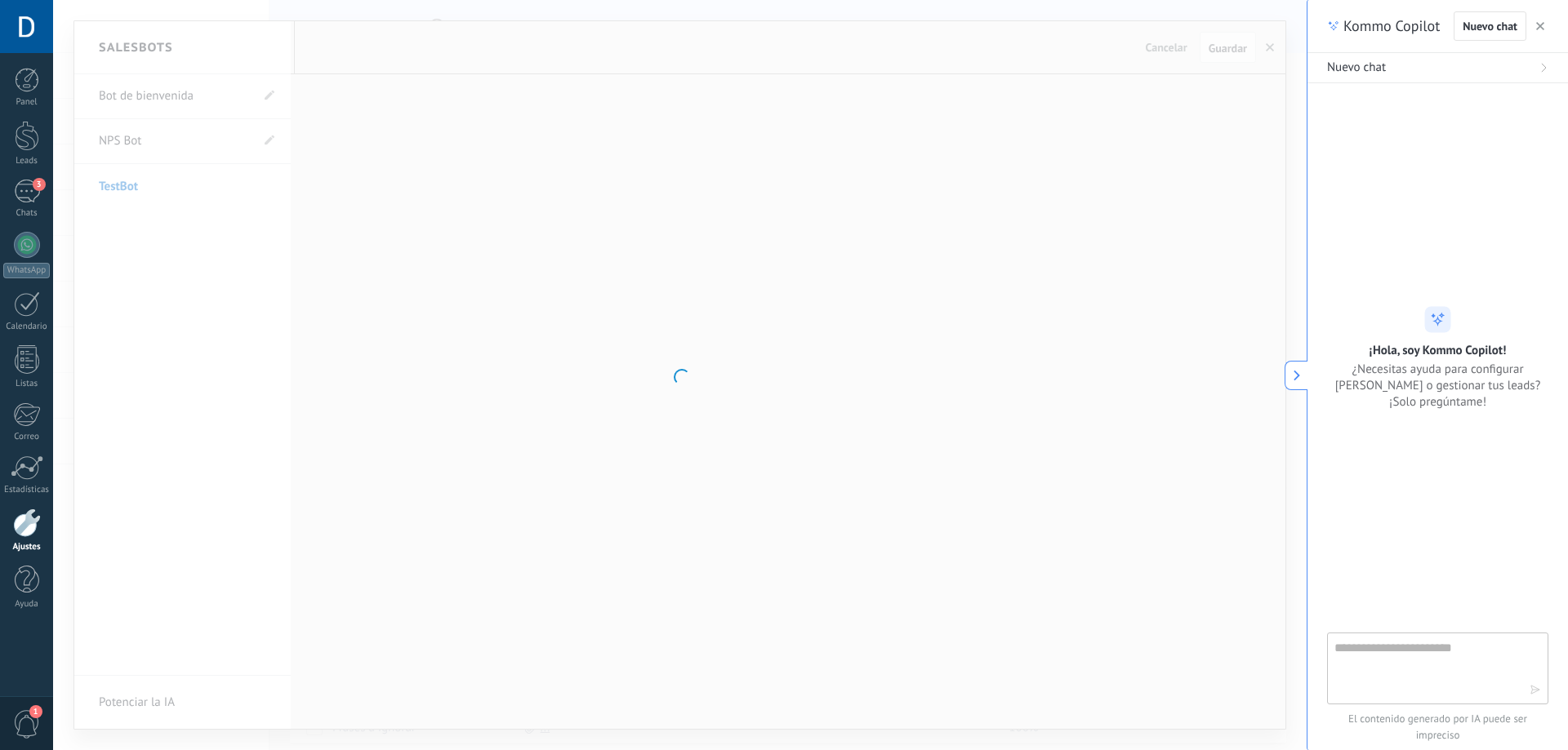
type input "*******"
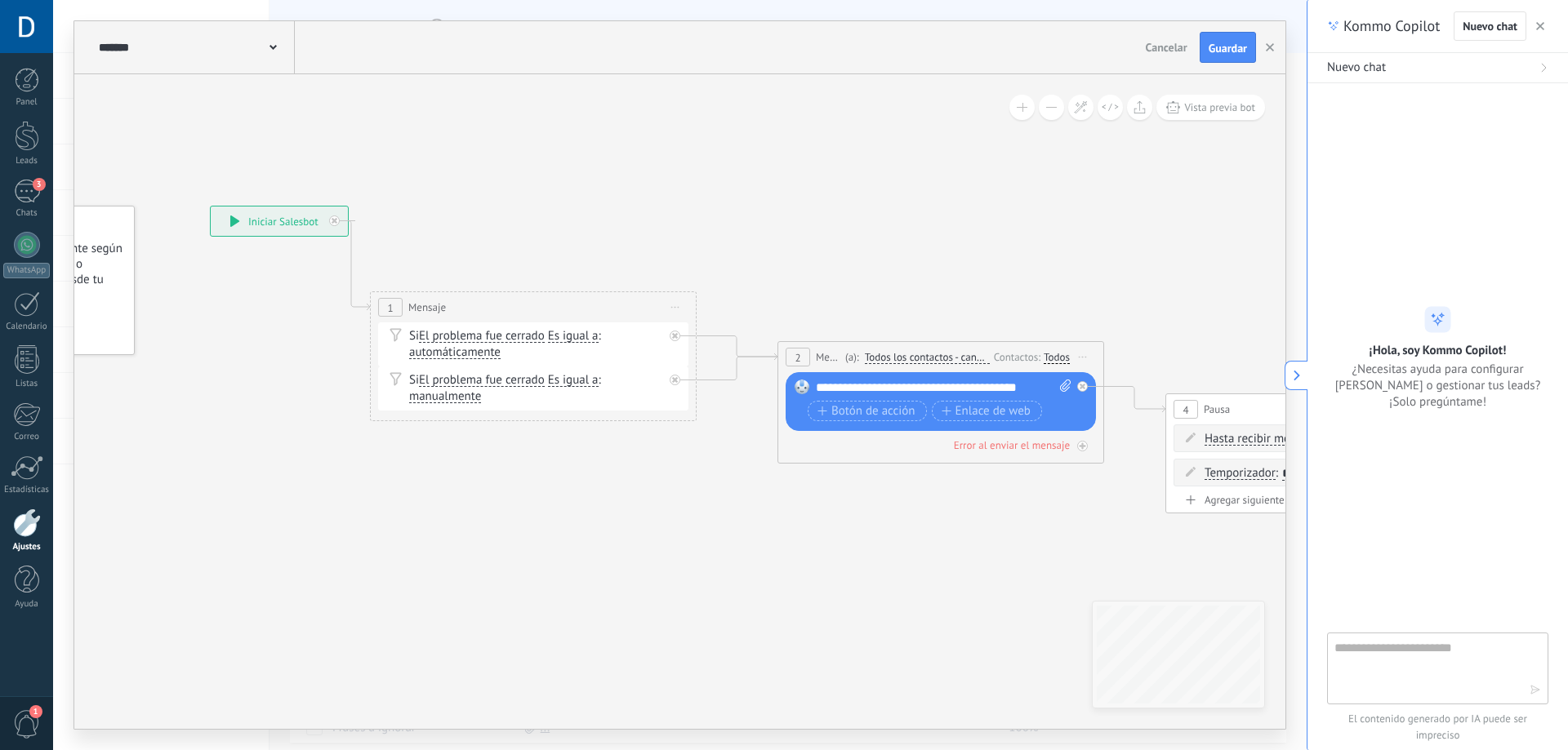
drag, startPoint x: 706, startPoint y: 195, endPoint x: 494, endPoint y: 204, distance: 212.2
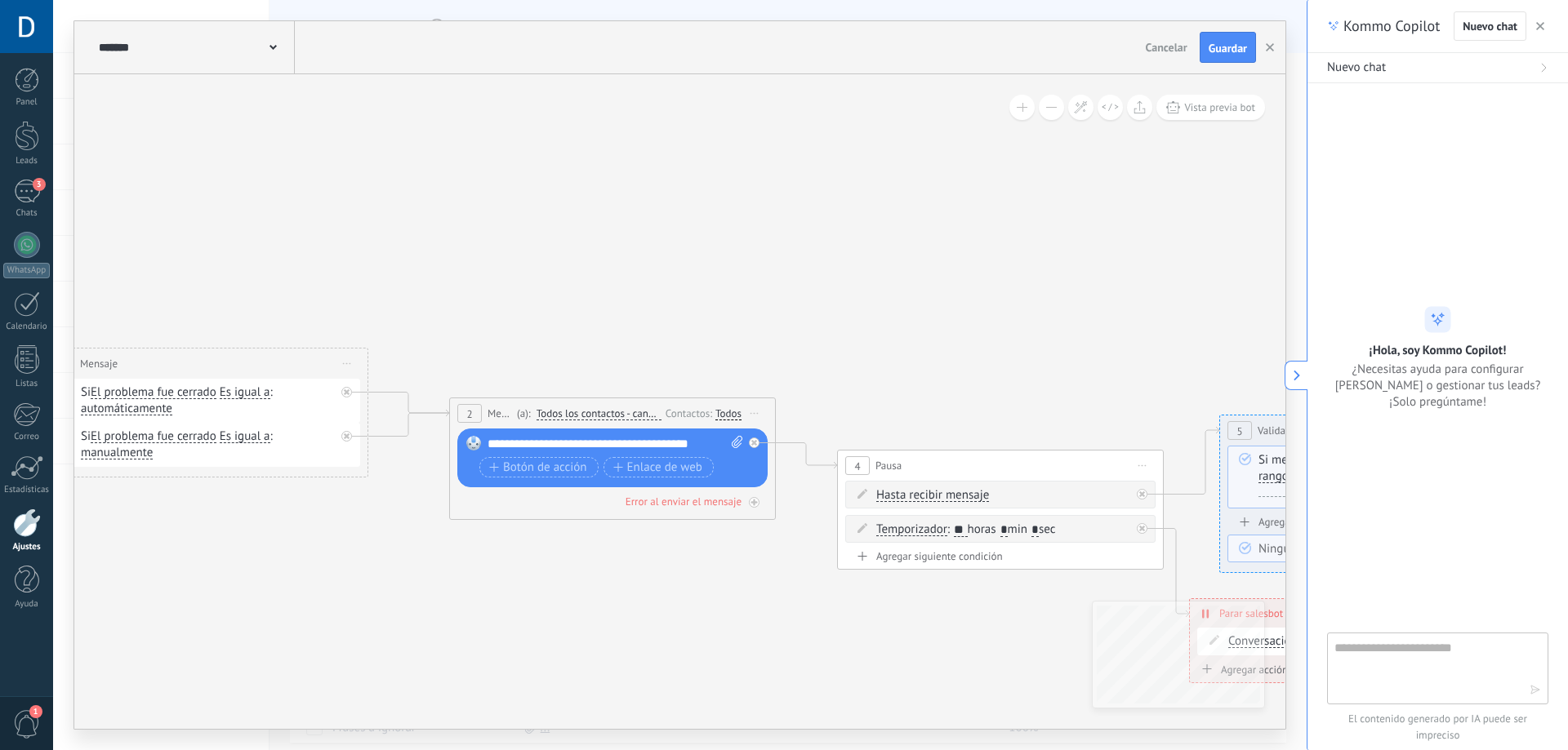
drag, startPoint x: 896, startPoint y: 198, endPoint x: 568, endPoint y: 254, distance: 332.7
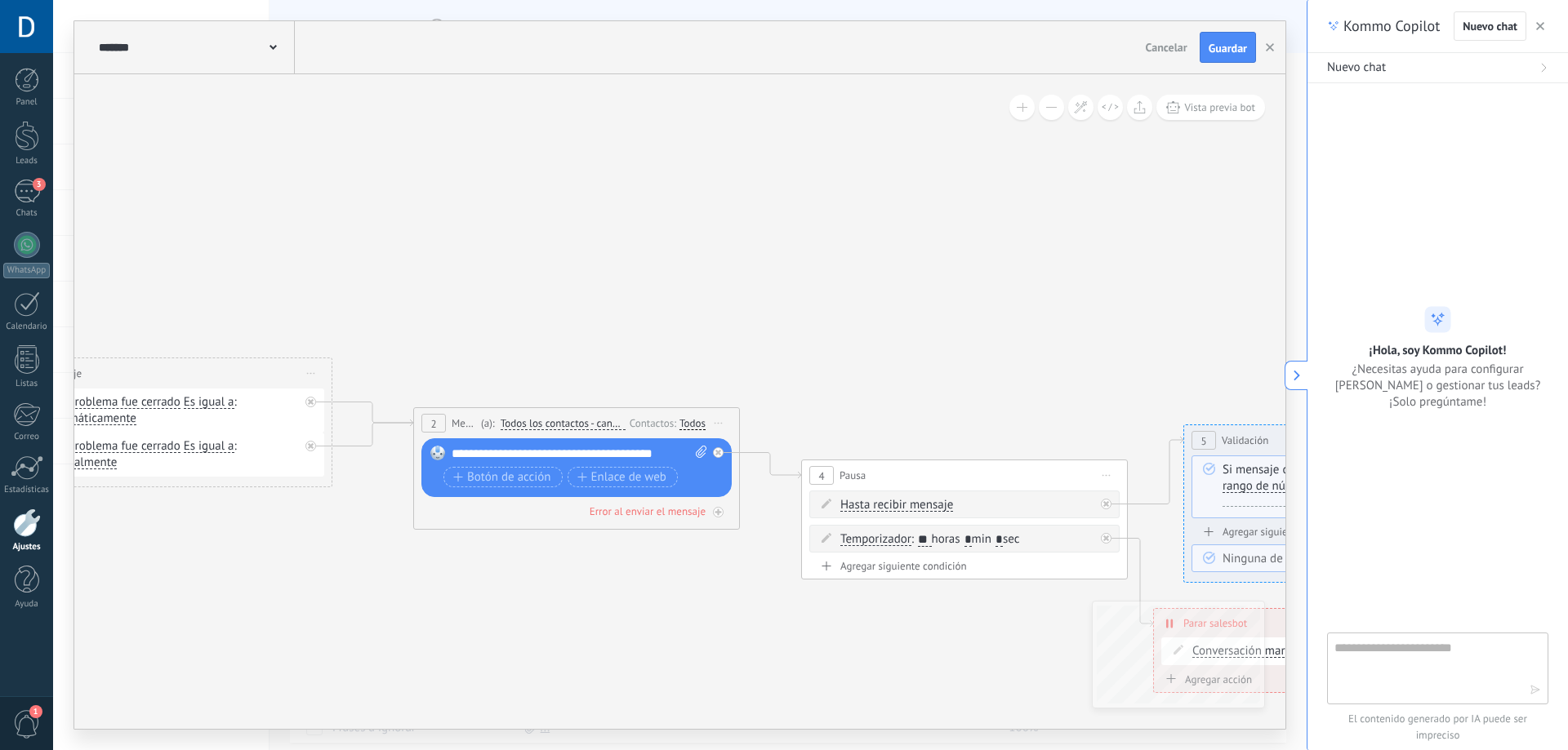
drag, startPoint x: 887, startPoint y: 214, endPoint x: 903, endPoint y: 220, distance: 17.1
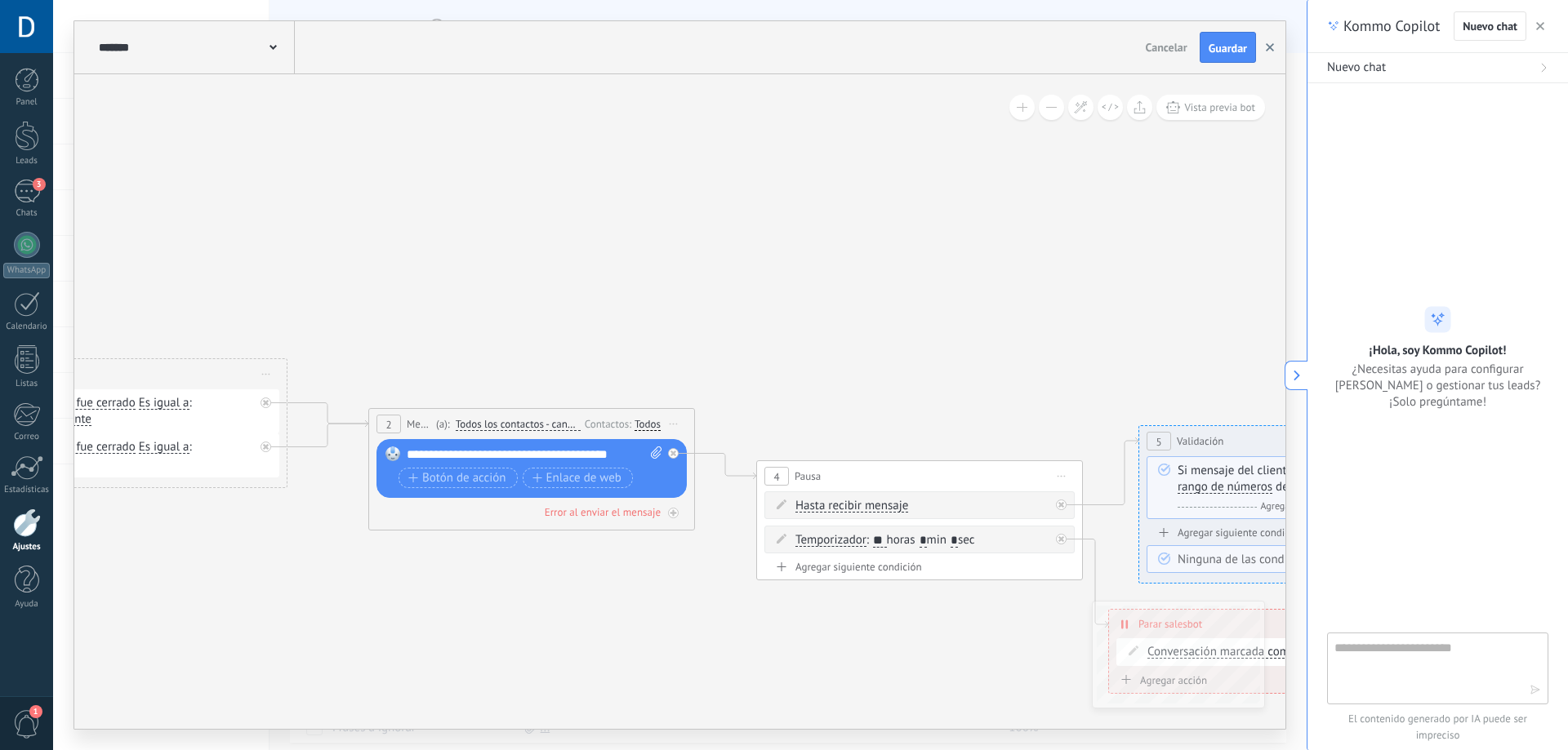
click at [1272, 51] on icon "button" at bounding box center [1269, 46] width 8 height 8
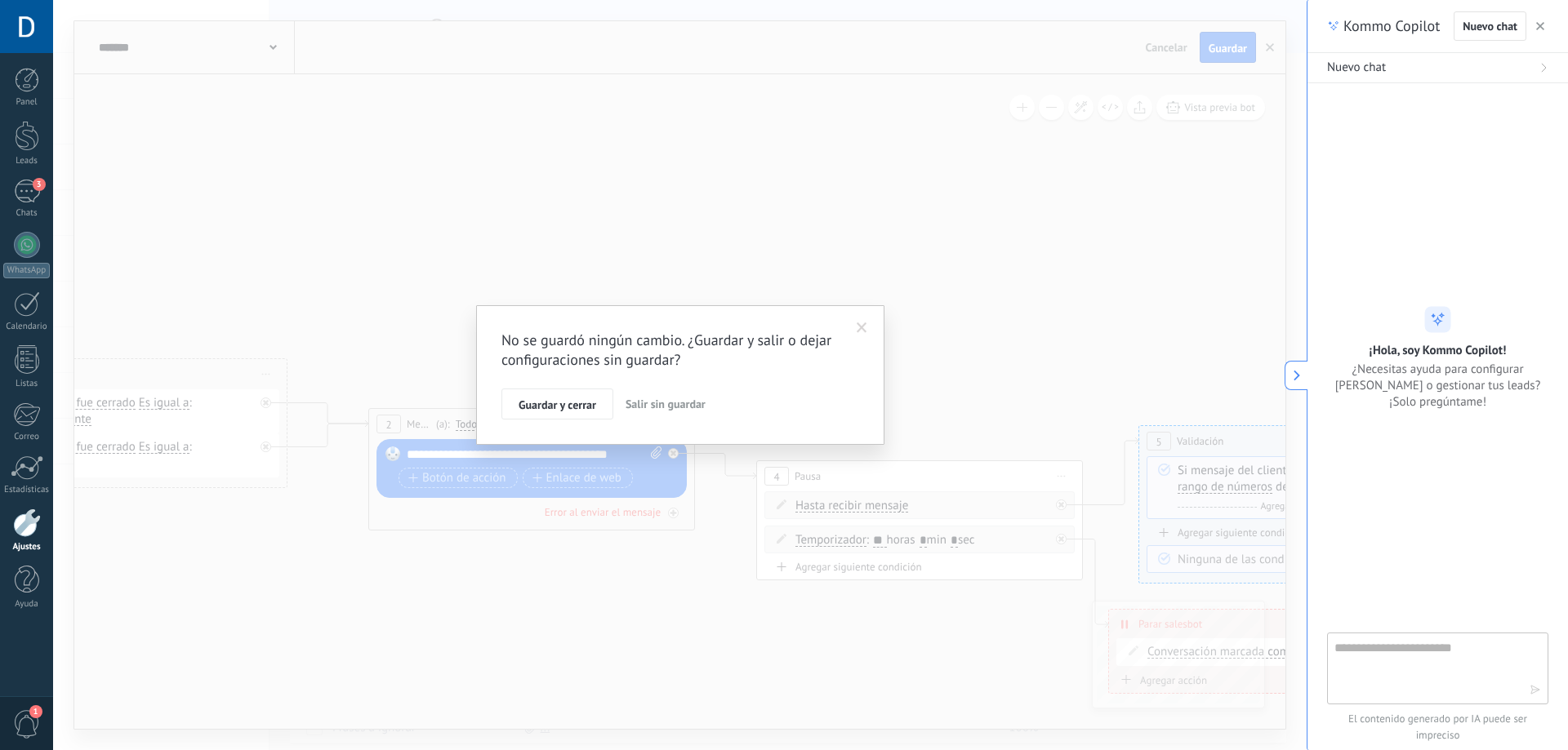
click at [630, 403] on span "Salir sin guardar" at bounding box center [665, 404] width 80 height 15
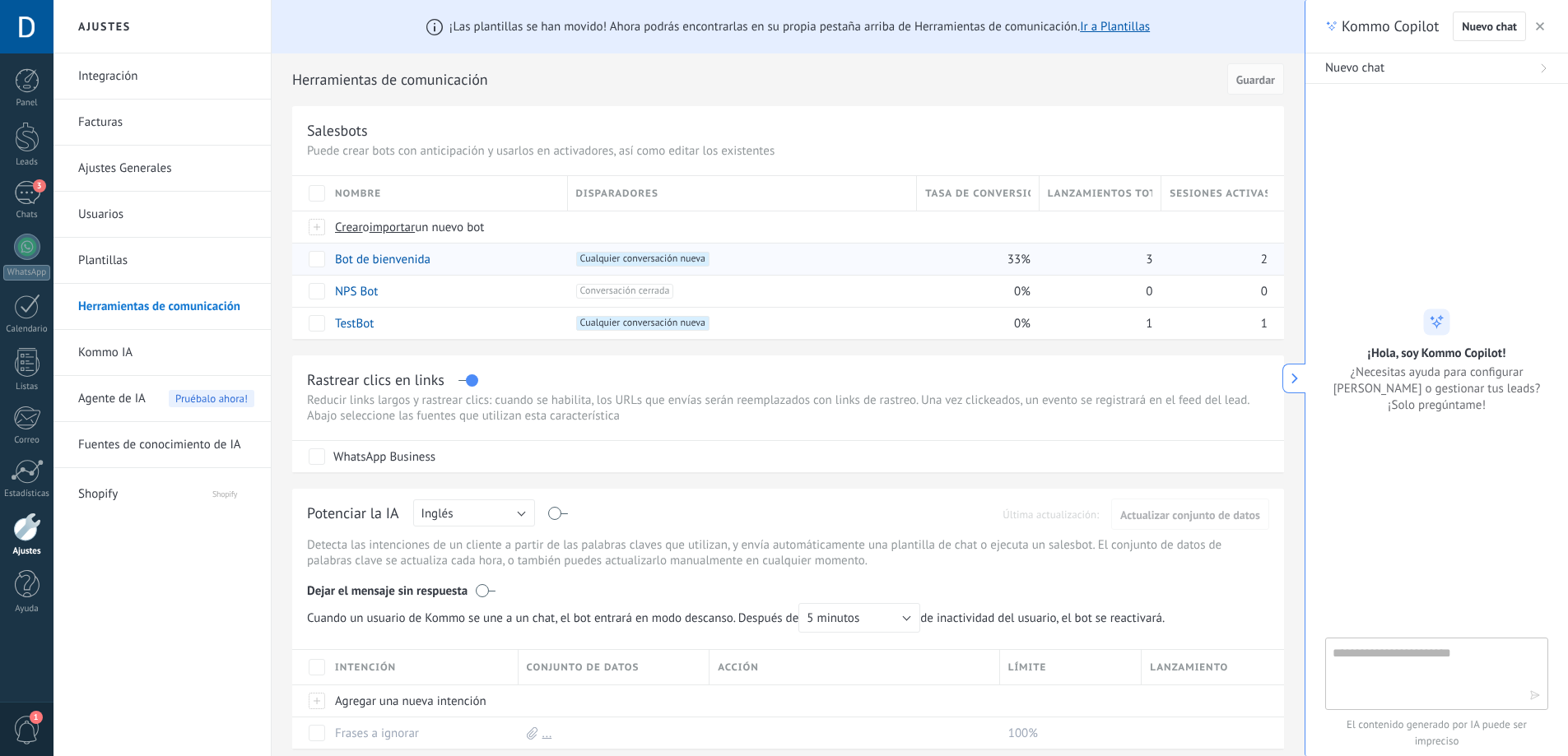
click at [451, 257] on div "Bot de bienvenida" at bounding box center [443, 259] width 233 height 31
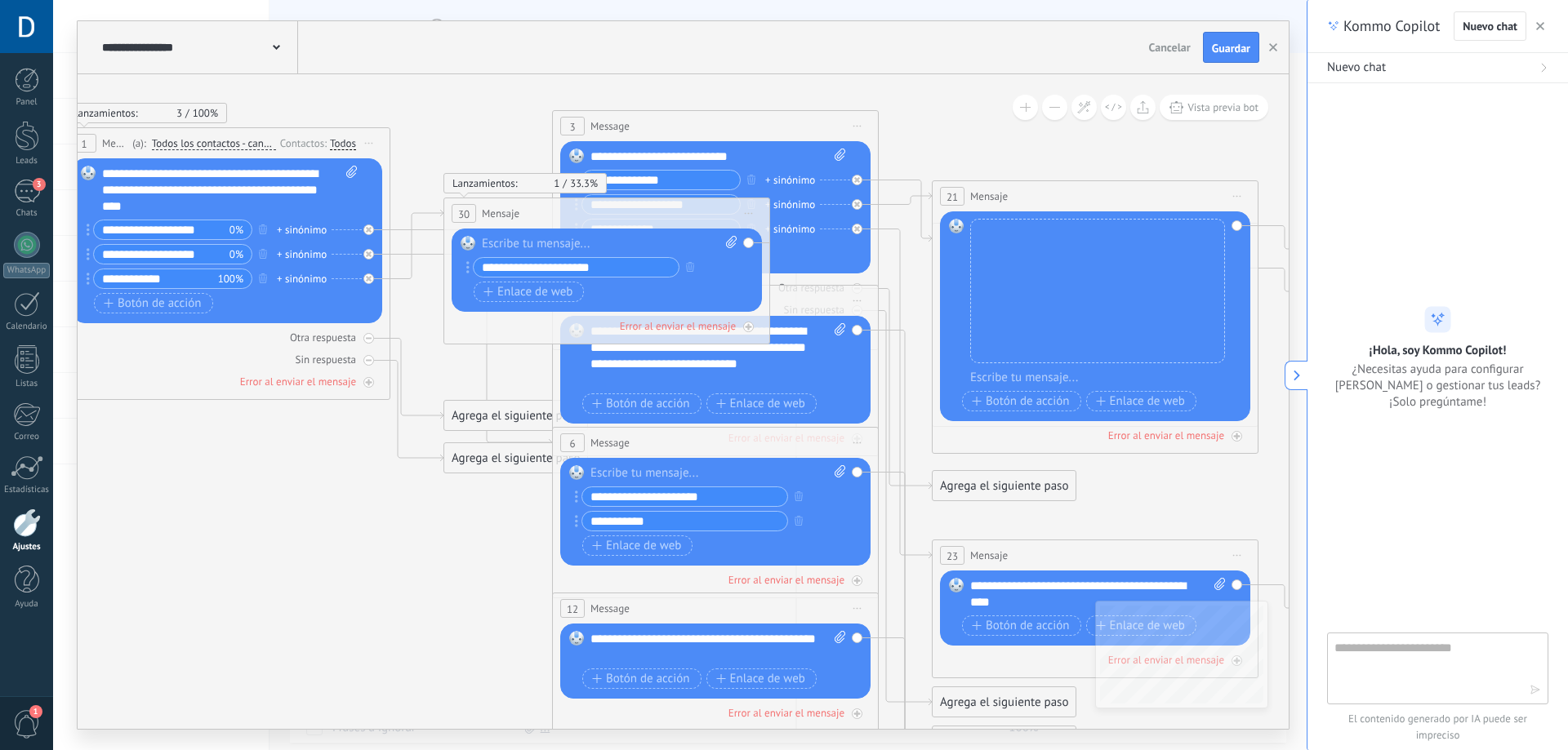
drag, startPoint x: 945, startPoint y: 213, endPoint x: 409, endPoint y: 90, distance: 549.9
click at [409, 90] on icon at bounding box center [752, 529] width 2545 height 1727
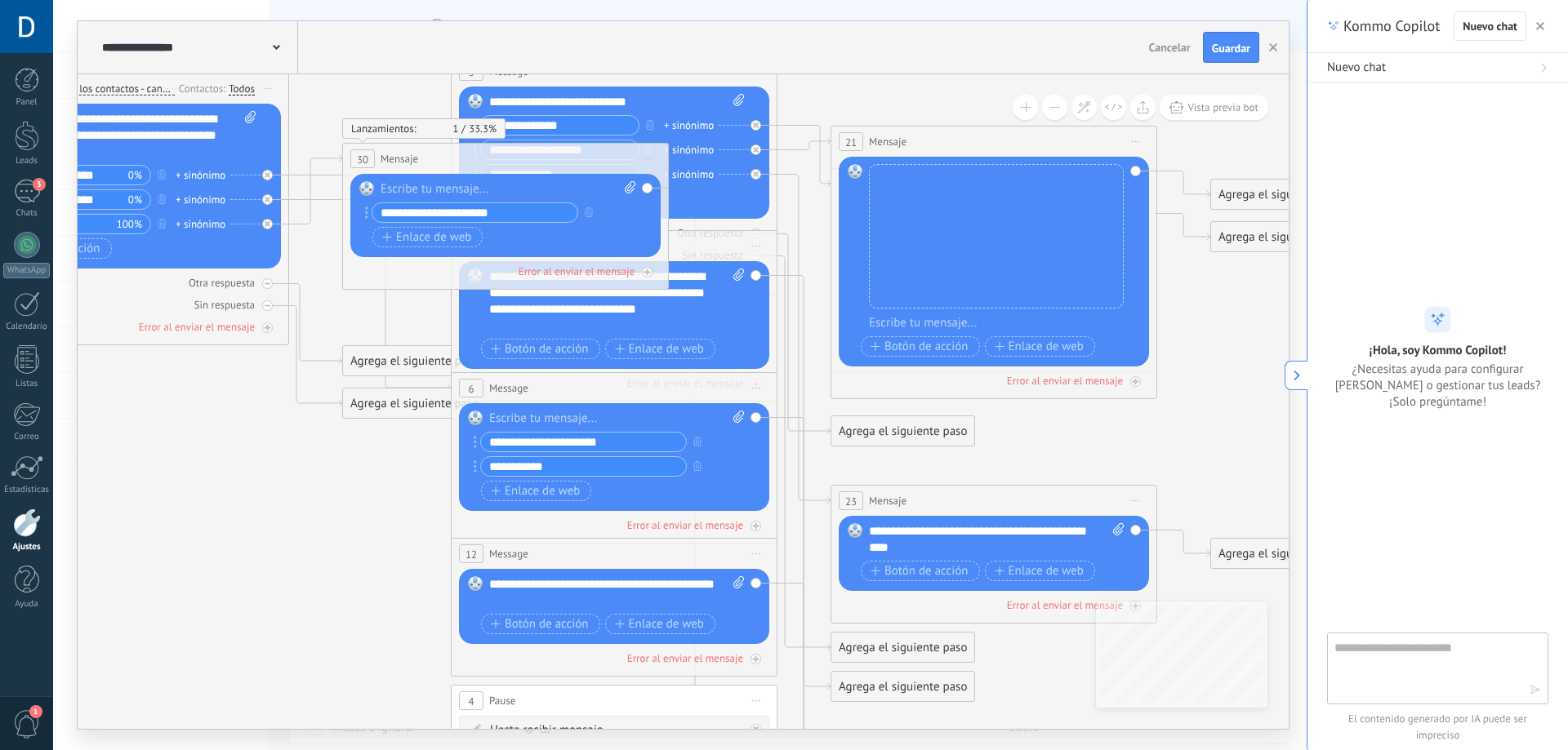
drag, startPoint x: 417, startPoint y: 633, endPoint x: 315, endPoint y: 579, distance: 115.4
click at [315, 579] on icon at bounding box center [651, 475] width 2545 height 1727
click at [1273, 46] on icon "button" at bounding box center [1273, 46] width 8 height 8
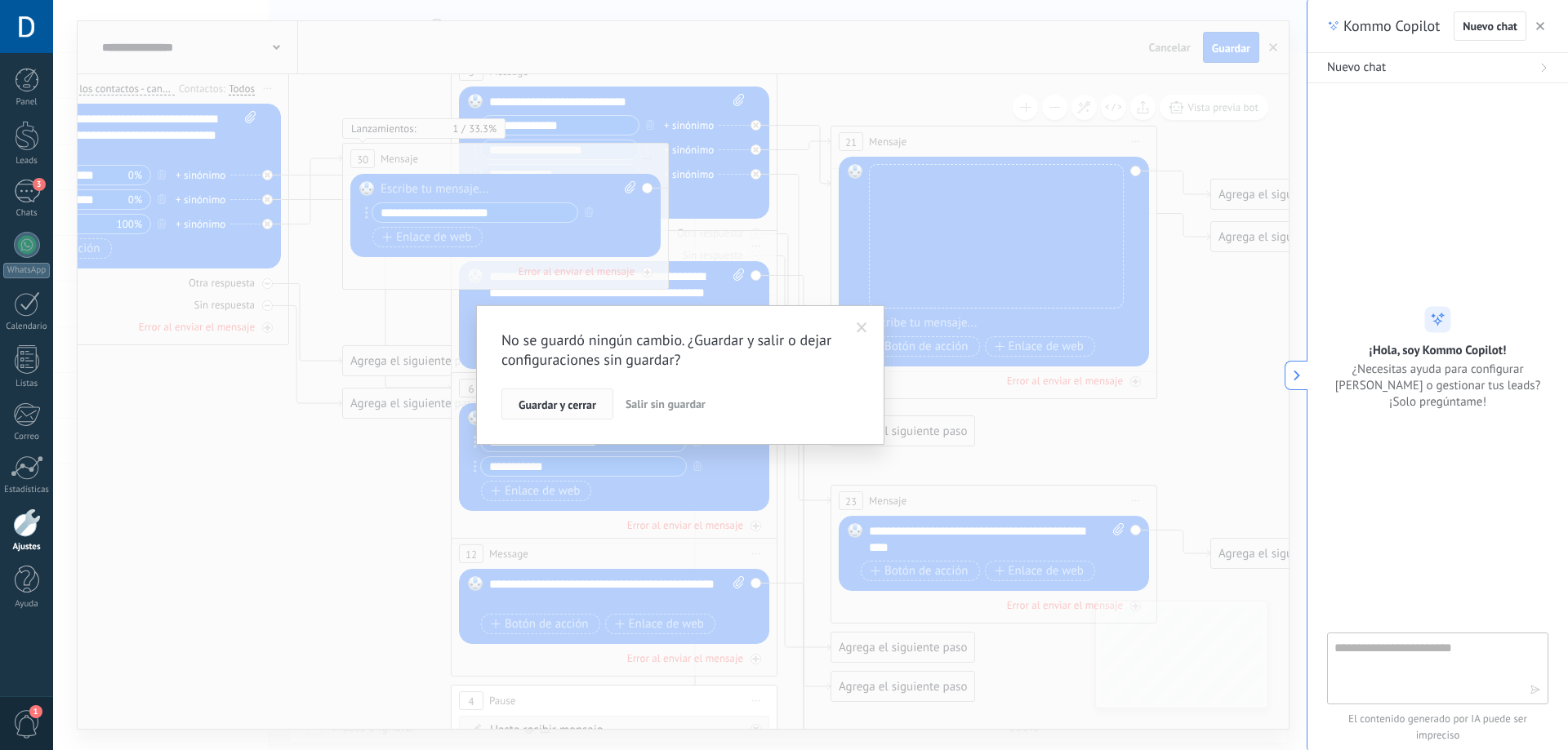
click at [593, 405] on span "Guardar y cerrar" at bounding box center [557, 405] width 77 height 12
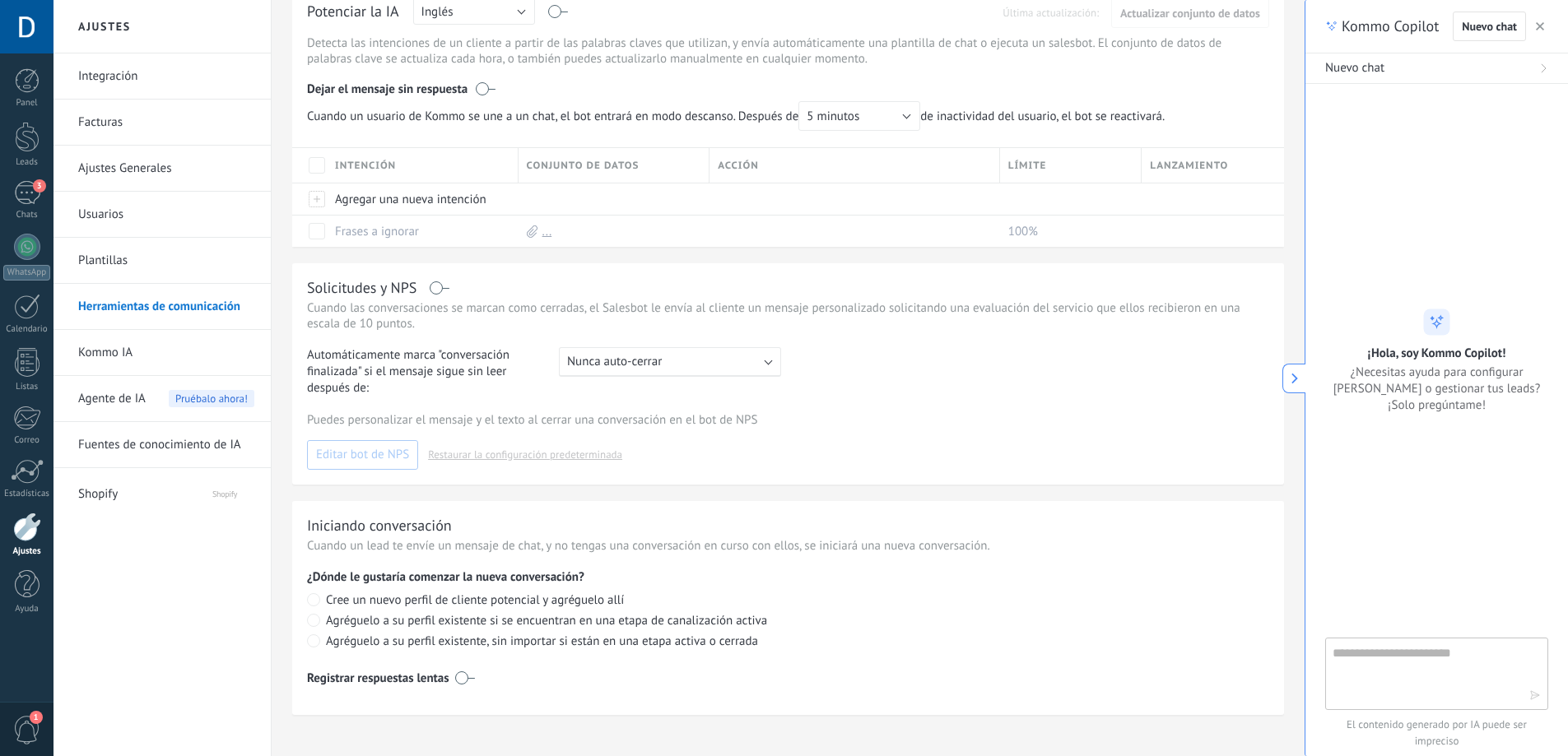
scroll to position [515, 0]
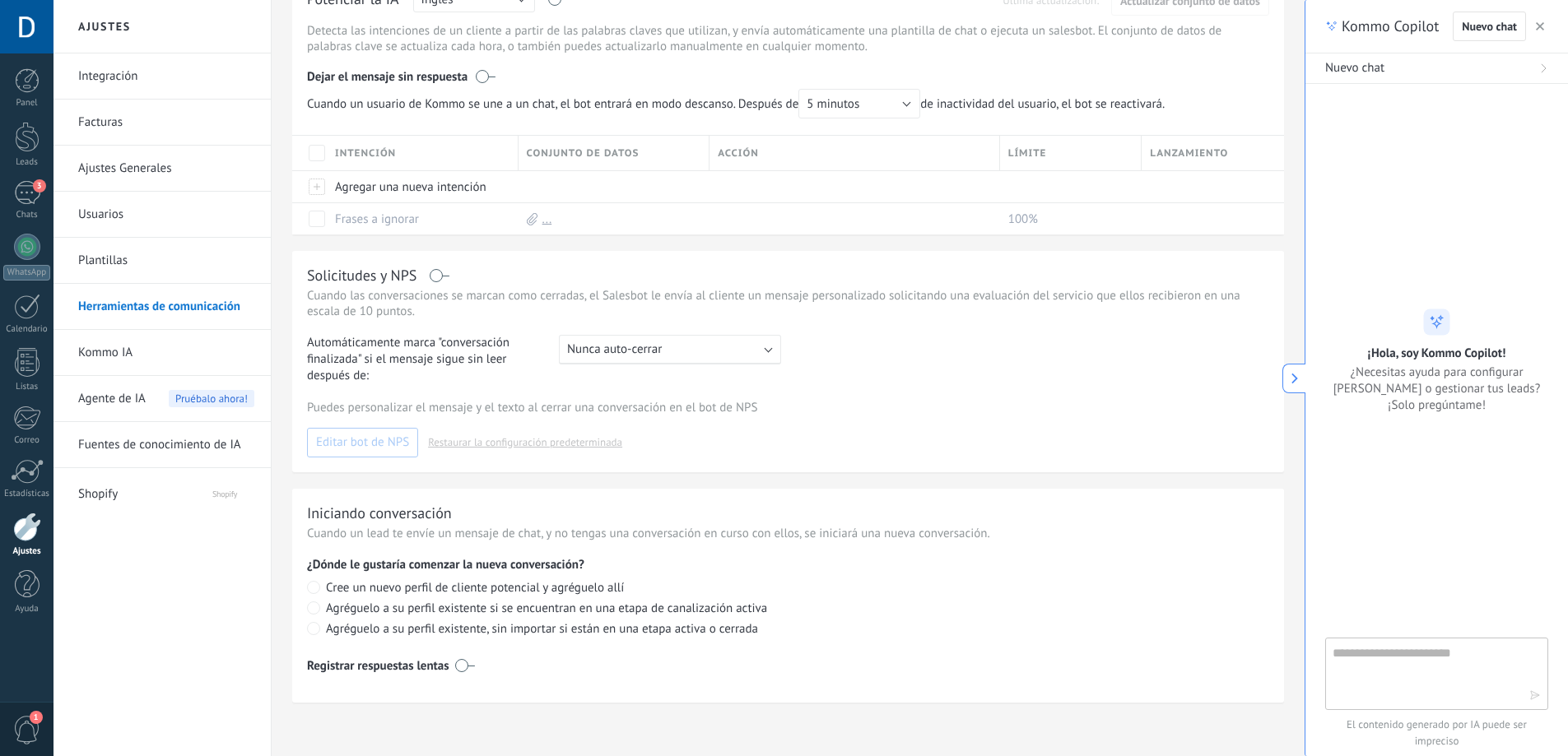
click at [619, 349] on span "Nunca auto-cerrar" at bounding box center [614, 349] width 95 height 16
click at [667, 408] on div "1 hora" at bounding box center [670, 408] width 221 height 28
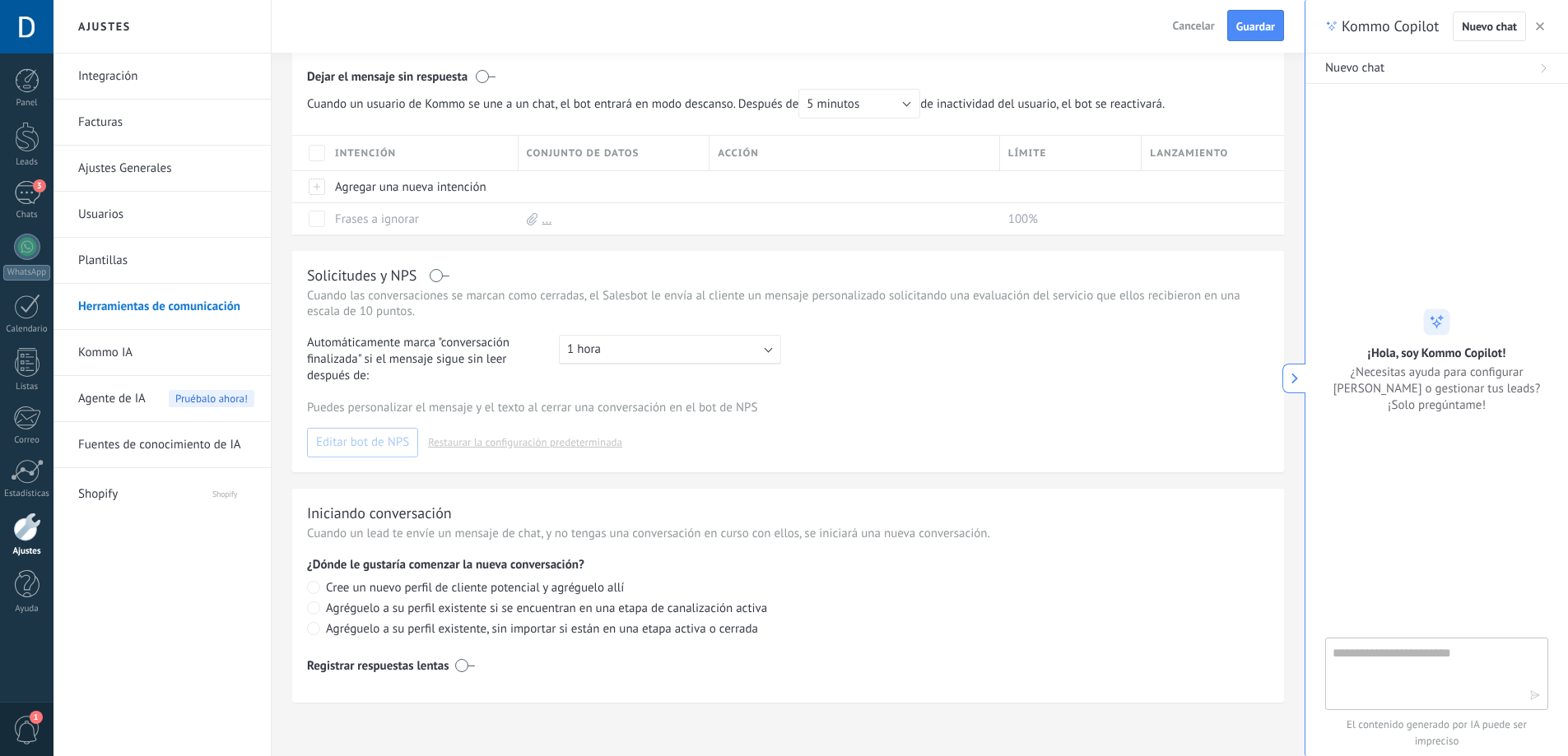
click at [573, 344] on span "1 hora" at bounding box center [584, 349] width 34 height 16
click at [443, 276] on label at bounding box center [439, 276] width 19 height 1
click at [392, 448] on span "Editar bot de NPS" at bounding box center [362, 443] width 93 height 12
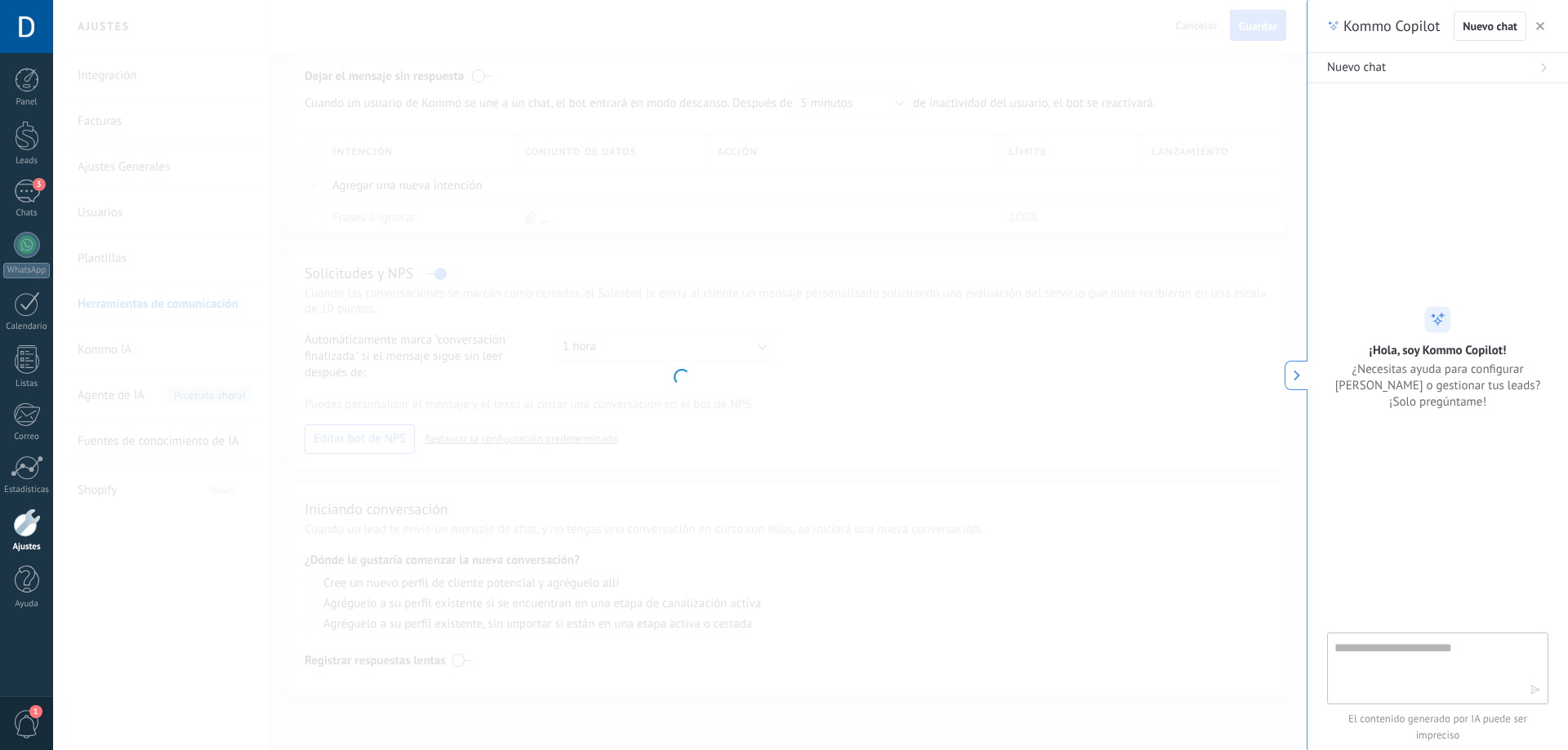
type input "*******"
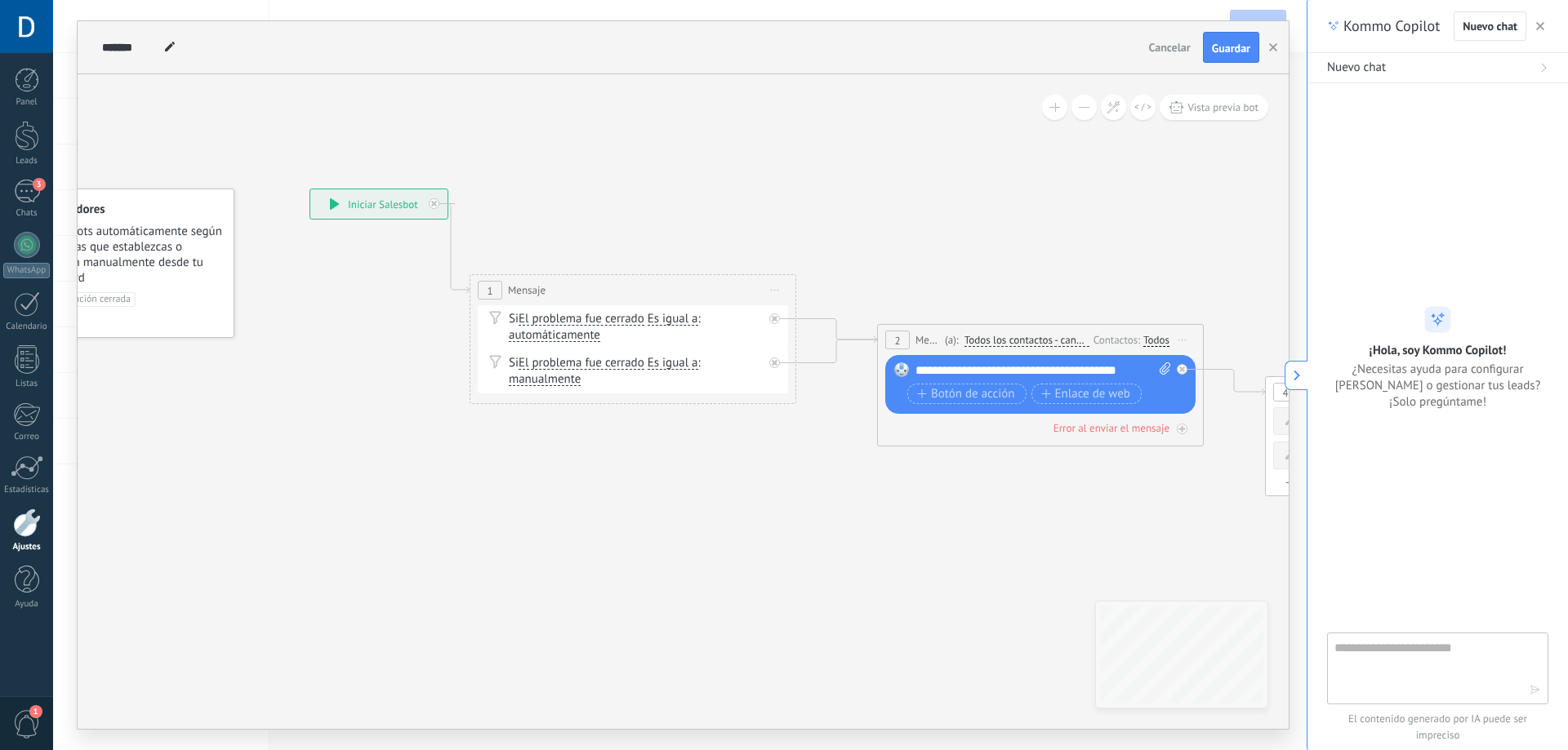
drag, startPoint x: 753, startPoint y: 489, endPoint x: 638, endPoint y: 481, distance: 115.3
click at [694, 317] on span "Es igual a" at bounding box center [673, 319] width 51 height 13
click at [694, 317] on button "Es igual a" at bounding box center [741, 319] width 204 height 29
click at [611, 334] on div "Si El problema fue cerrado El problema fue cerrado El problema fue cerrado El p…" at bounding box center [635, 327] width 254 height 33
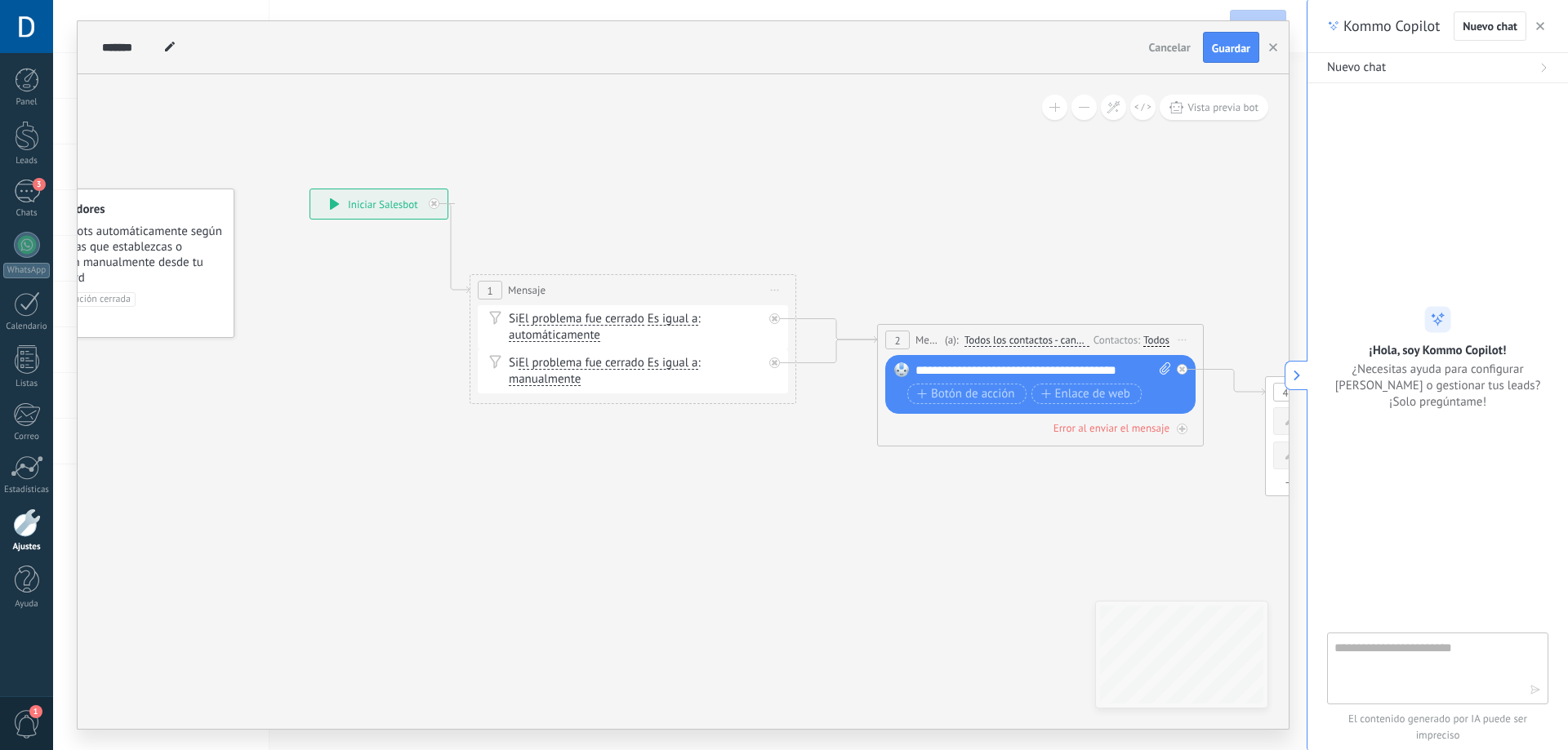
click at [581, 328] on span "automáticamente automáticamente manualmente automáticamente manualmente automát…" at bounding box center [554, 334] width 91 height 15
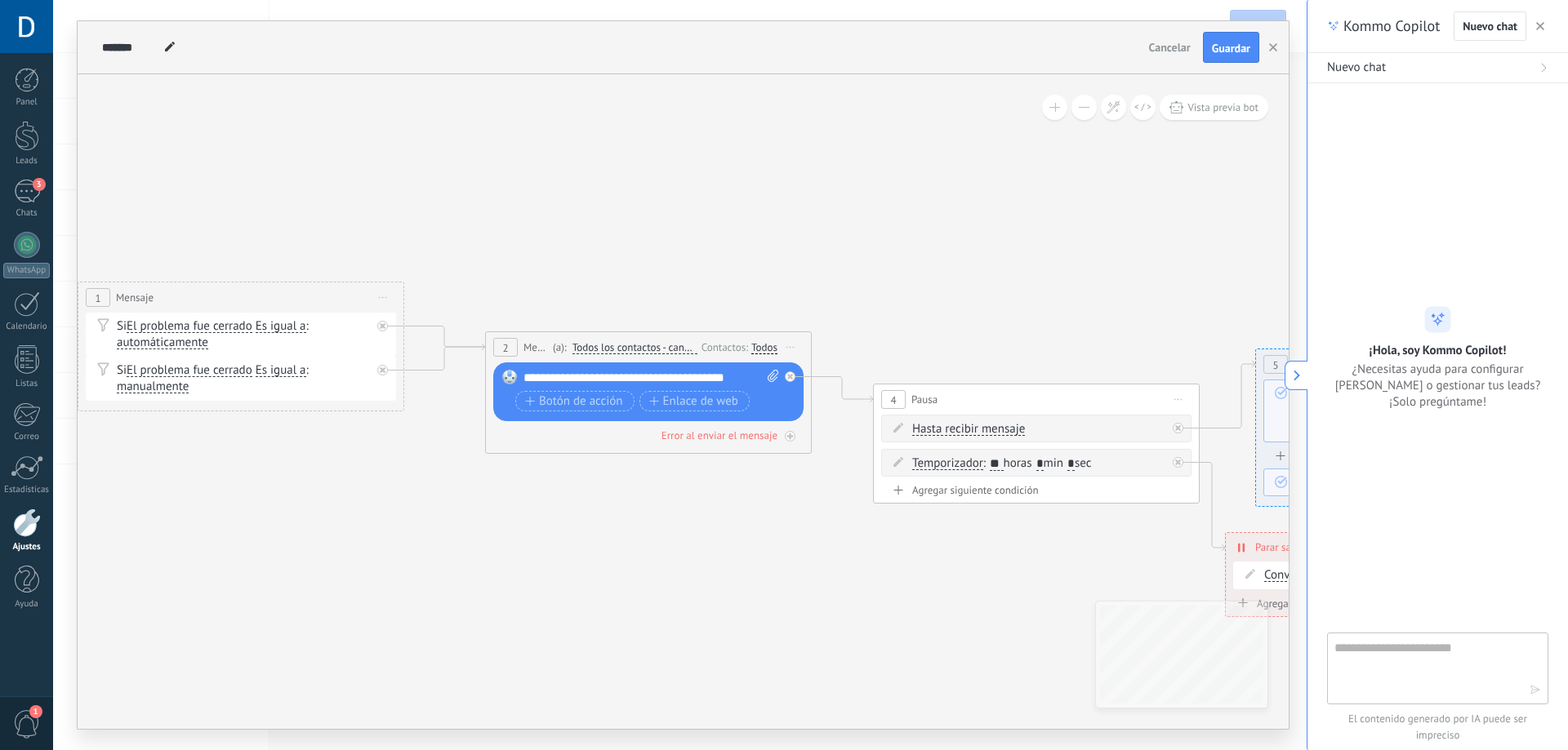
drag, startPoint x: 923, startPoint y: 285, endPoint x: 521, endPoint y: 292, distance: 402.1
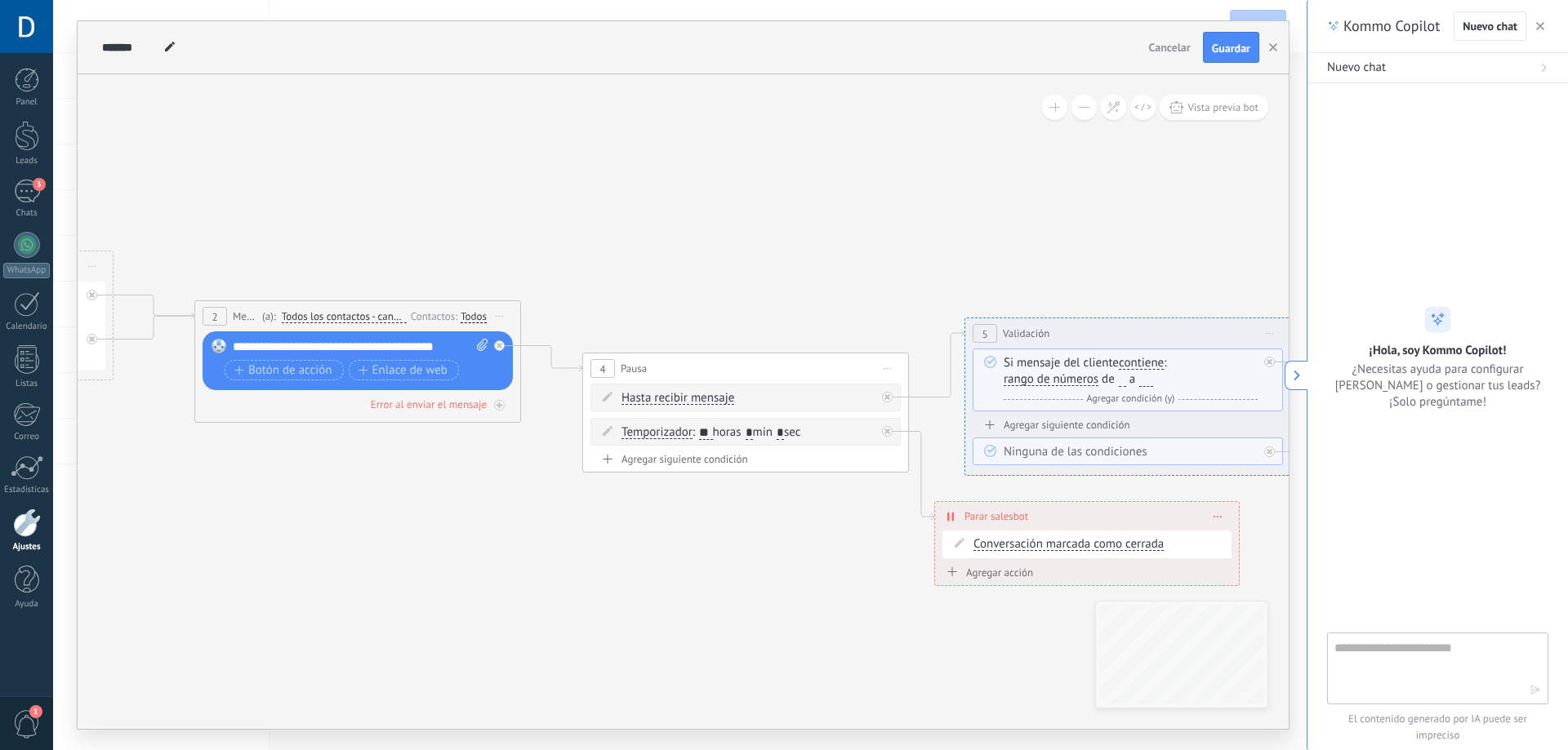
drag, startPoint x: 904, startPoint y: 283, endPoint x: 624, endPoint y: 253, distance: 281.6
click at [624, 253] on icon at bounding box center [1381, 383] width 4325 height 1253
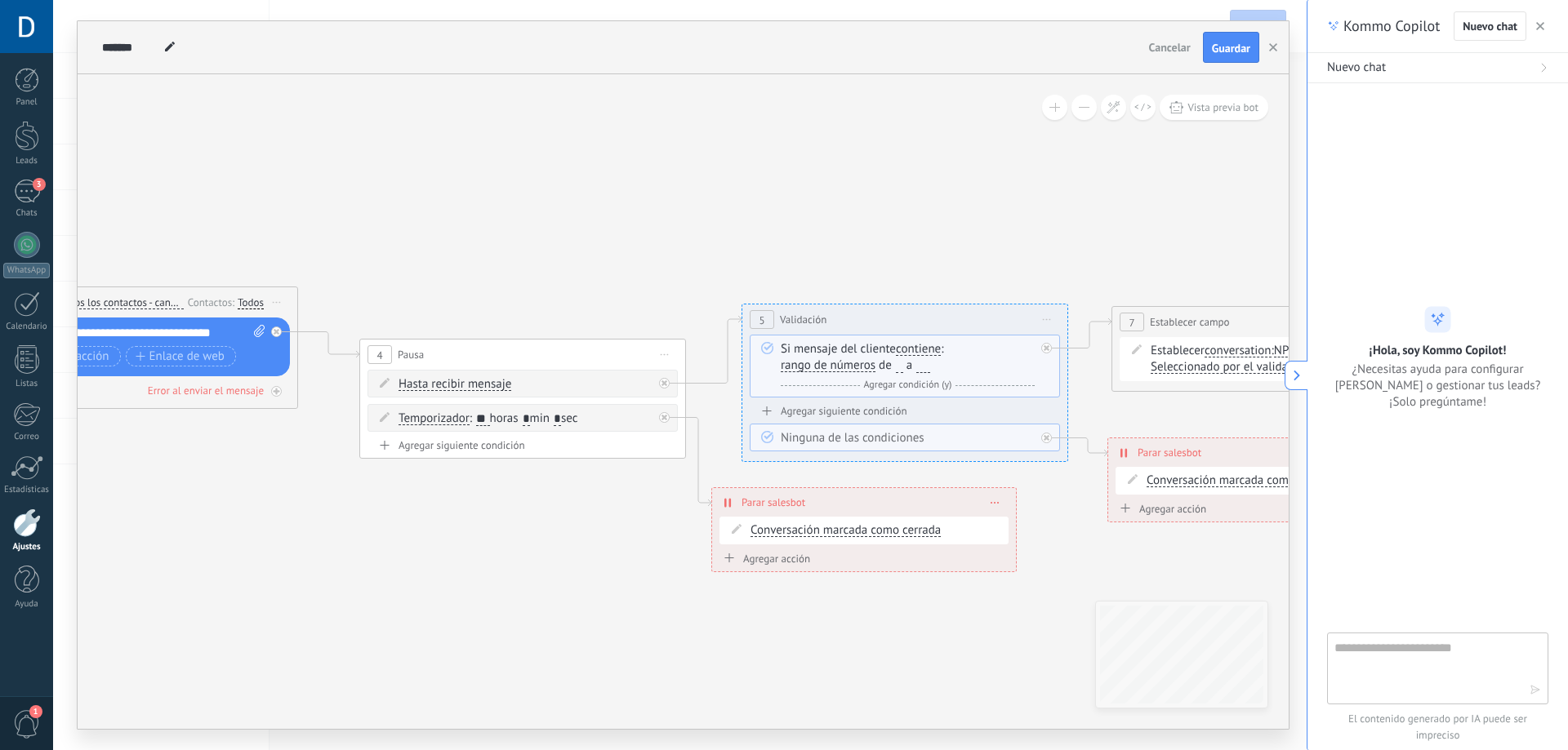
drag, startPoint x: 968, startPoint y: 257, endPoint x: 746, endPoint y: 243, distance: 222.4
click at [746, 243] on icon at bounding box center [1158, 369] width 4325 height 1253
click at [1171, 40] on button "Cancelar" at bounding box center [1170, 47] width 55 height 25
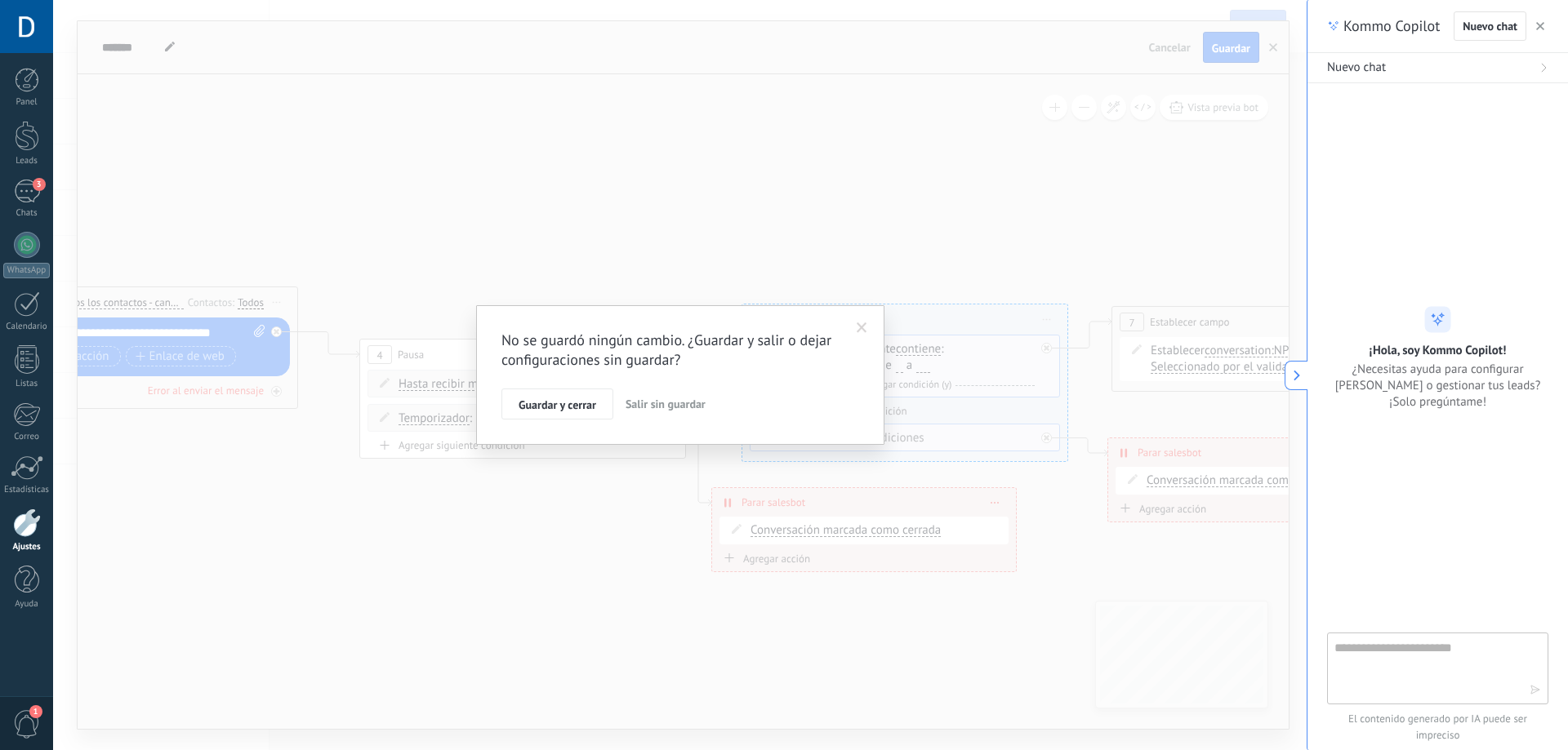
click at [654, 416] on button "Salir sin guardar" at bounding box center [665, 404] width 93 height 31
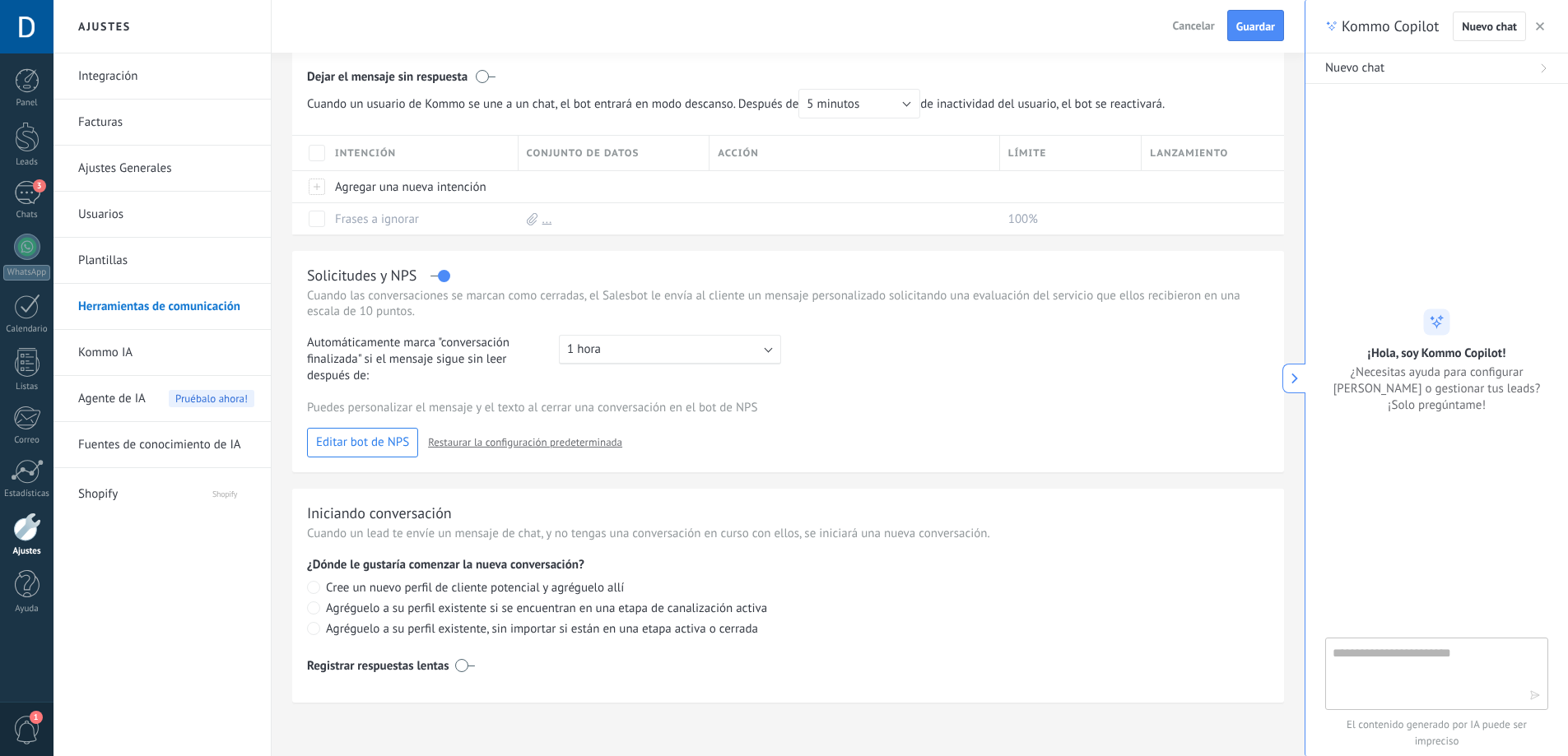
click at [434, 277] on div "Solicitudes y NPS" at bounding box center [788, 275] width 962 height 19
click at [436, 275] on div "Solicitudes y NPS" at bounding box center [788, 275] width 962 height 19
click at [433, 271] on div "Solicitudes y NPS" at bounding box center [788, 275] width 962 height 19
click at [433, 279] on div "Solicitudes y NPS" at bounding box center [788, 275] width 962 height 19
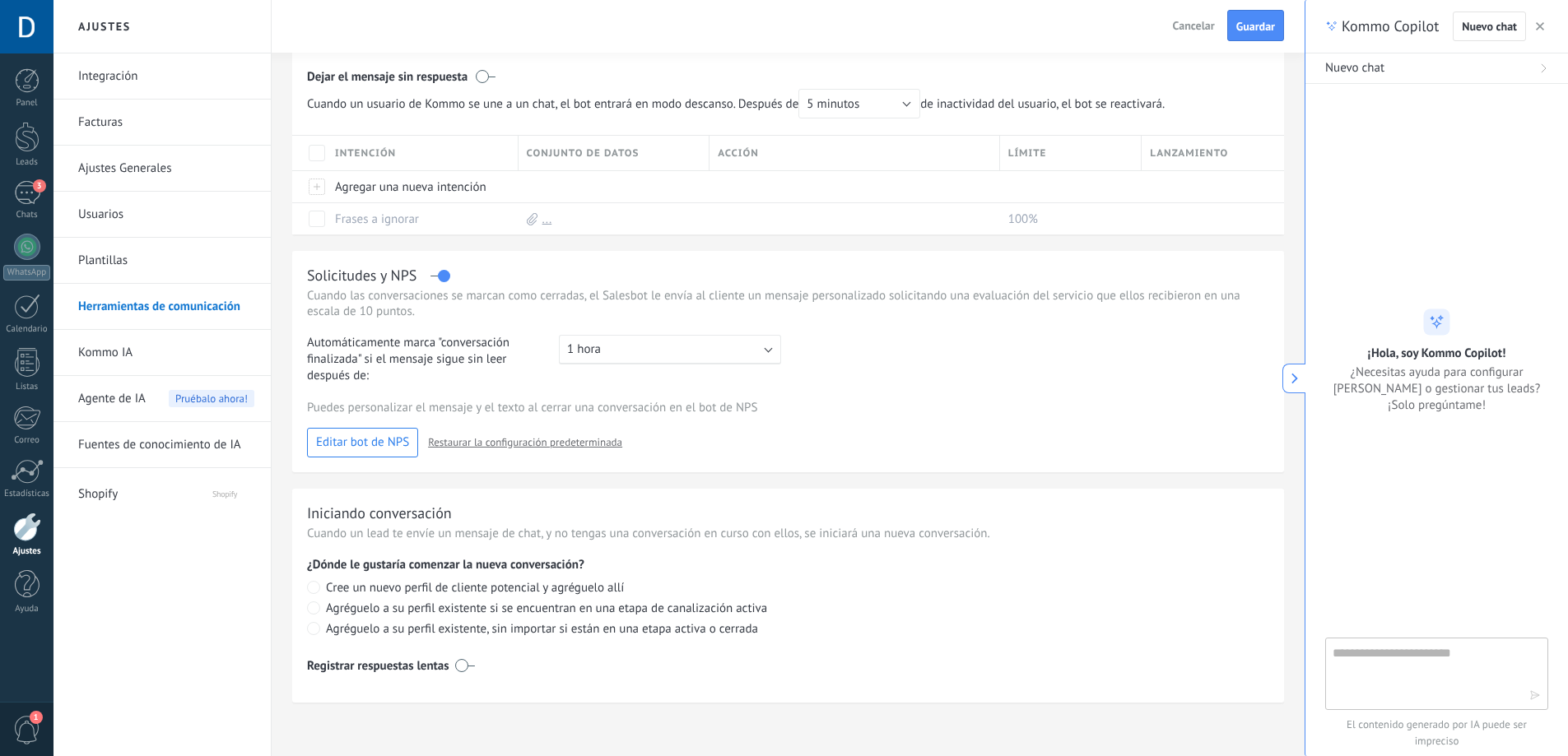
click at [433, 276] on label at bounding box center [439, 276] width 19 height 1
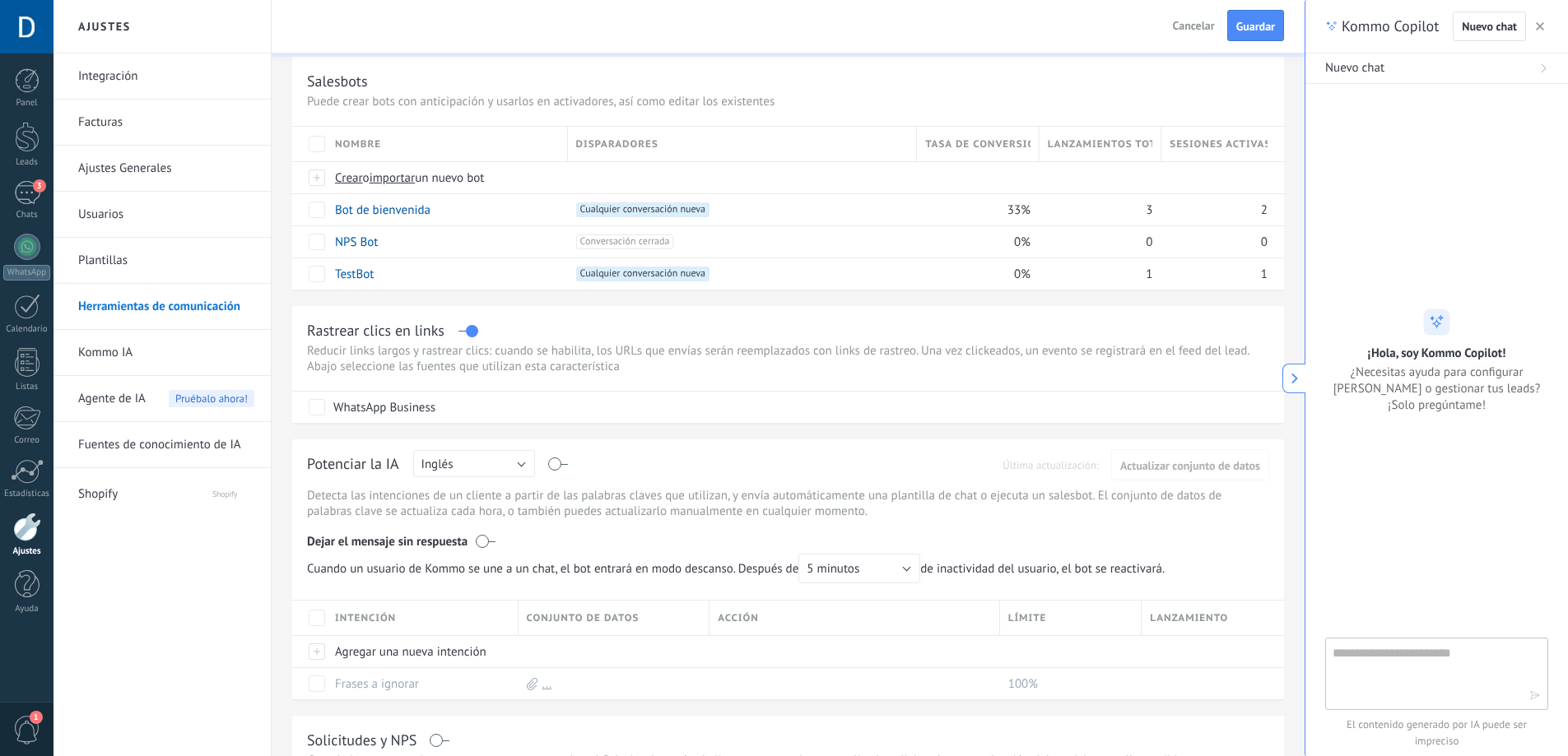
scroll to position [0, 0]
